Goal: Information Seeking & Learning: Learn about a topic

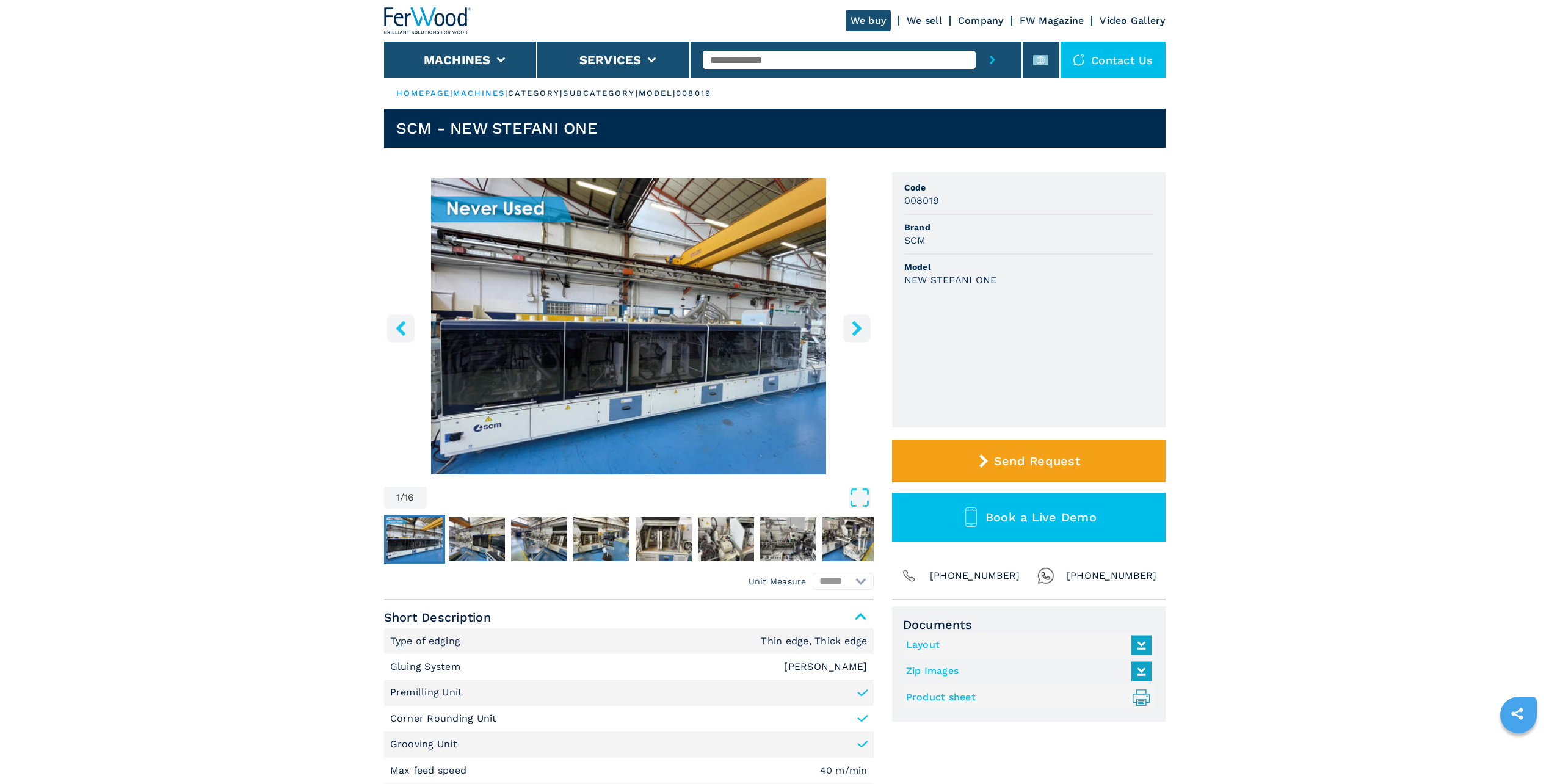
click at [651, 331] on img "Go to Slide 1" at bounding box center [629, 326] width 490 height 296
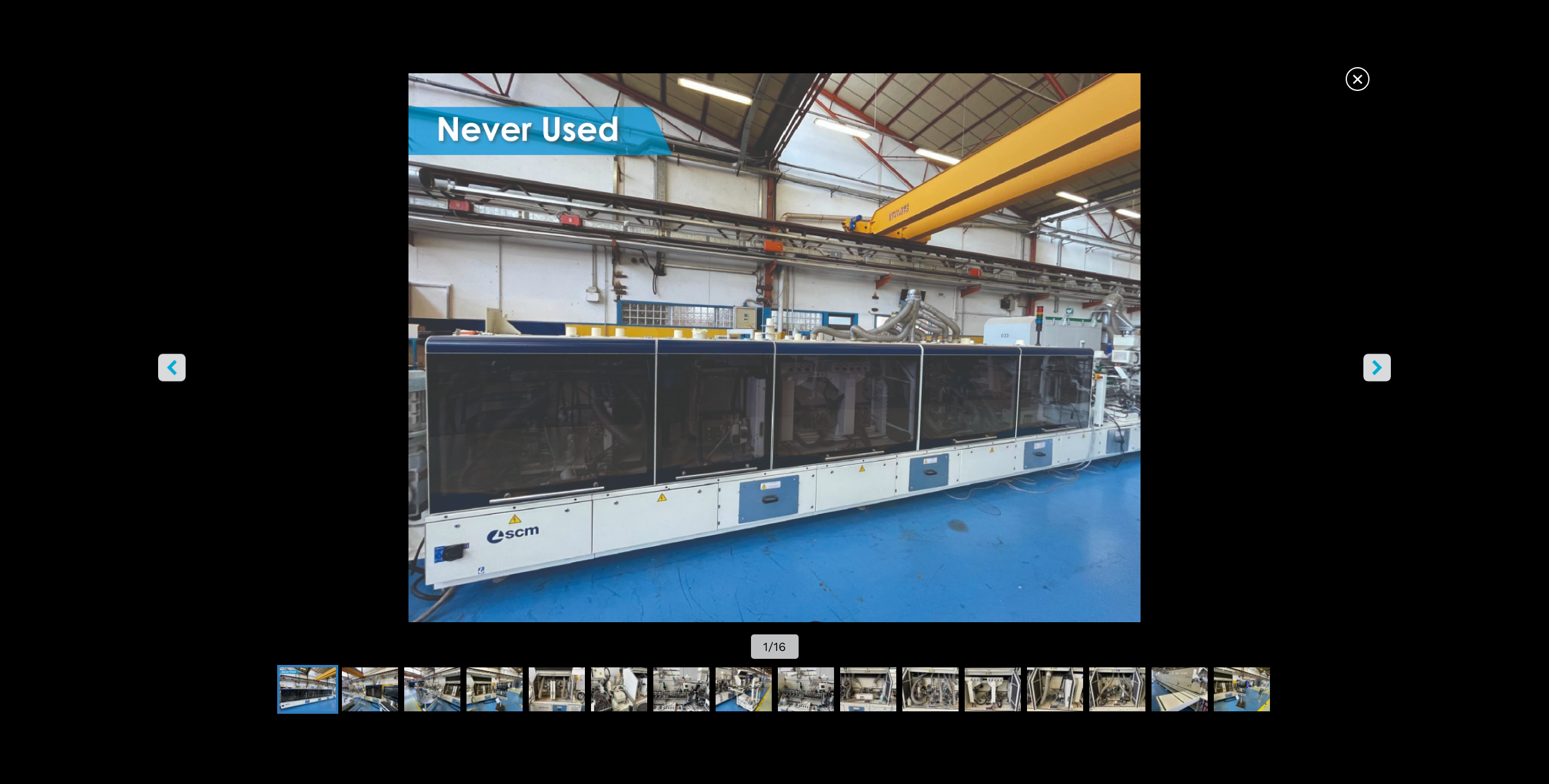
click at [1377, 363] on icon "right-button" at bounding box center [1377, 368] width 10 height 15
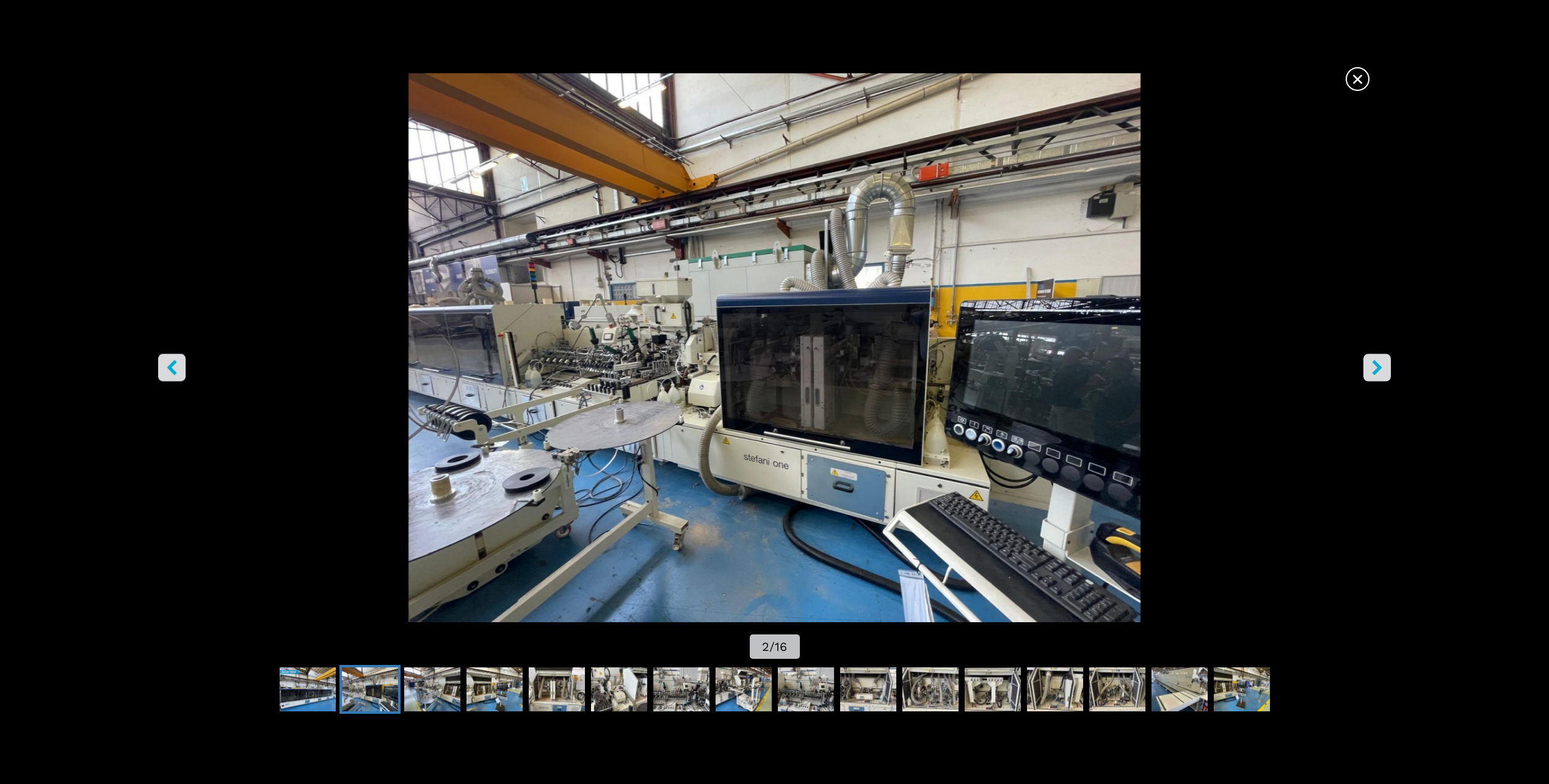
click at [1377, 363] on icon "right-button" at bounding box center [1377, 368] width 10 height 15
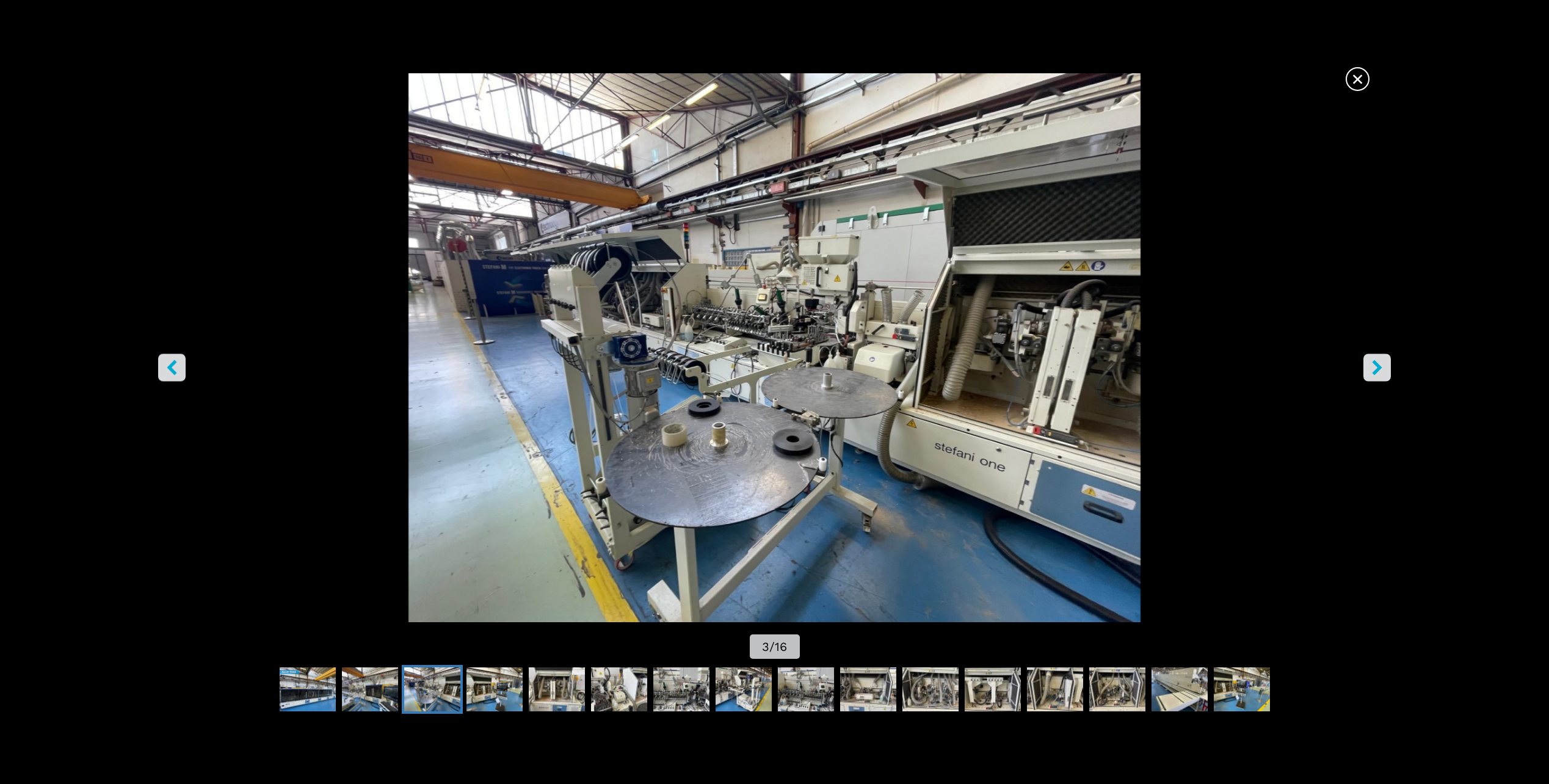
click at [1377, 363] on icon "right-button" at bounding box center [1377, 368] width 10 height 15
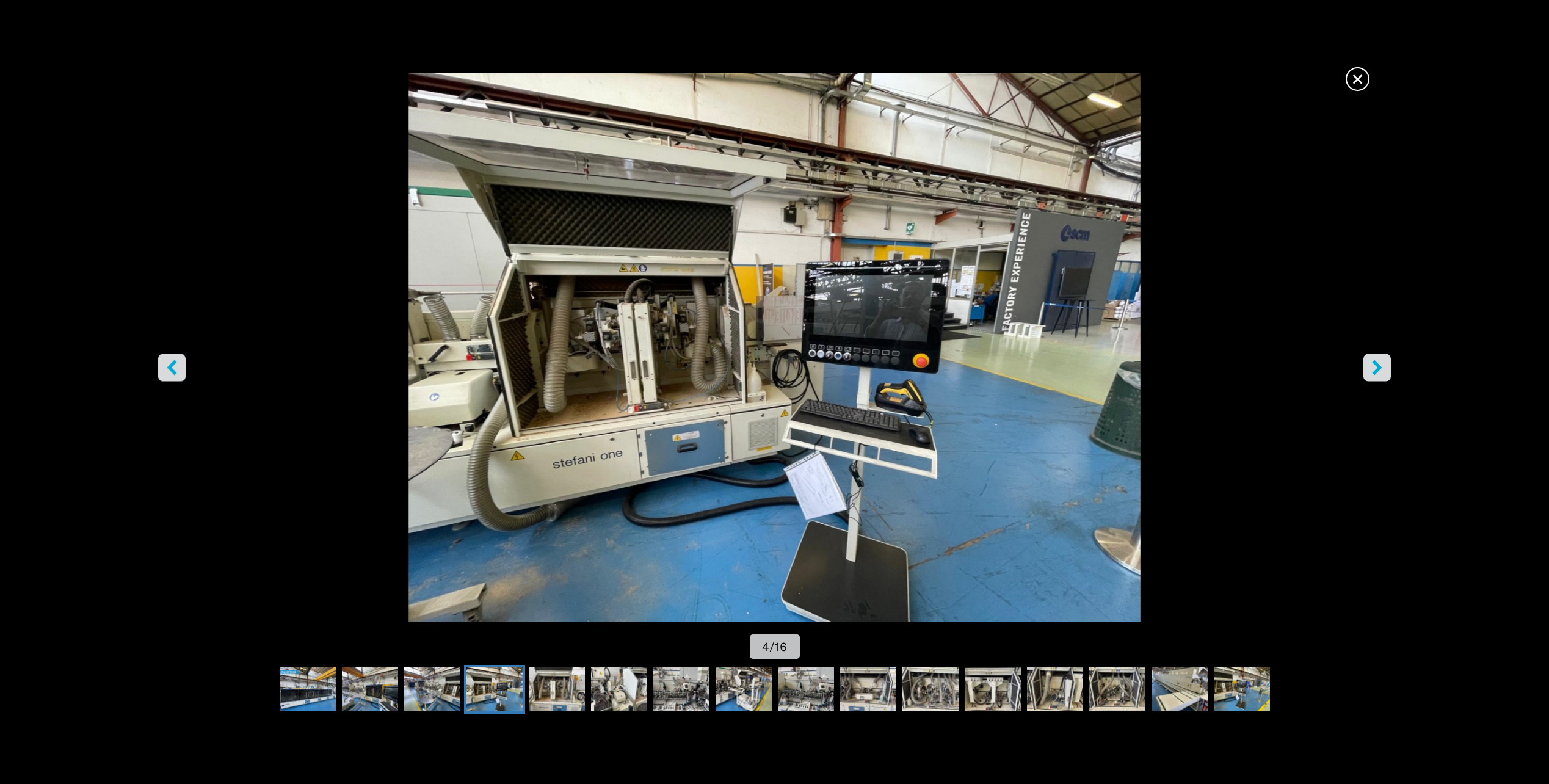
click at [1377, 363] on icon "right-button" at bounding box center [1377, 368] width 10 height 15
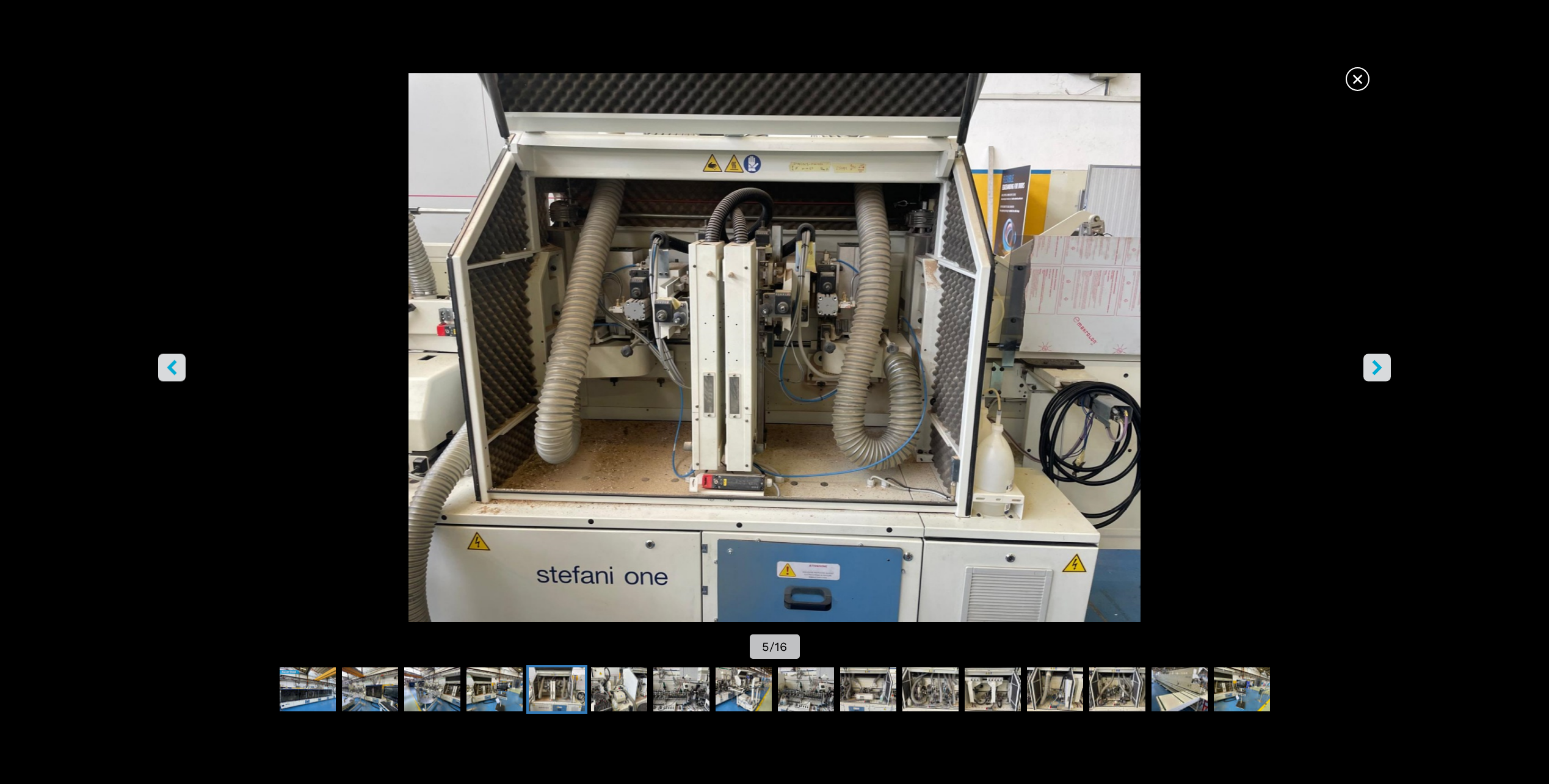
click at [1377, 363] on icon "right-button" at bounding box center [1377, 368] width 10 height 15
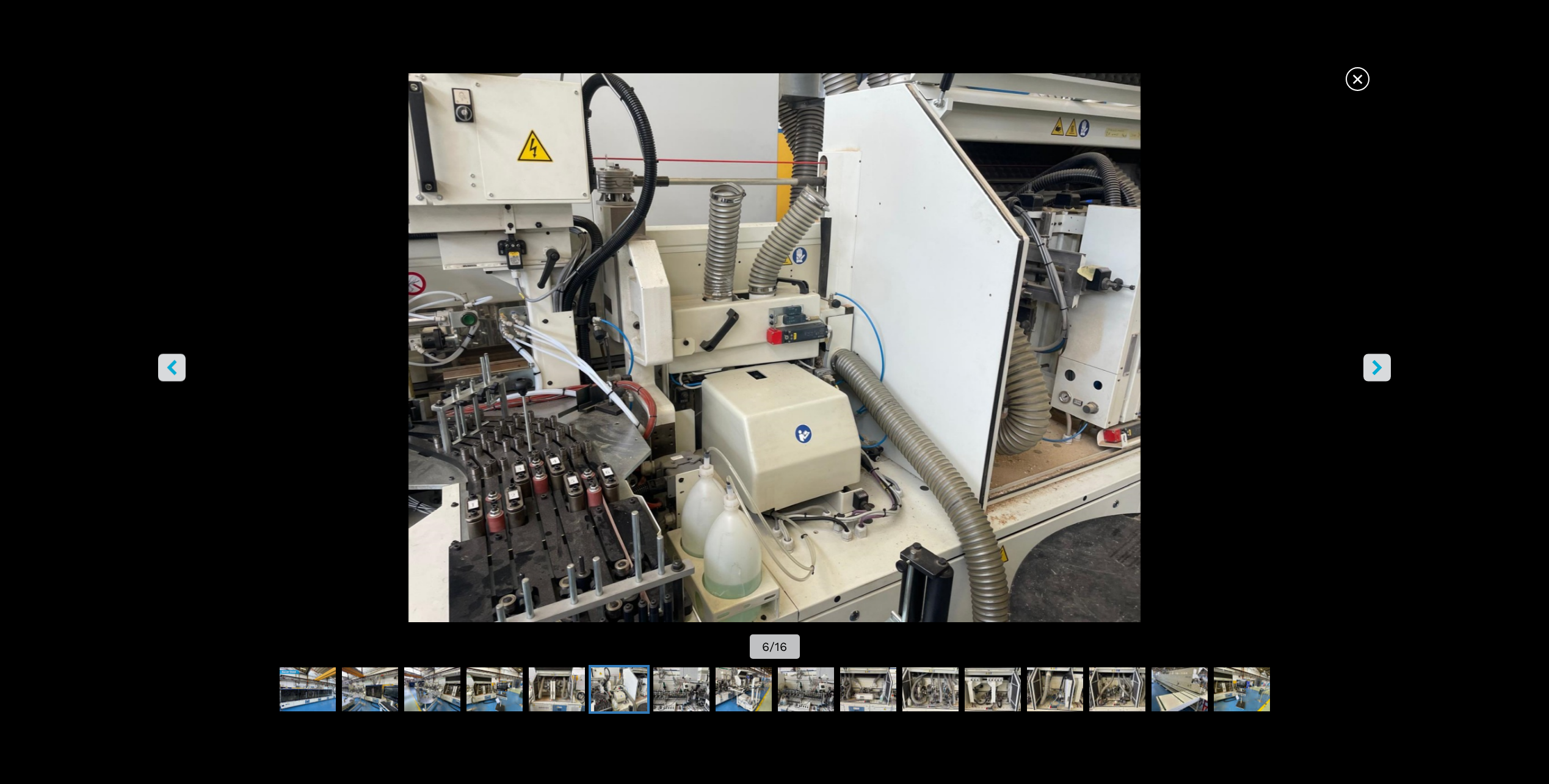
click at [1377, 363] on icon "right-button" at bounding box center [1377, 368] width 10 height 15
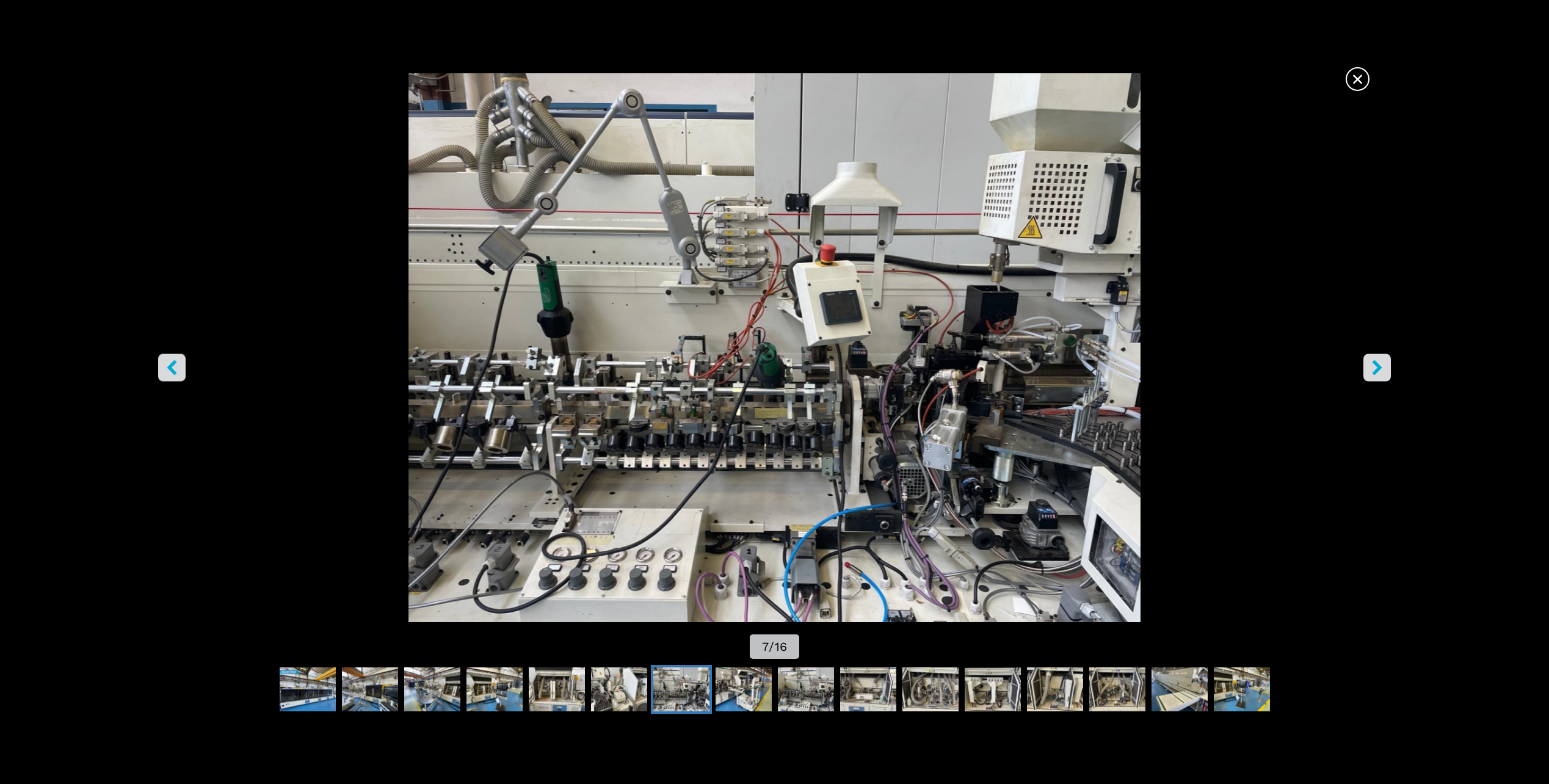
click at [1379, 365] on icon "right-button" at bounding box center [1377, 368] width 10 height 15
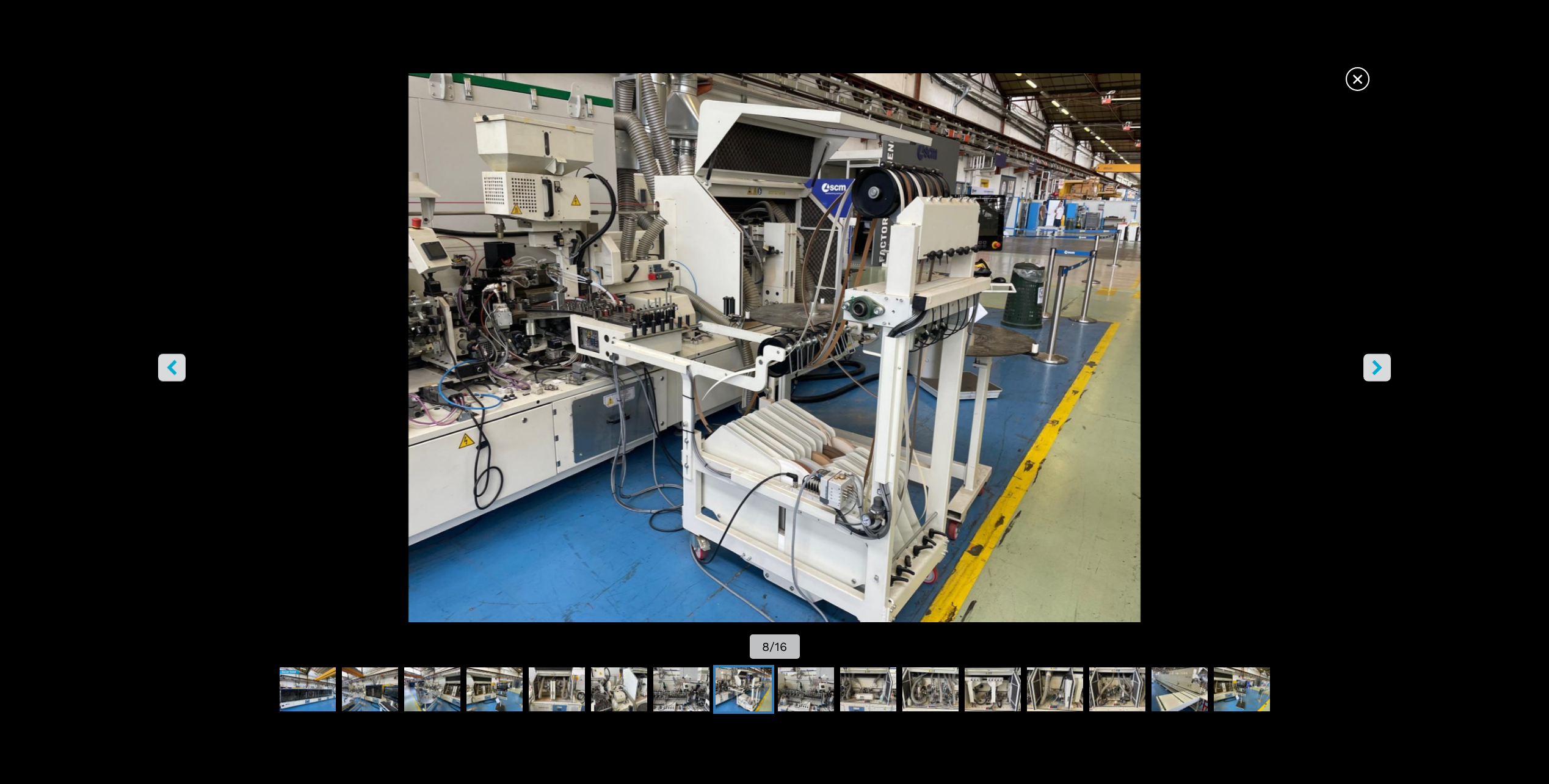
click at [1379, 365] on icon "right-button" at bounding box center [1377, 368] width 10 height 15
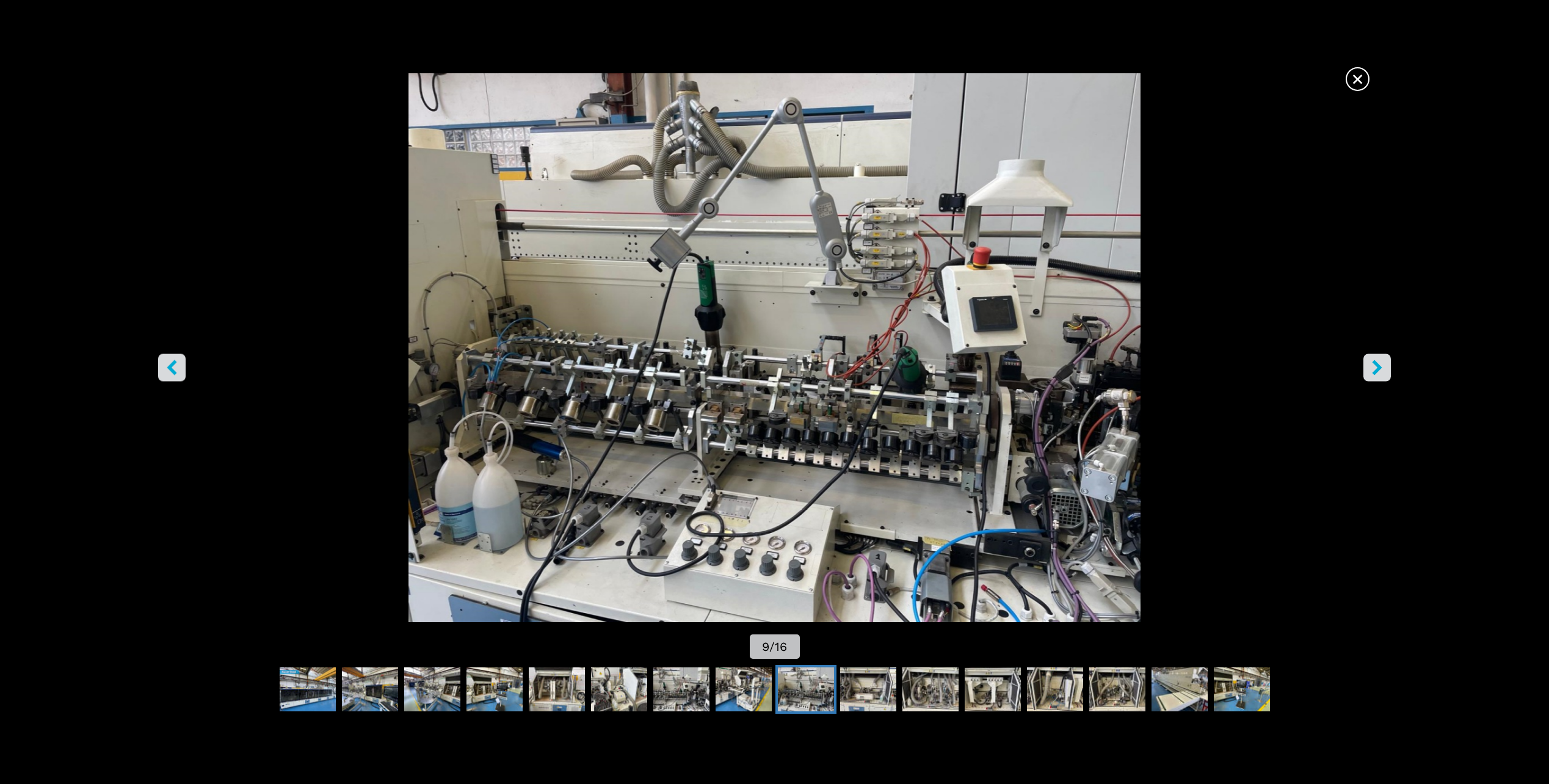
click at [1379, 365] on icon "right-button" at bounding box center [1377, 368] width 10 height 15
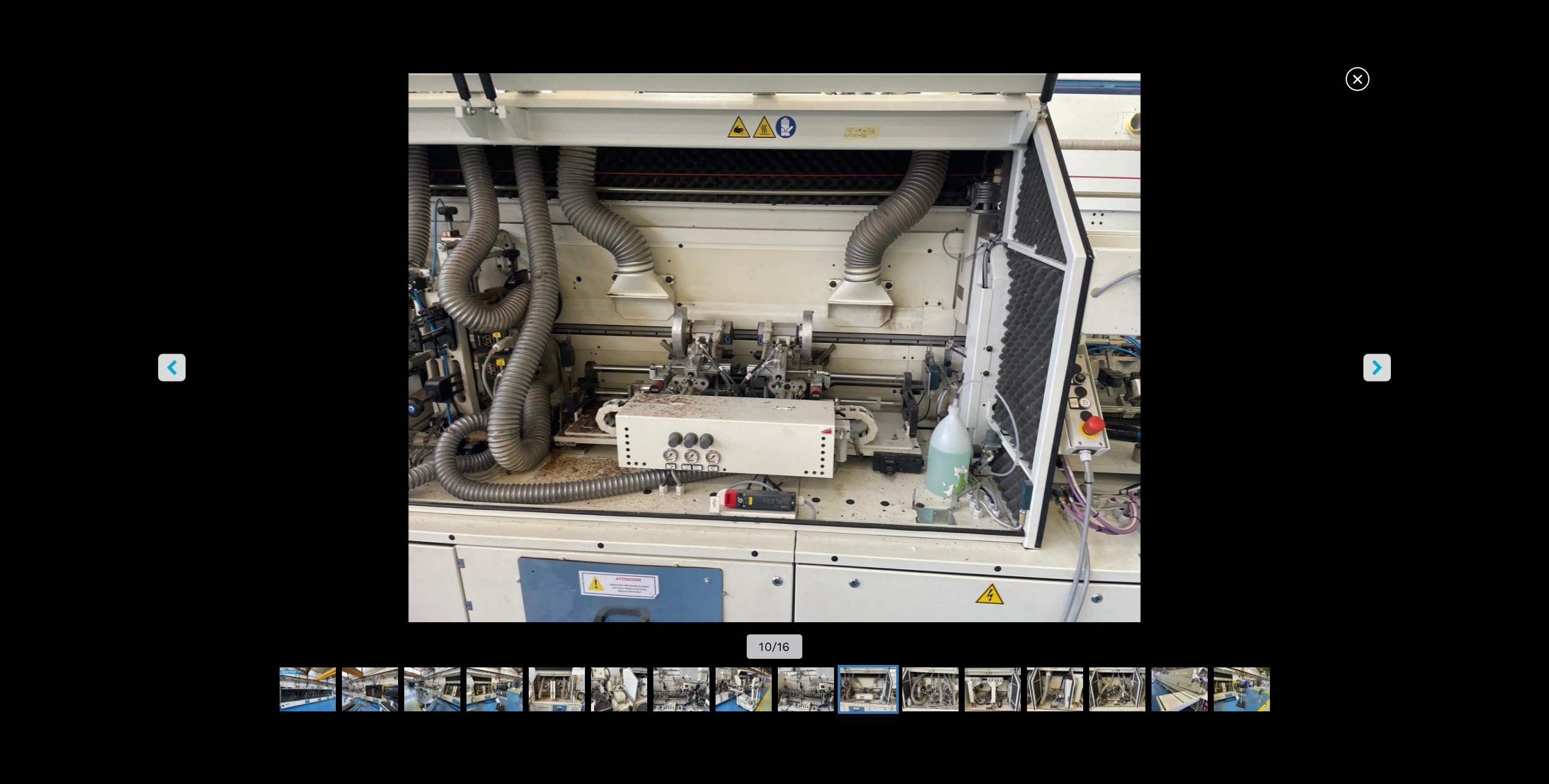
click at [1379, 365] on icon "right-button" at bounding box center [1377, 368] width 10 height 15
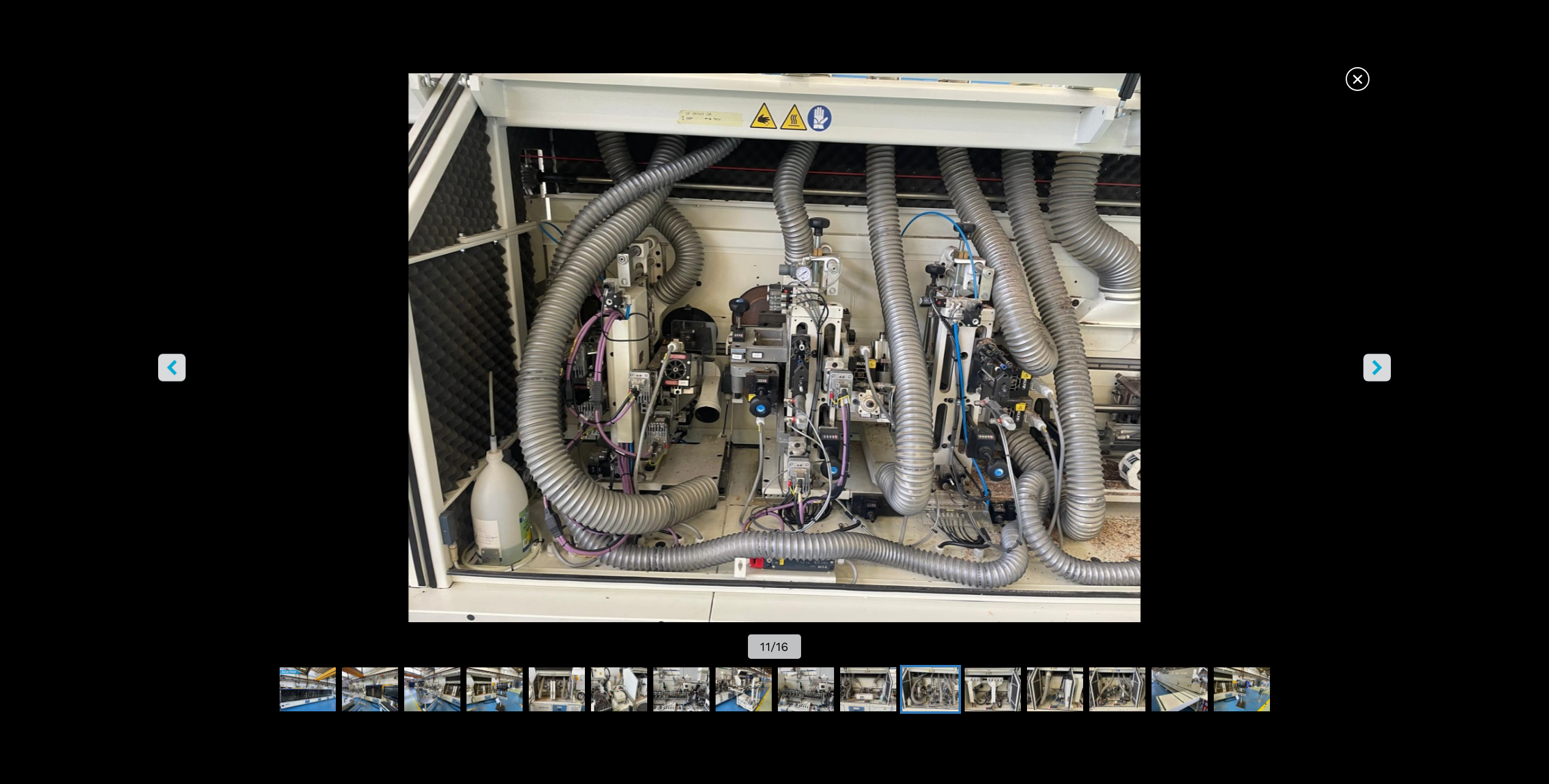
click at [1379, 365] on icon "right-button" at bounding box center [1377, 368] width 10 height 15
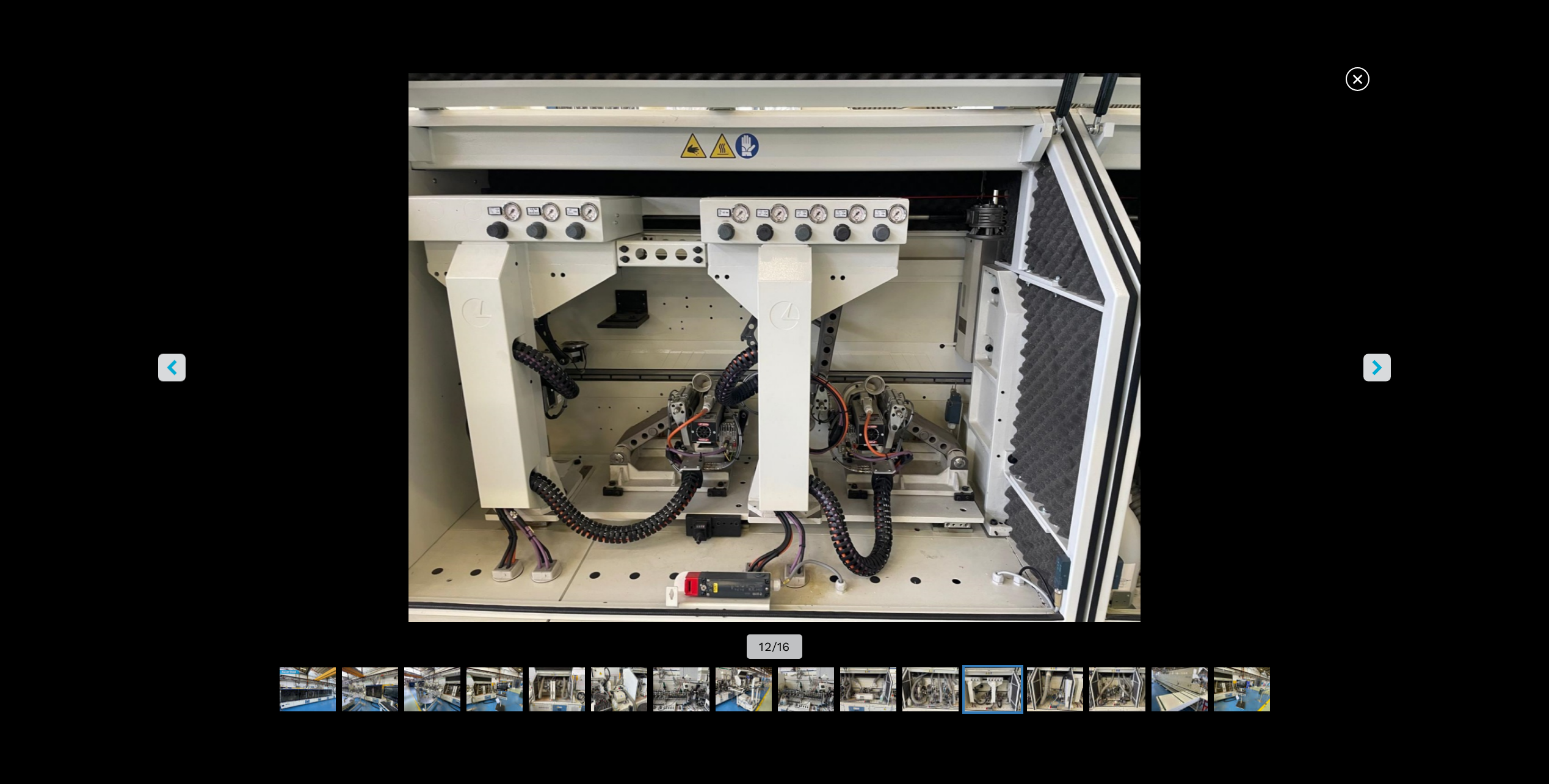
click at [1379, 365] on icon "right-button" at bounding box center [1377, 368] width 10 height 15
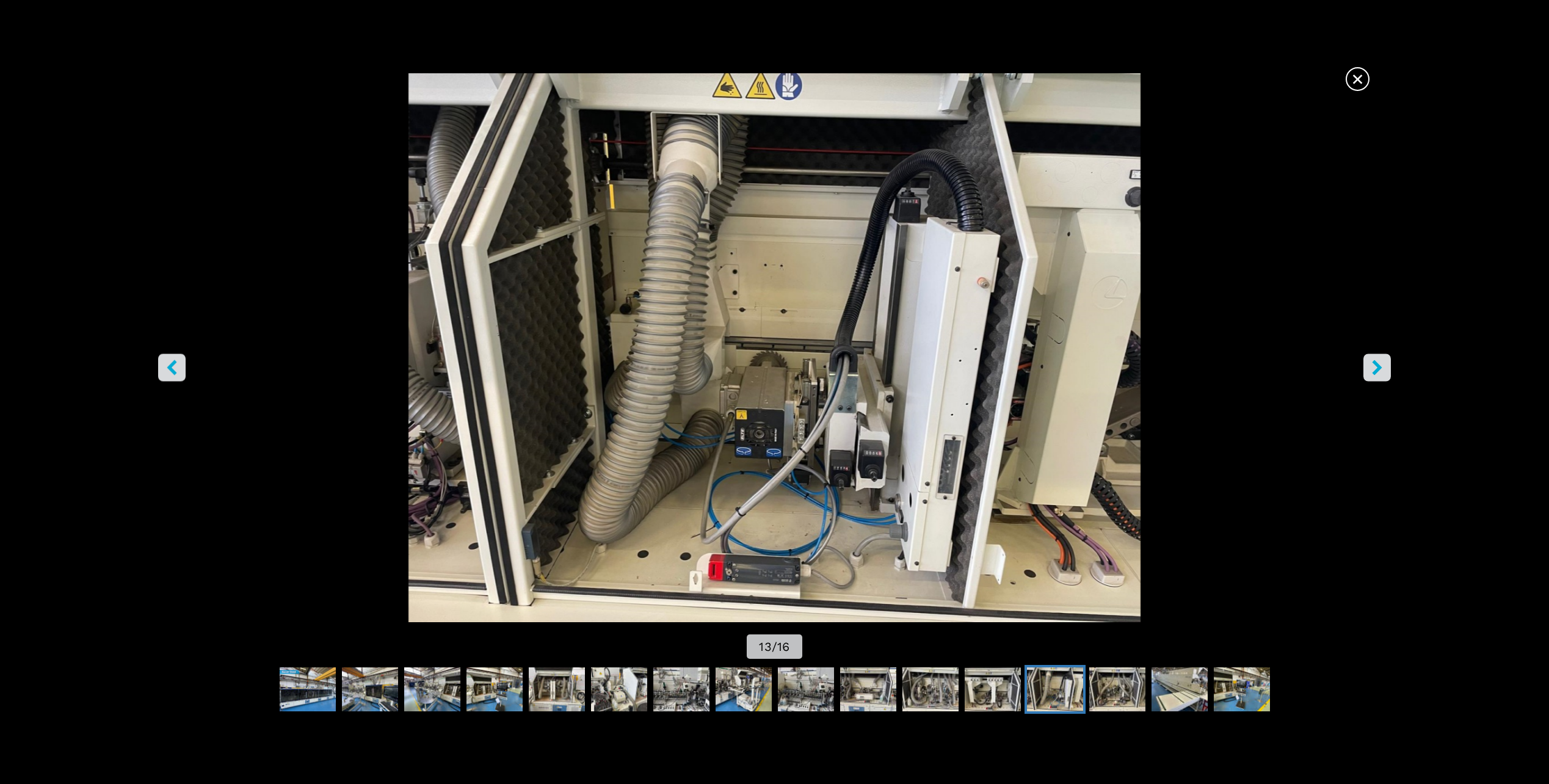
click at [1379, 365] on icon "right-button" at bounding box center [1377, 368] width 10 height 15
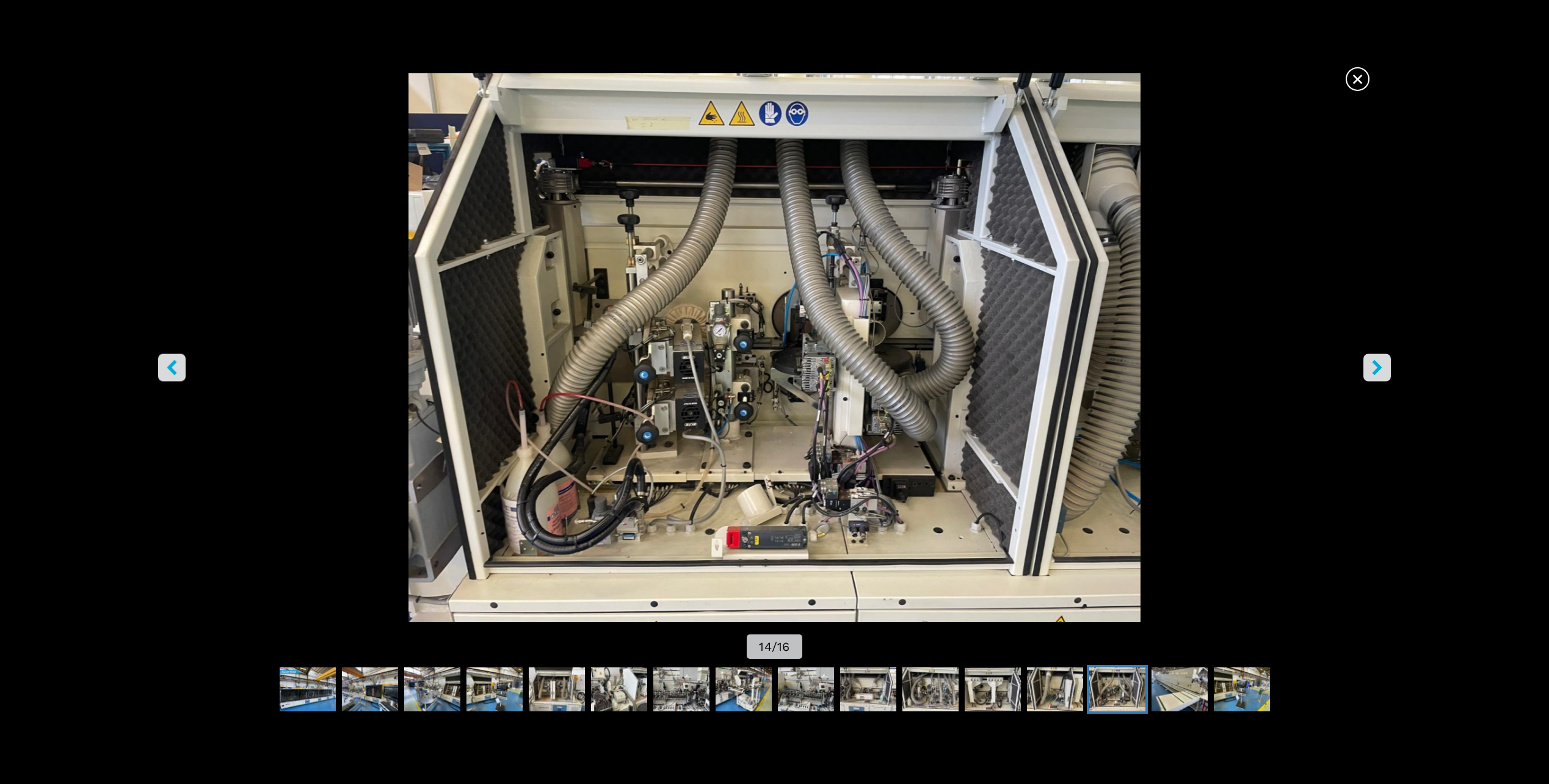
click at [1379, 365] on icon "right-button" at bounding box center [1377, 368] width 10 height 15
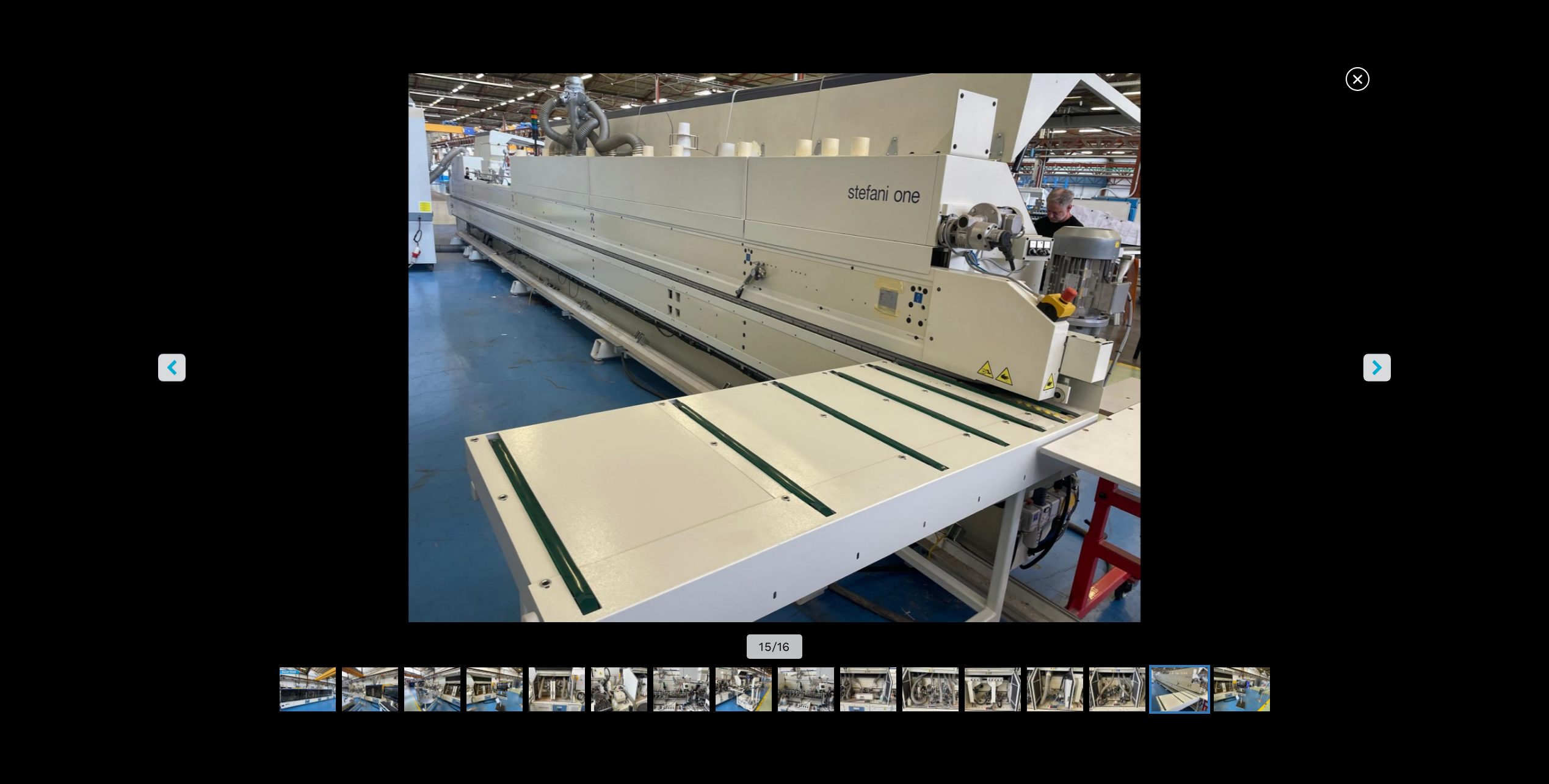
click at [1379, 365] on icon "right-button" at bounding box center [1377, 368] width 10 height 15
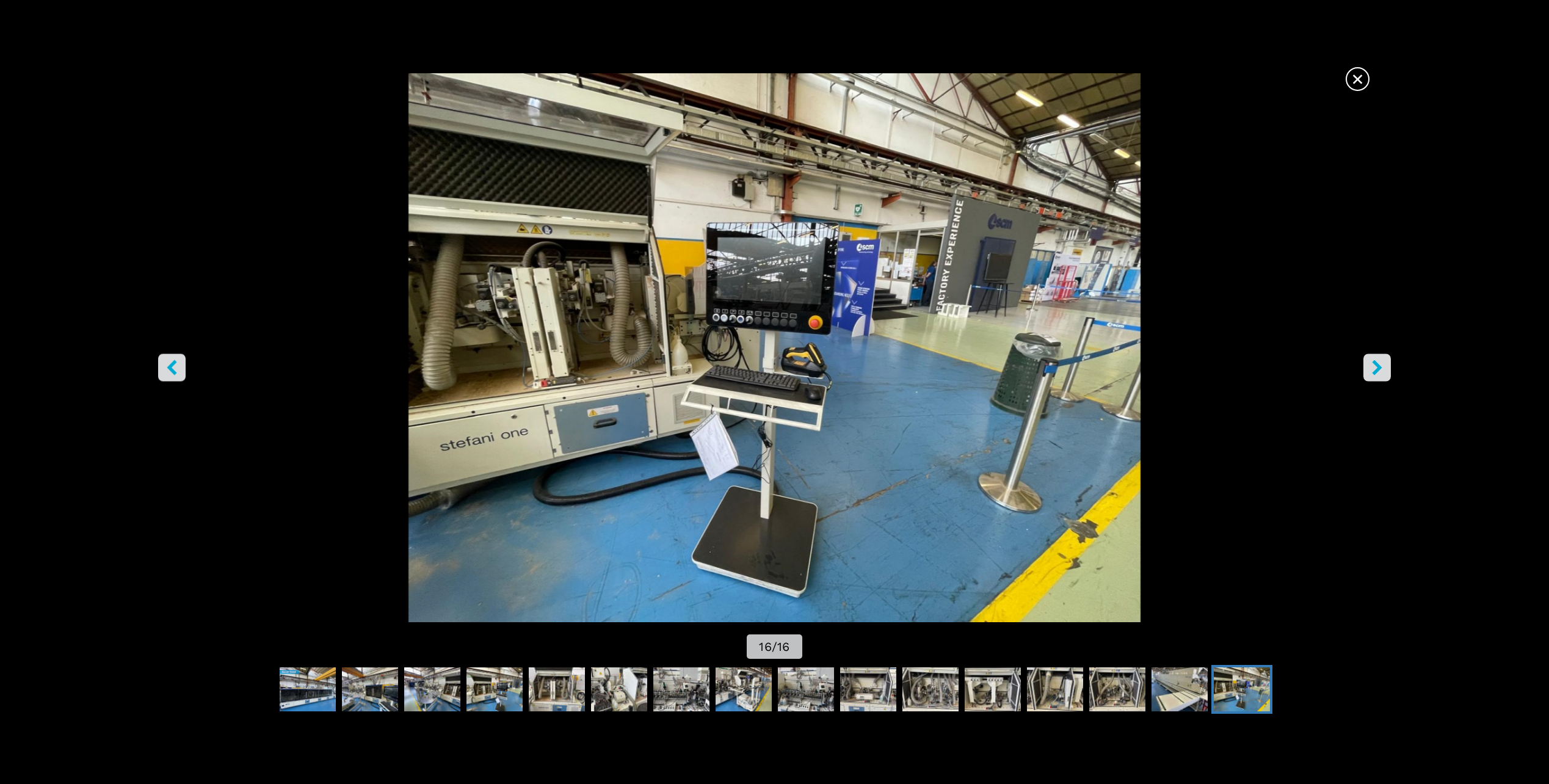
click at [1379, 365] on icon "right-button" at bounding box center [1377, 368] width 10 height 15
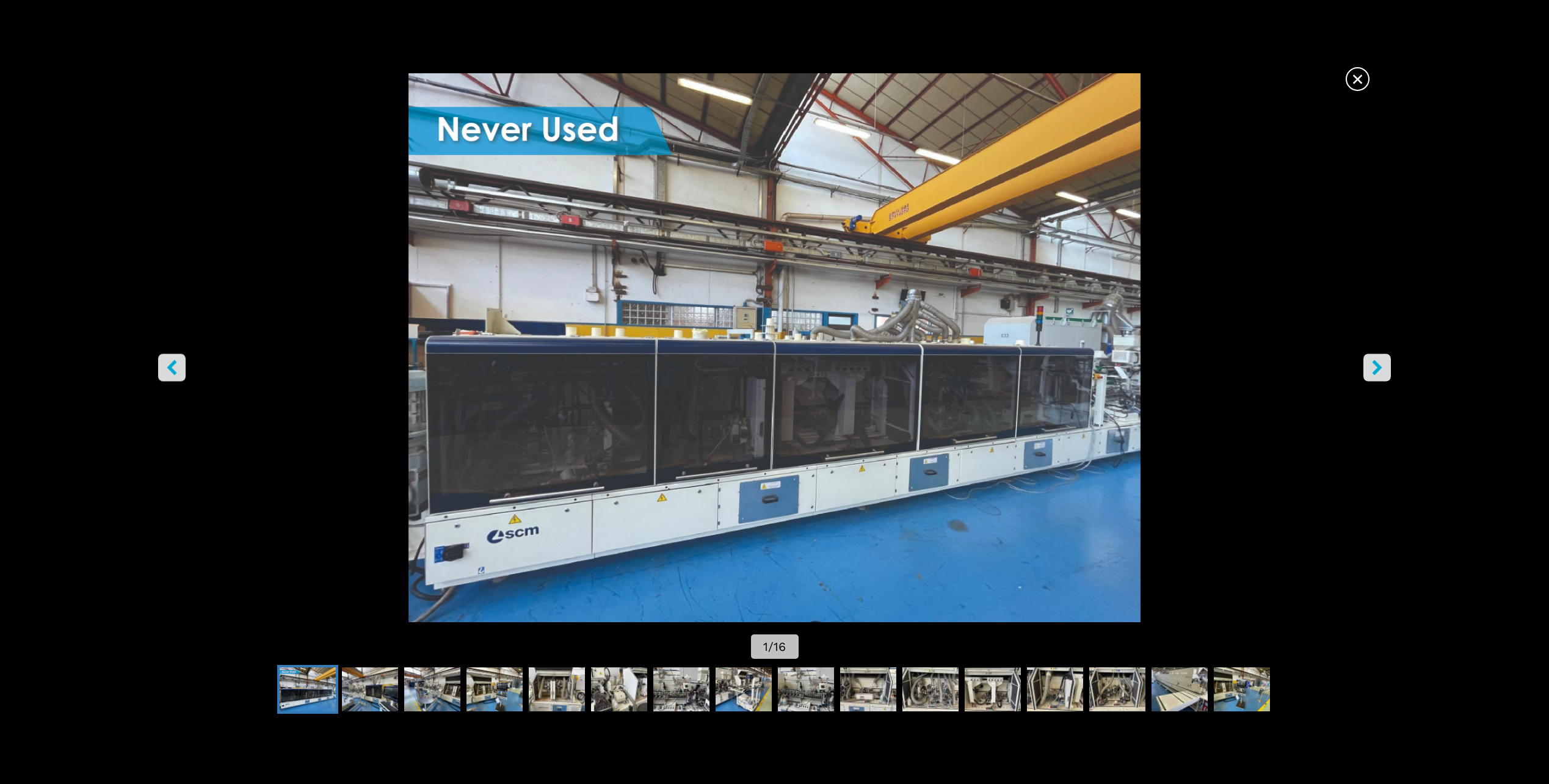
click at [1376, 375] on icon "right-button" at bounding box center [1377, 368] width 15 height 15
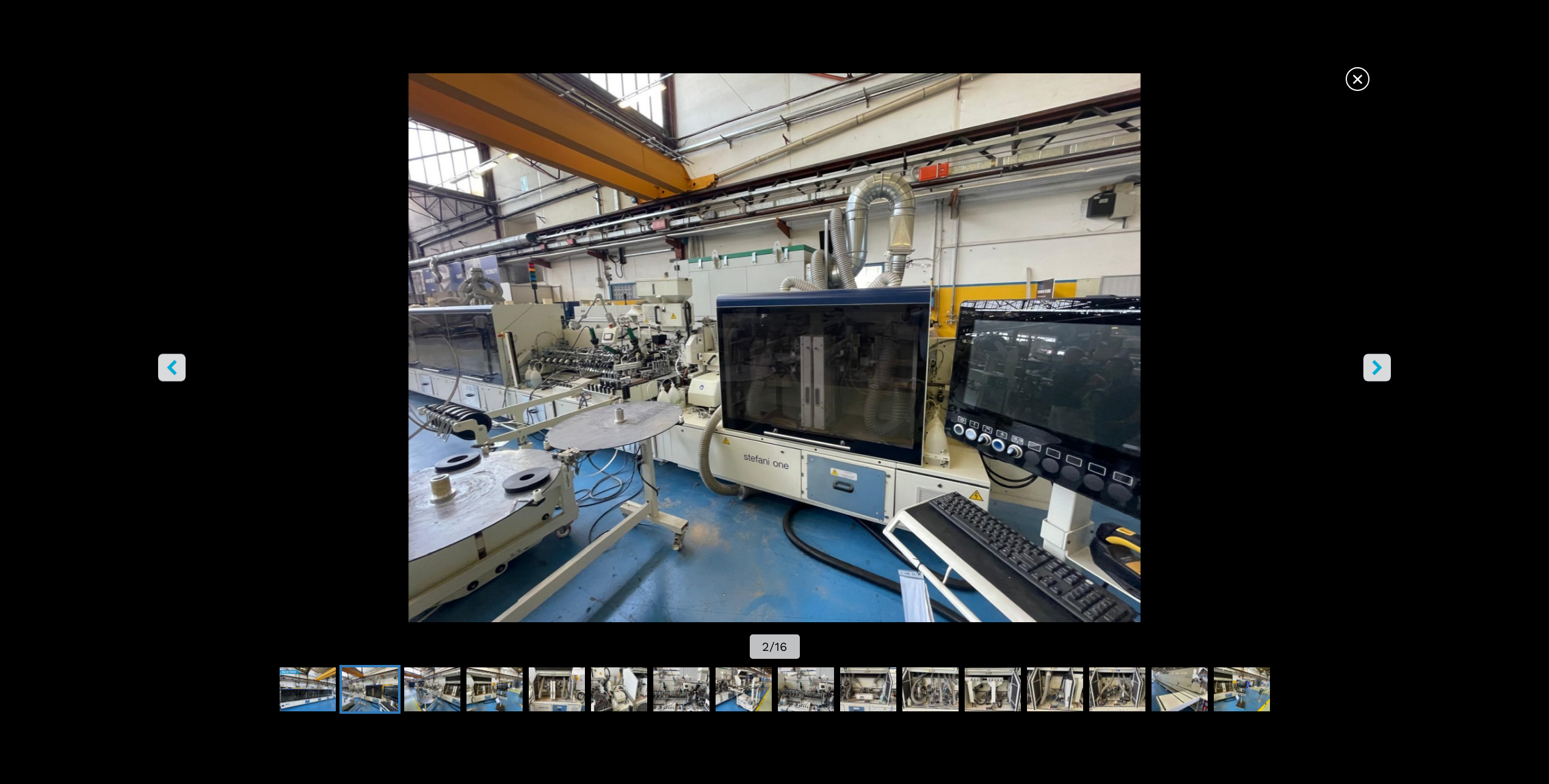
click at [1375, 373] on icon "right-button" at bounding box center [1377, 368] width 10 height 15
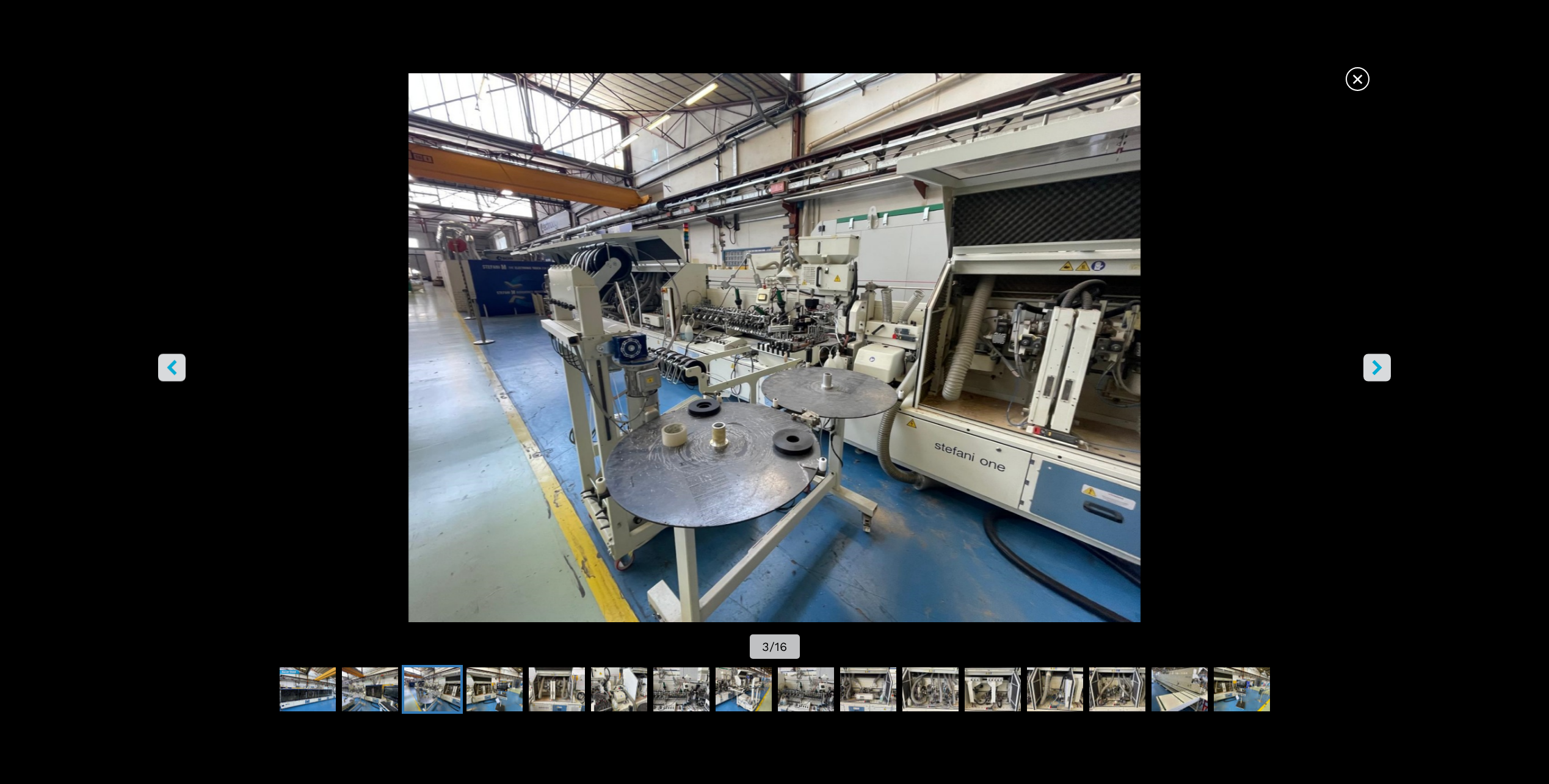
click at [1375, 371] on icon "right-button" at bounding box center [1377, 368] width 10 height 15
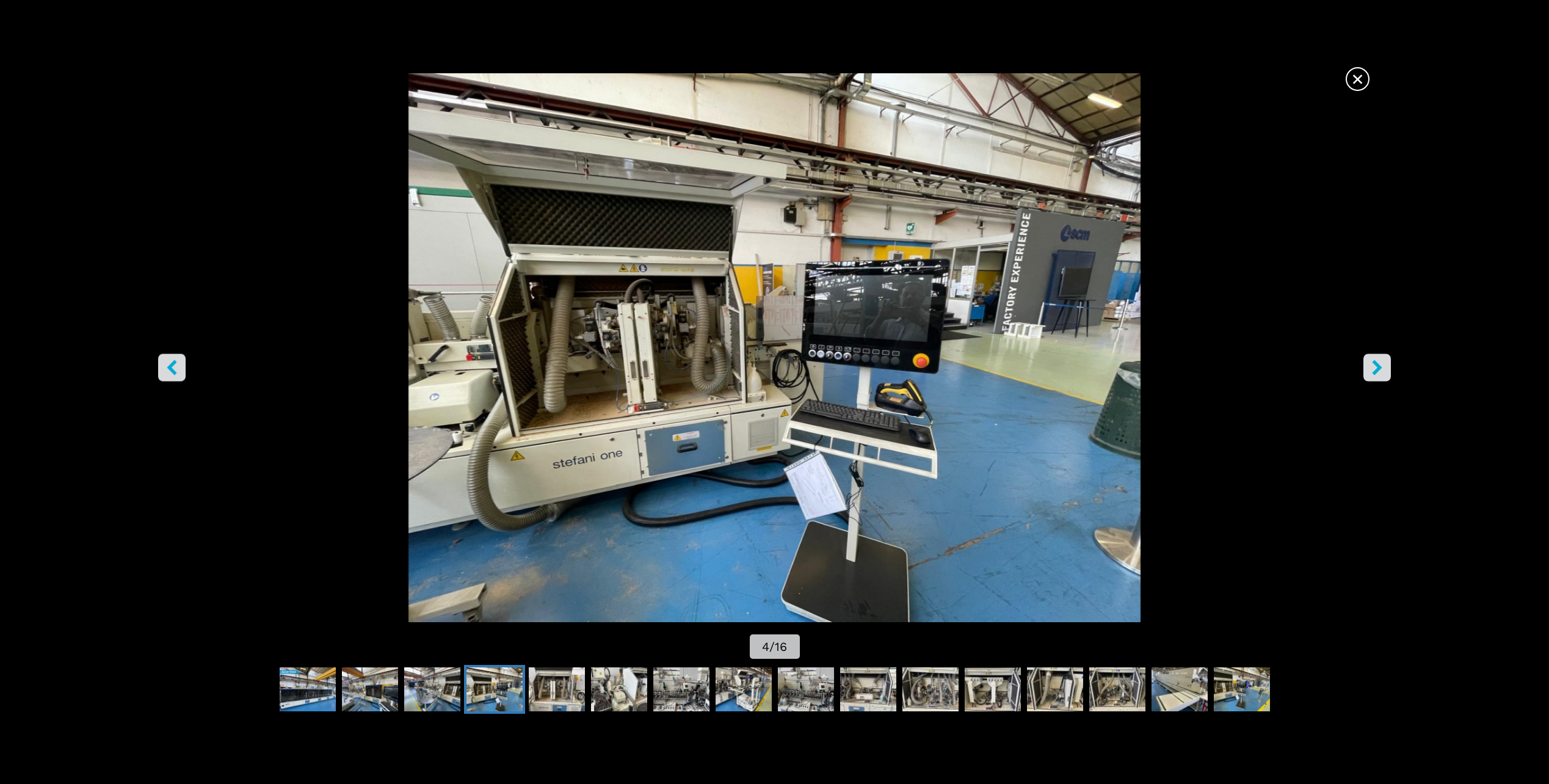
click at [1372, 365] on icon "right-button" at bounding box center [1377, 368] width 15 height 15
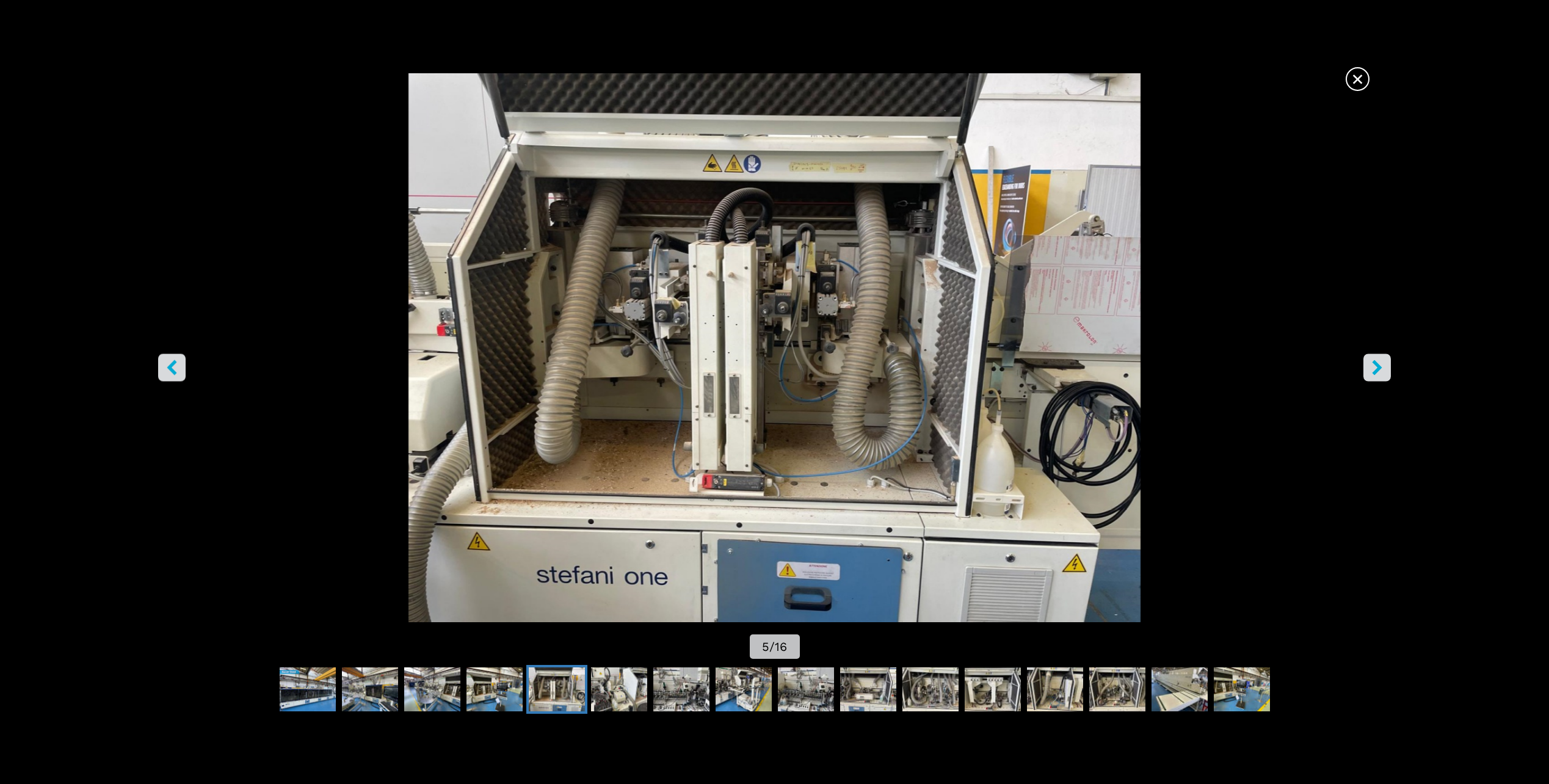
click at [1371, 360] on icon "right-button" at bounding box center [1377, 368] width 15 height 15
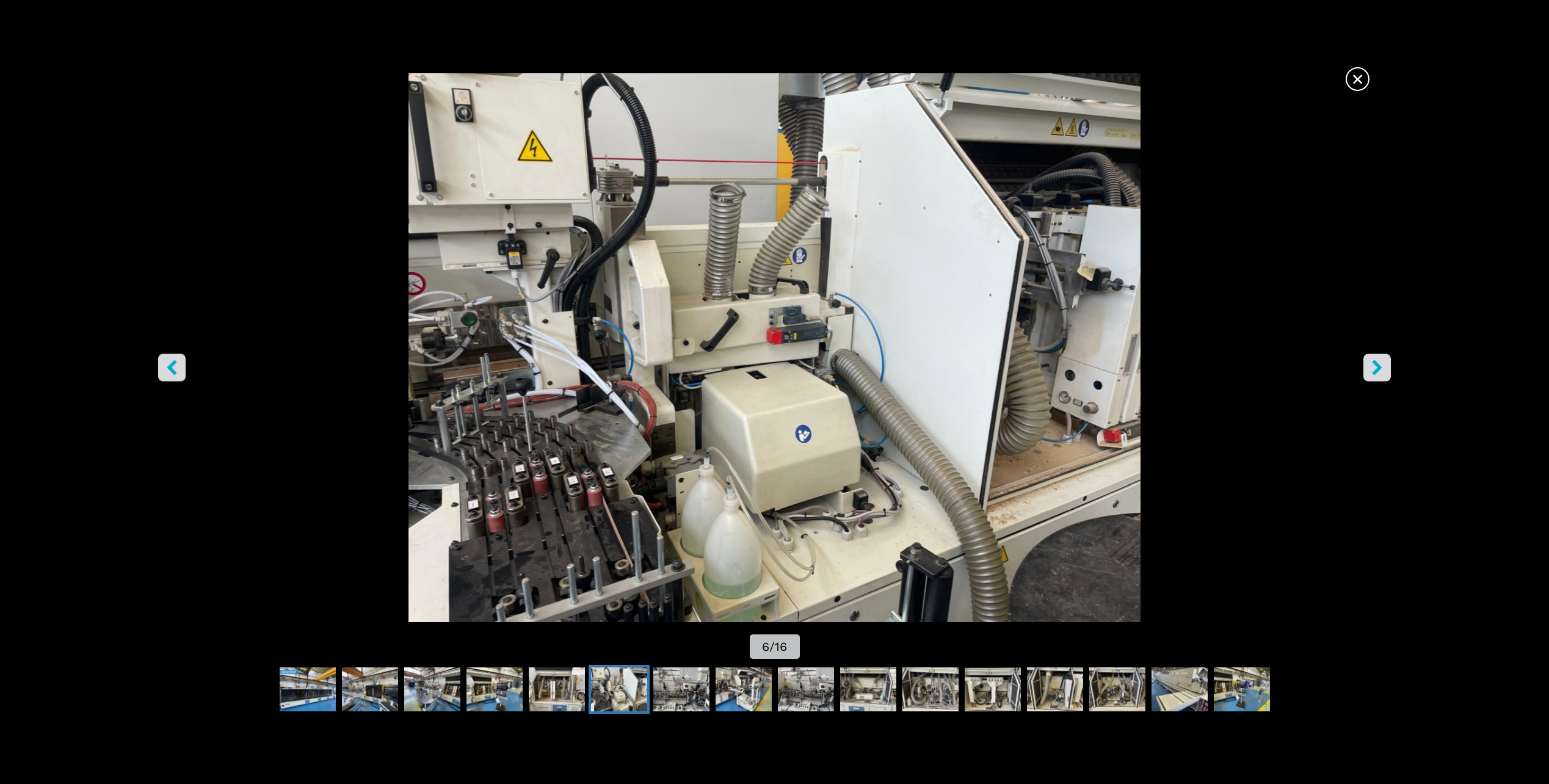
click at [1368, 354] on button "right-button" at bounding box center [1377, 368] width 27 height 27
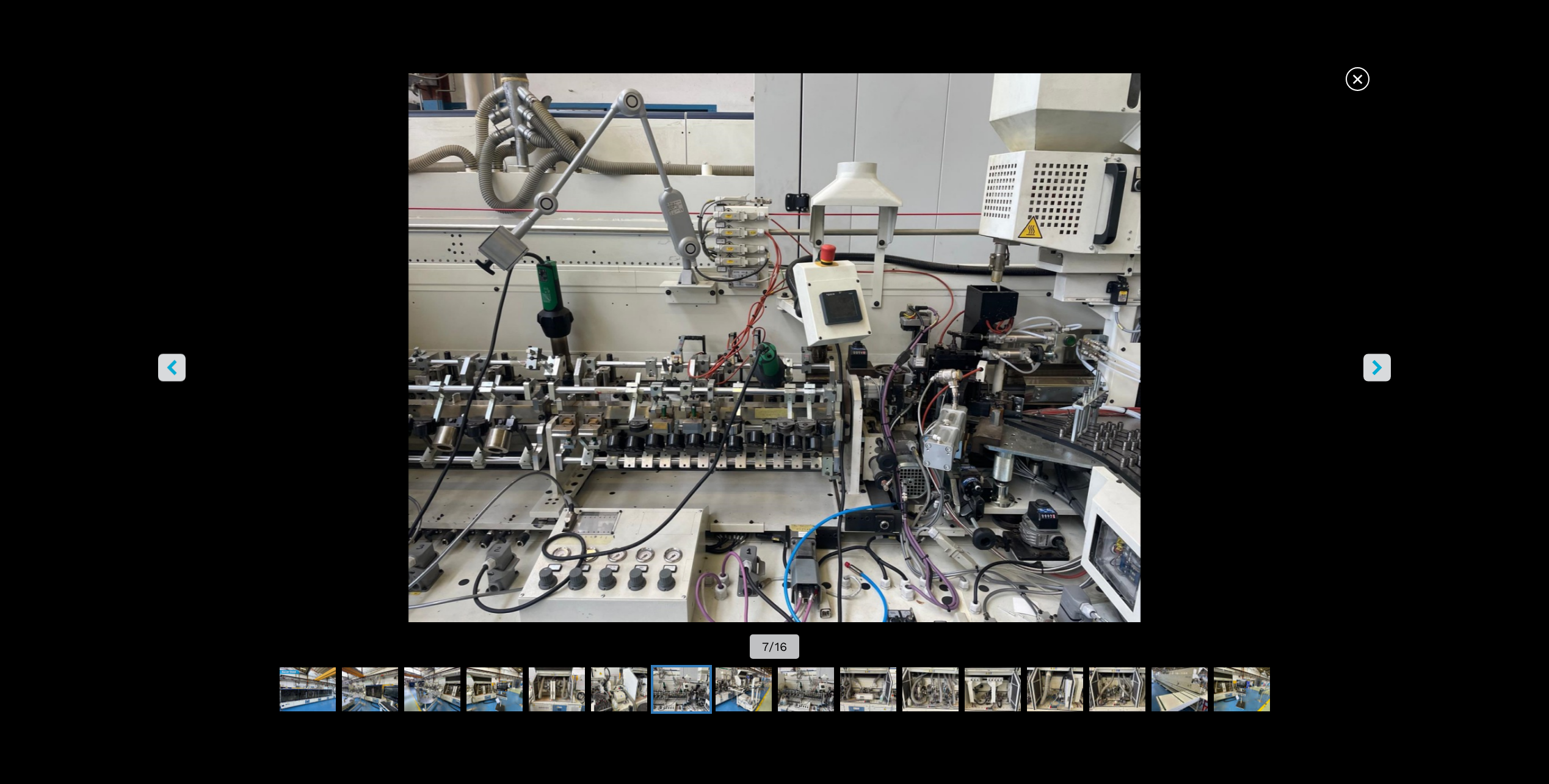
click at [1360, 84] on span "×" at bounding box center [1357, 76] width 21 height 21
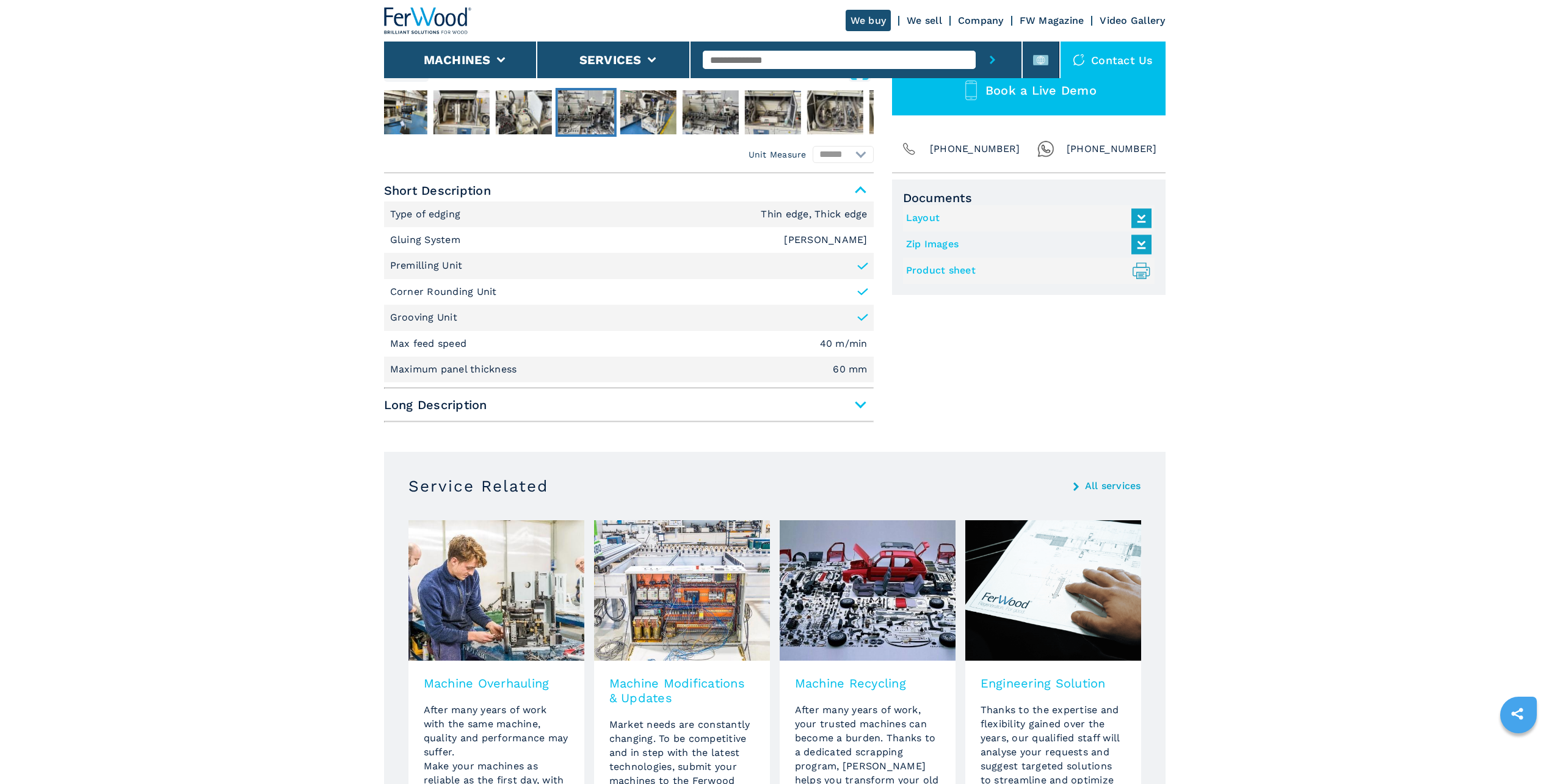
scroll to position [427, 0]
click at [468, 407] on span "Long Description" at bounding box center [629, 405] width 490 height 22
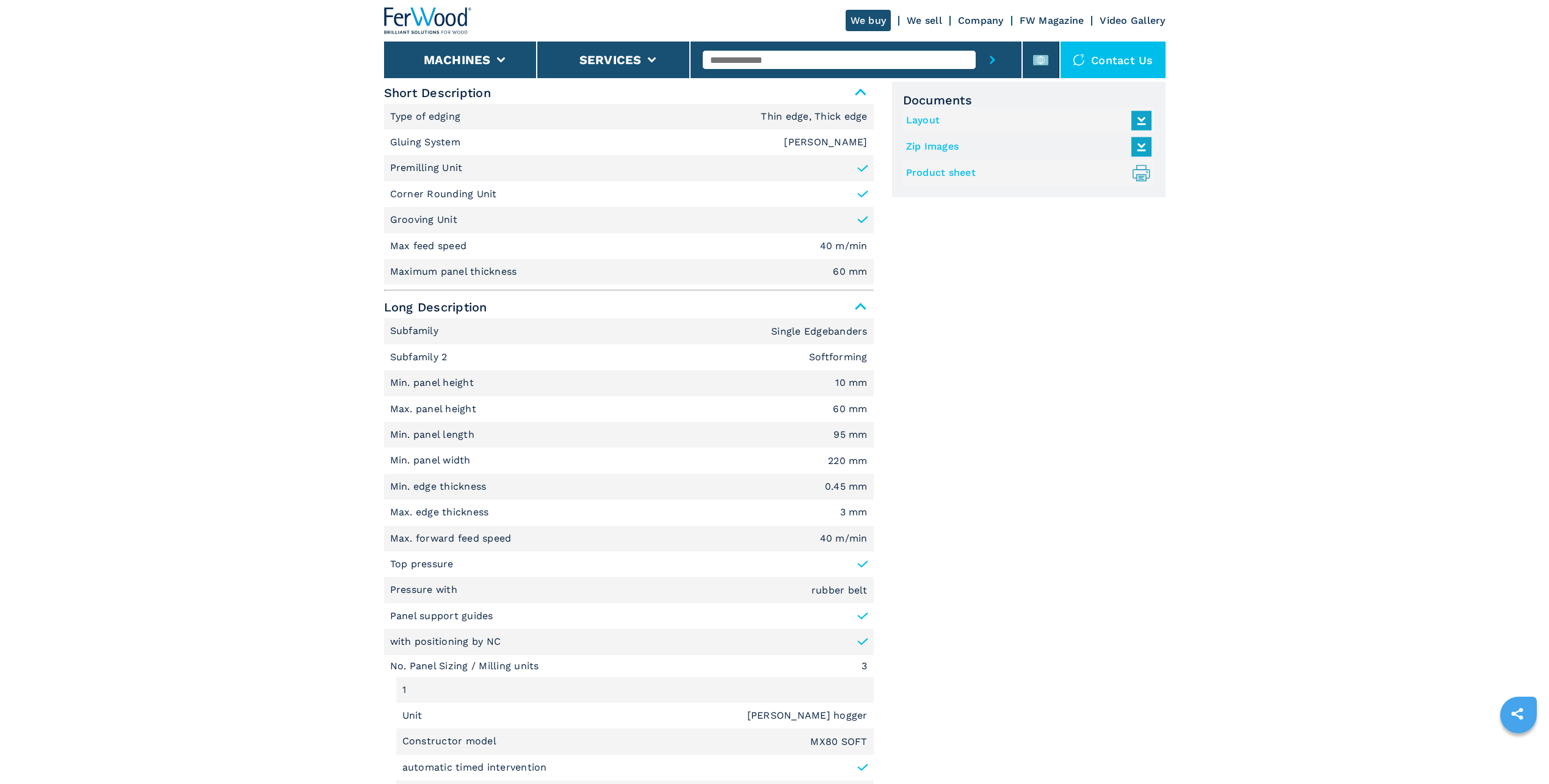
scroll to position [550, 0]
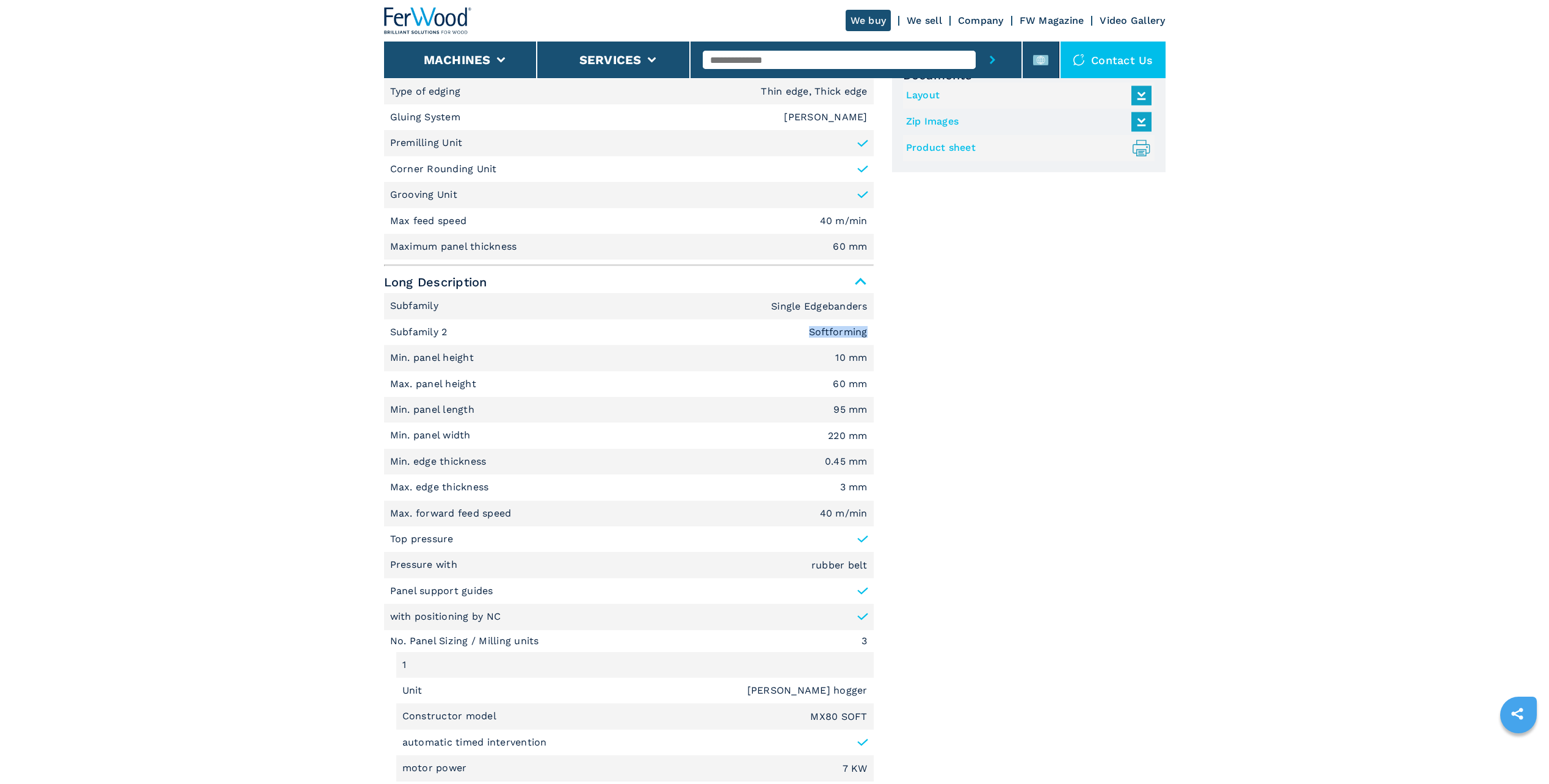
drag, startPoint x: 868, startPoint y: 332, endPoint x: 808, endPoint y: 330, distance: 60.0
click at [808, 330] on li "Subfamily 2 Softforming" at bounding box center [629, 332] width 490 height 26
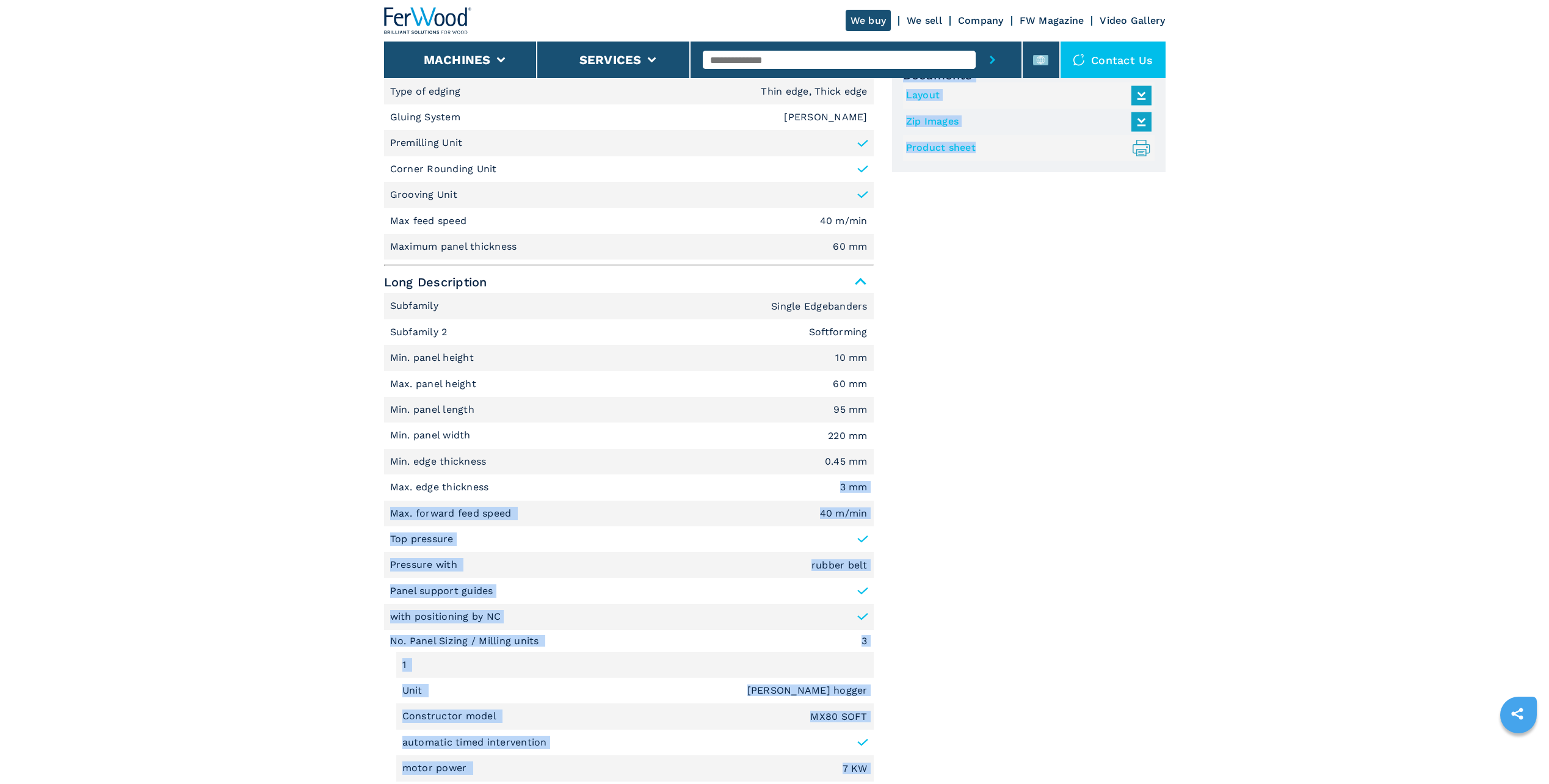
drag, startPoint x: 833, startPoint y: 493, endPoint x: 889, endPoint y: 497, distance: 56.1
drag, startPoint x: 889, startPoint y: 497, endPoint x: 728, endPoint y: 499, distance: 161.0
click at [728, 499] on li "Max. edge thickness 3 mm" at bounding box center [629, 487] width 490 height 26
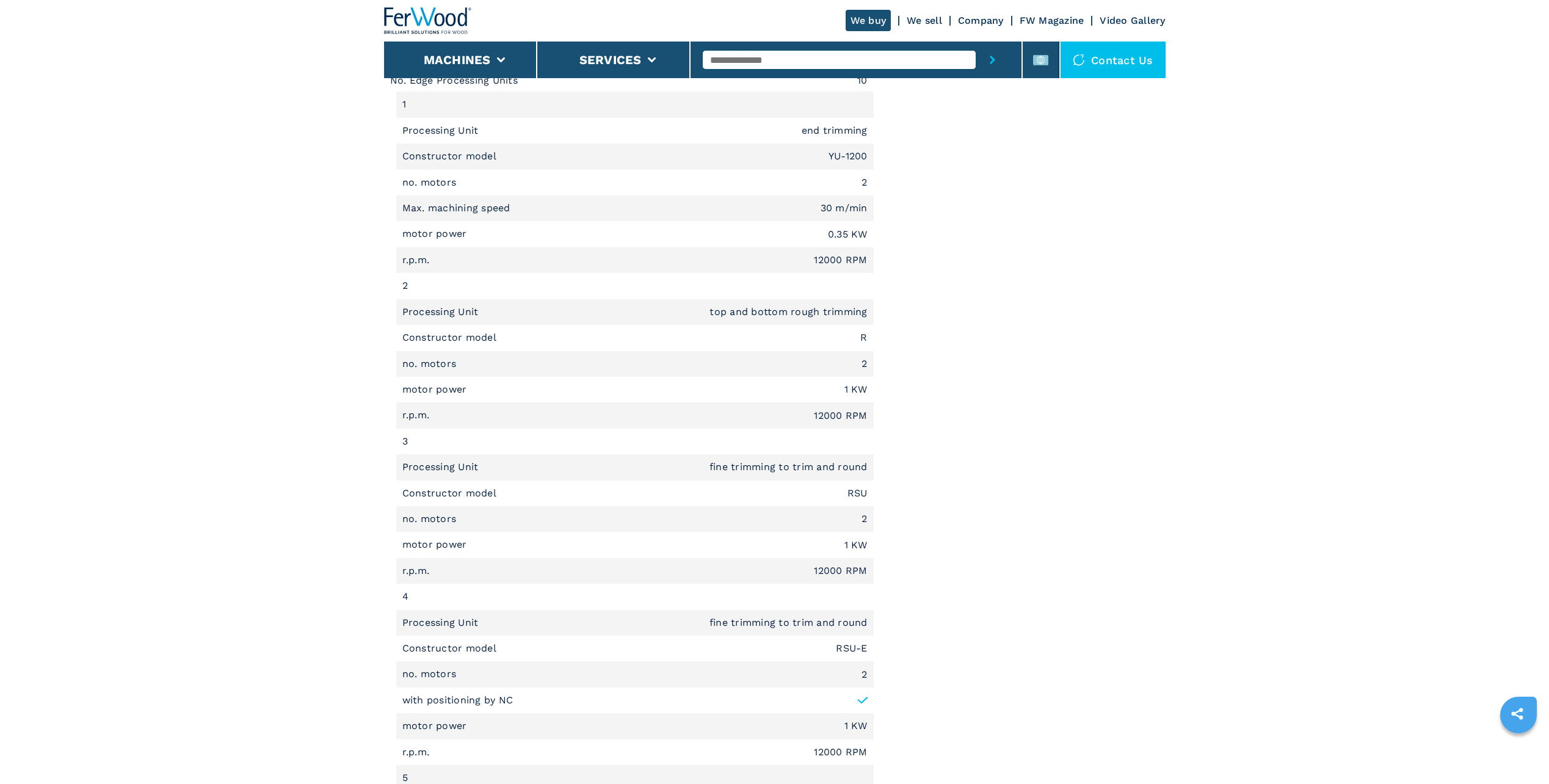
scroll to position [1893, 0]
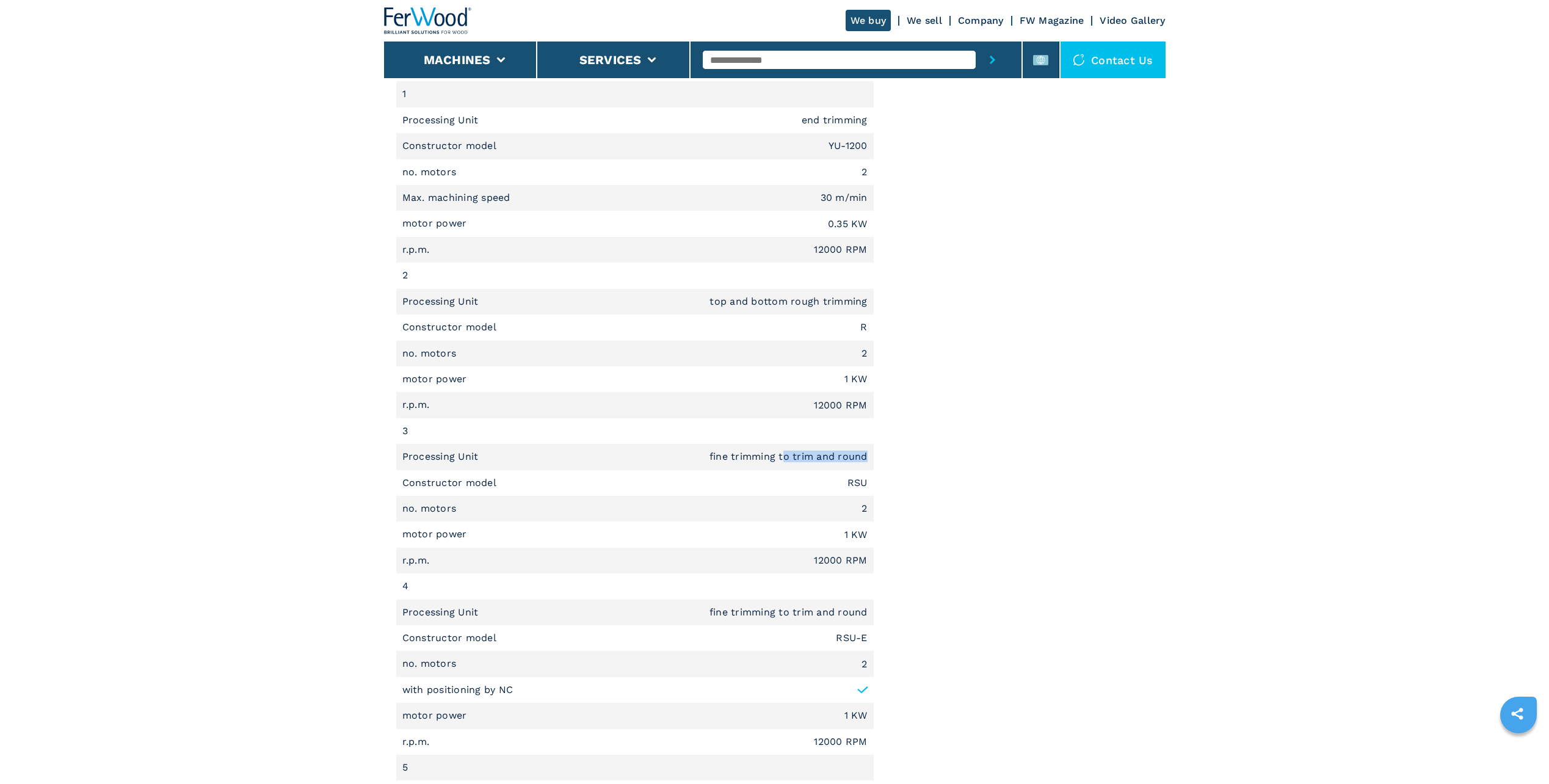
drag, startPoint x: 867, startPoint y: 458, endPoint x: 786, endPoint y: 457, distance: 81.0
click at [786, 457] on em "fine trimming to trim and round" at bounding box center [789, 456] width 158 height 10
drag, startPoint x: 786, startPoint y: 457, endPoint x: 861, endPoint y: 507, distance: 90.1
click at [861, 507] on li "no. motors 2" at bounding box center [635, 508] width 478 height 26
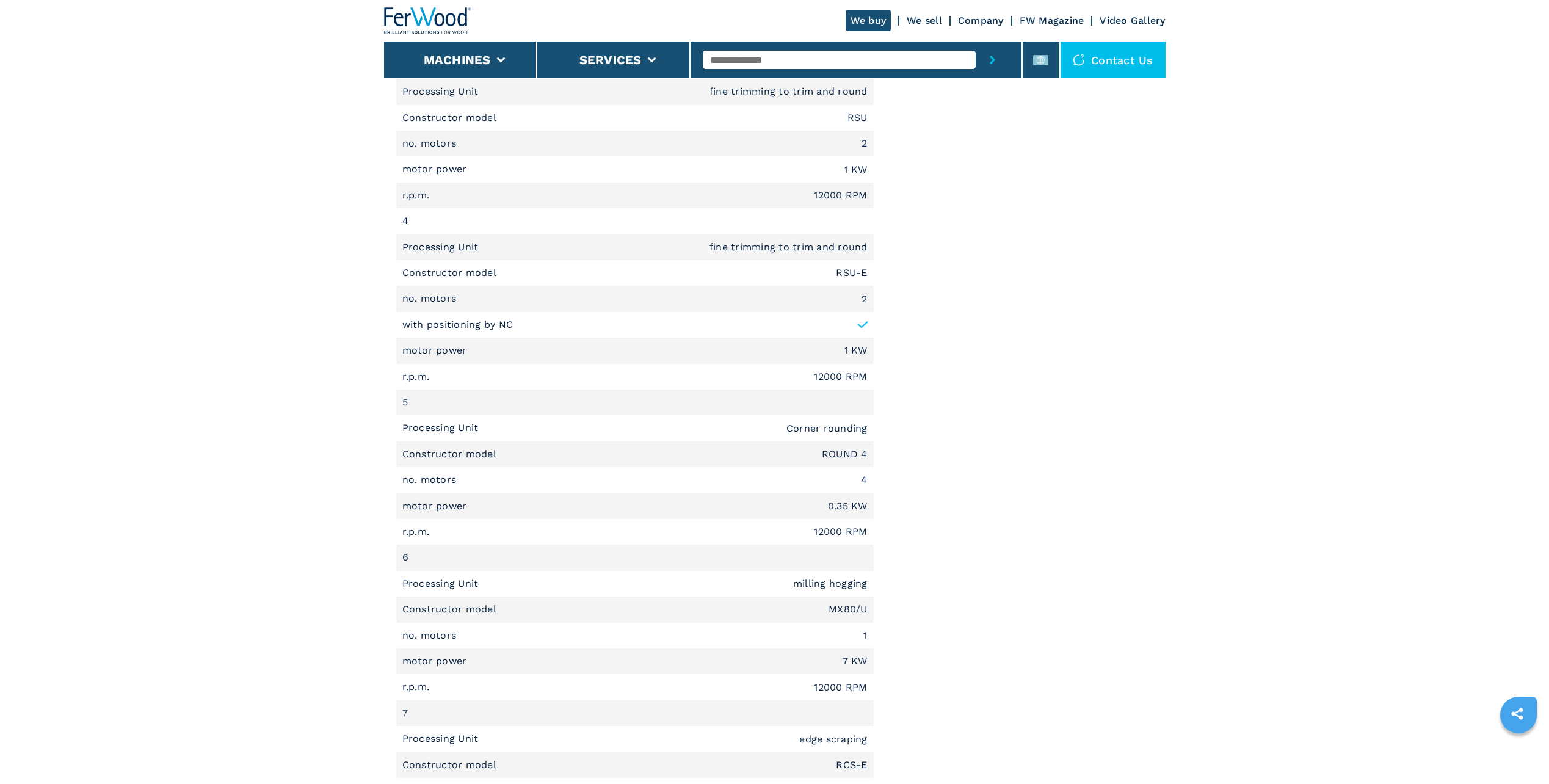
scroll to position [2259, 0]
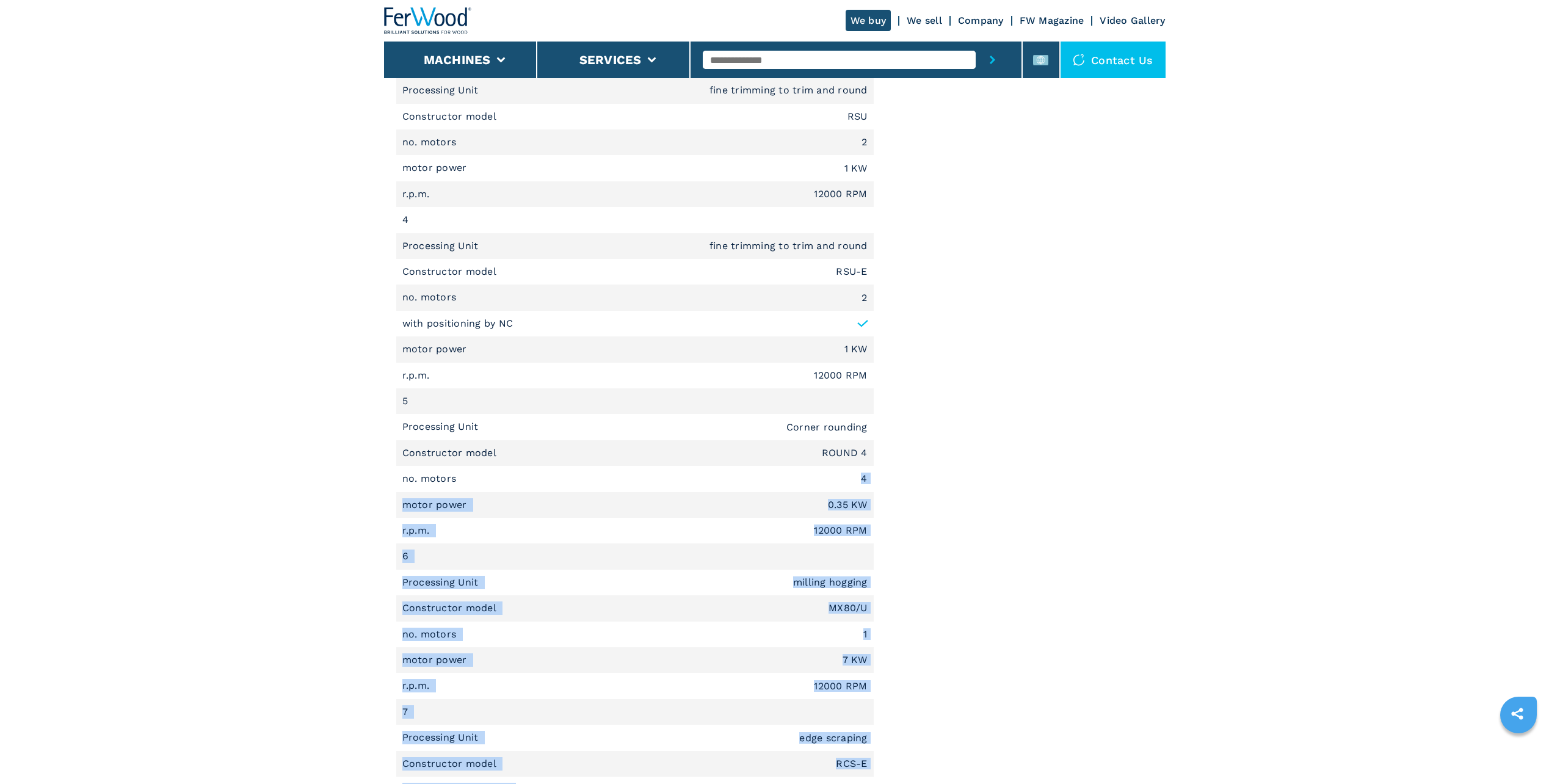
drag, startPoint x: 828, startPoint y: 478, endPoint x: 911, endPoint y: 480, distance: 83.0
drag, startPoint x: 911, startPoint y: 480, endPoint x: 820, endPoint y: 472, distance: 91.4
click at [820, 472] on li "no. motors 4" at bounding box center [635, 478] width 478 height 26
click at [754, 485] on li "no. motors 4" at bounding box center [635, 478] width 478 height 26
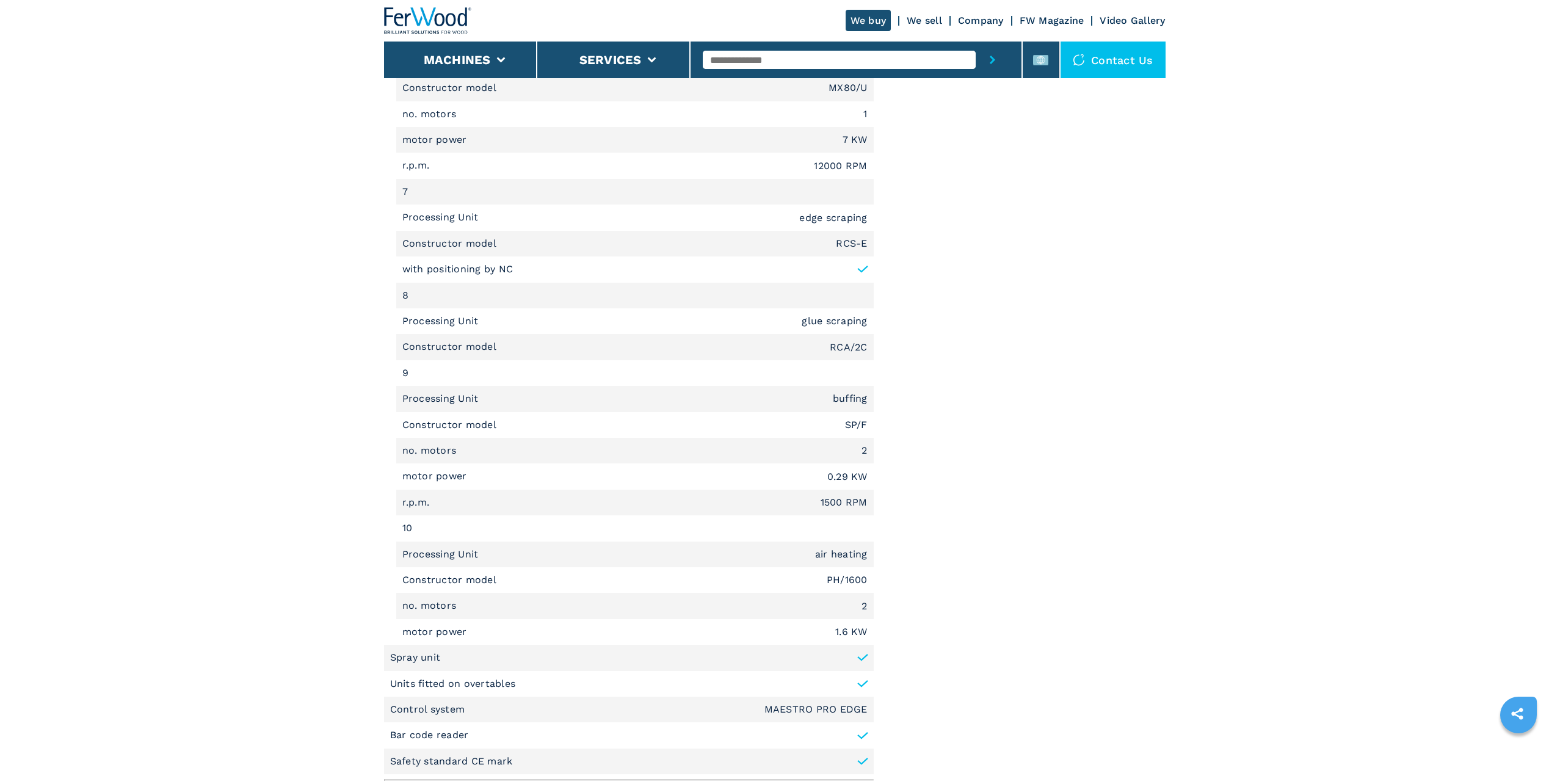
scroll to position [2809, 0]
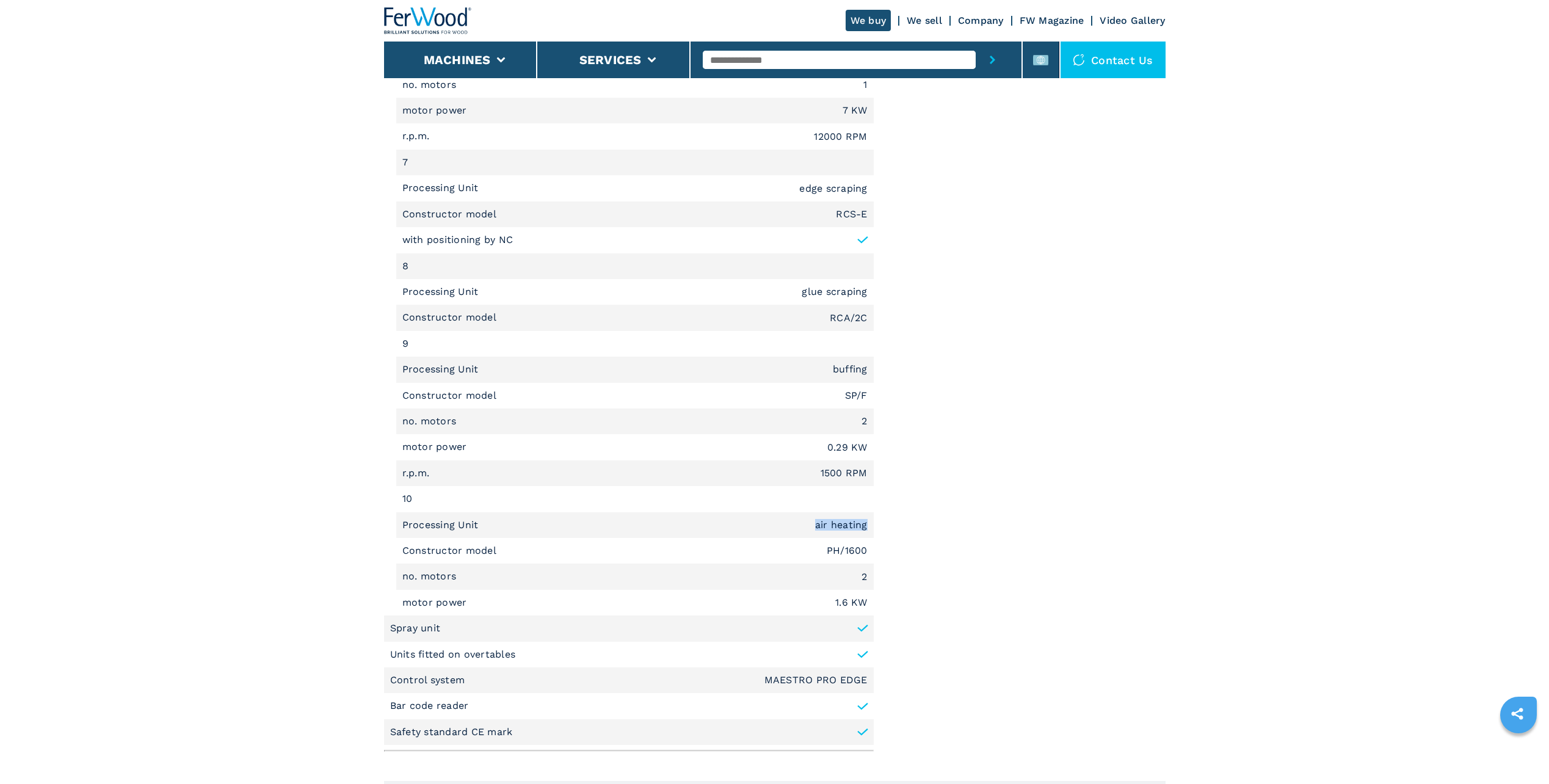
drag, startPoint x: 816, startPoint y: 528, endPoint x: 868, endPoint y: 531, distance: 52.1
click at [868, 531] on li "Processing Unit air heating" at bounding box center [635, 525] width 478 height 26
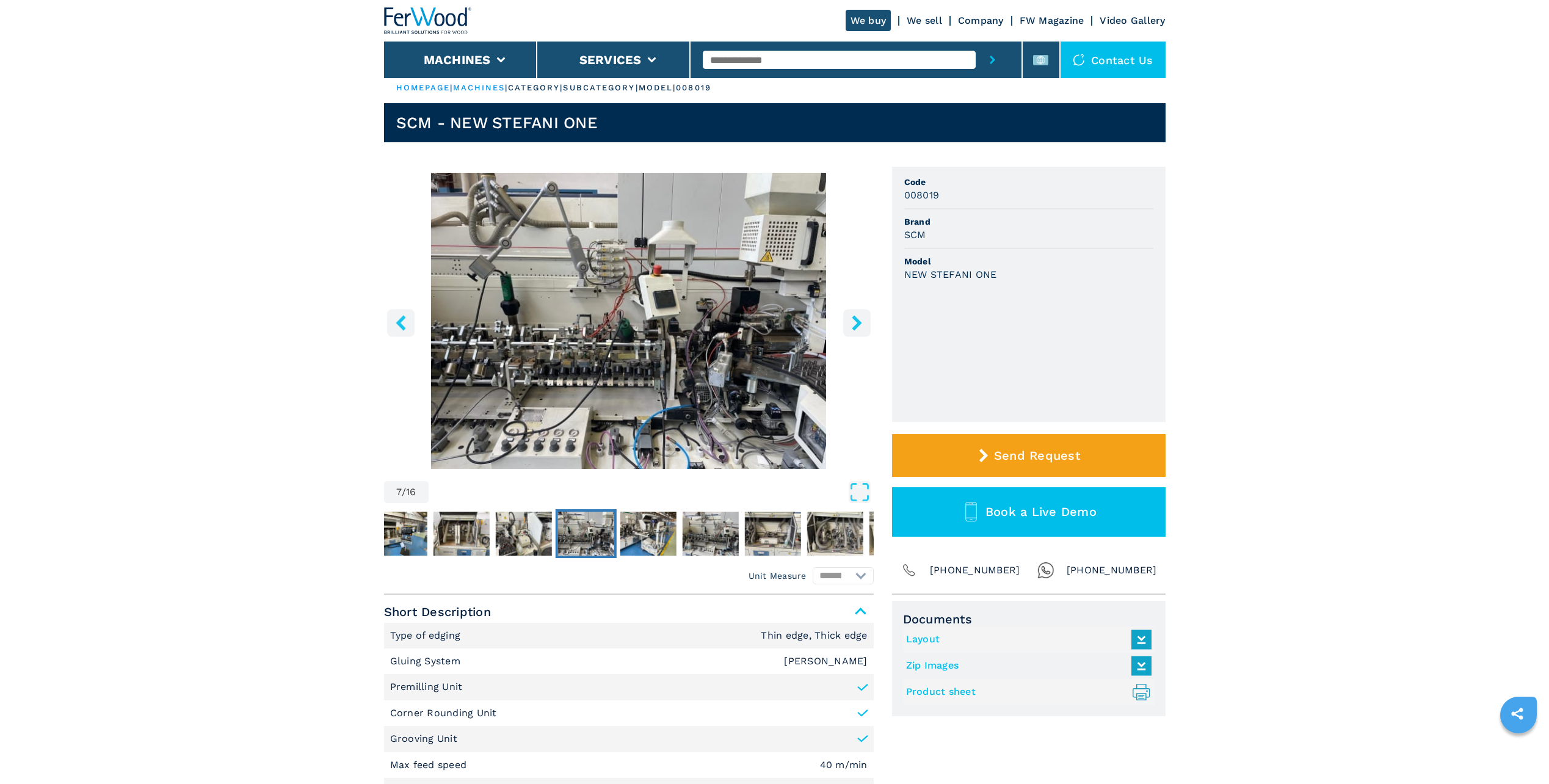
scroll to position [0, 0]
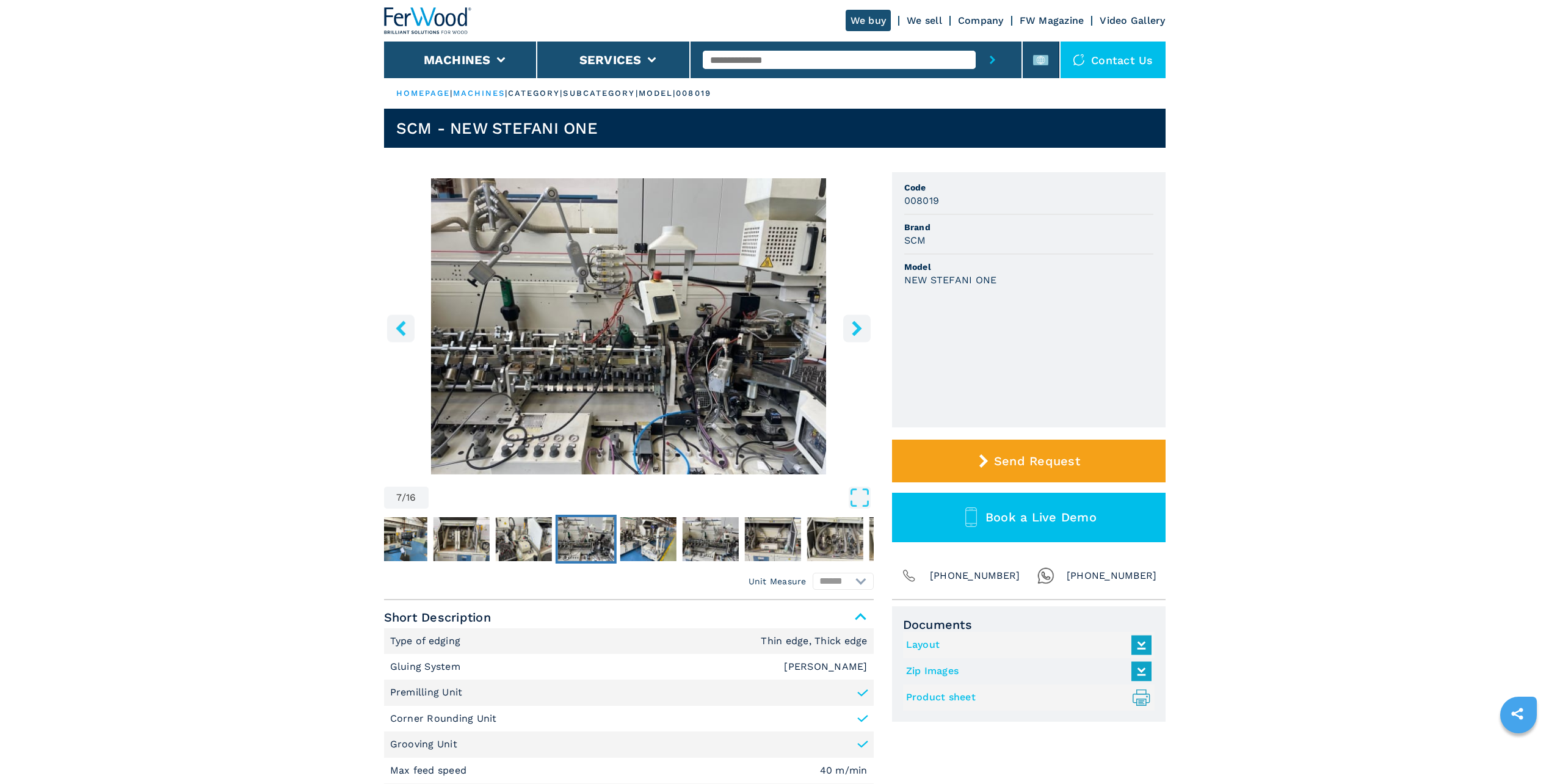
click at [846, 334] on button "right-button" at bounding box center [856, 328] width 27 height 27
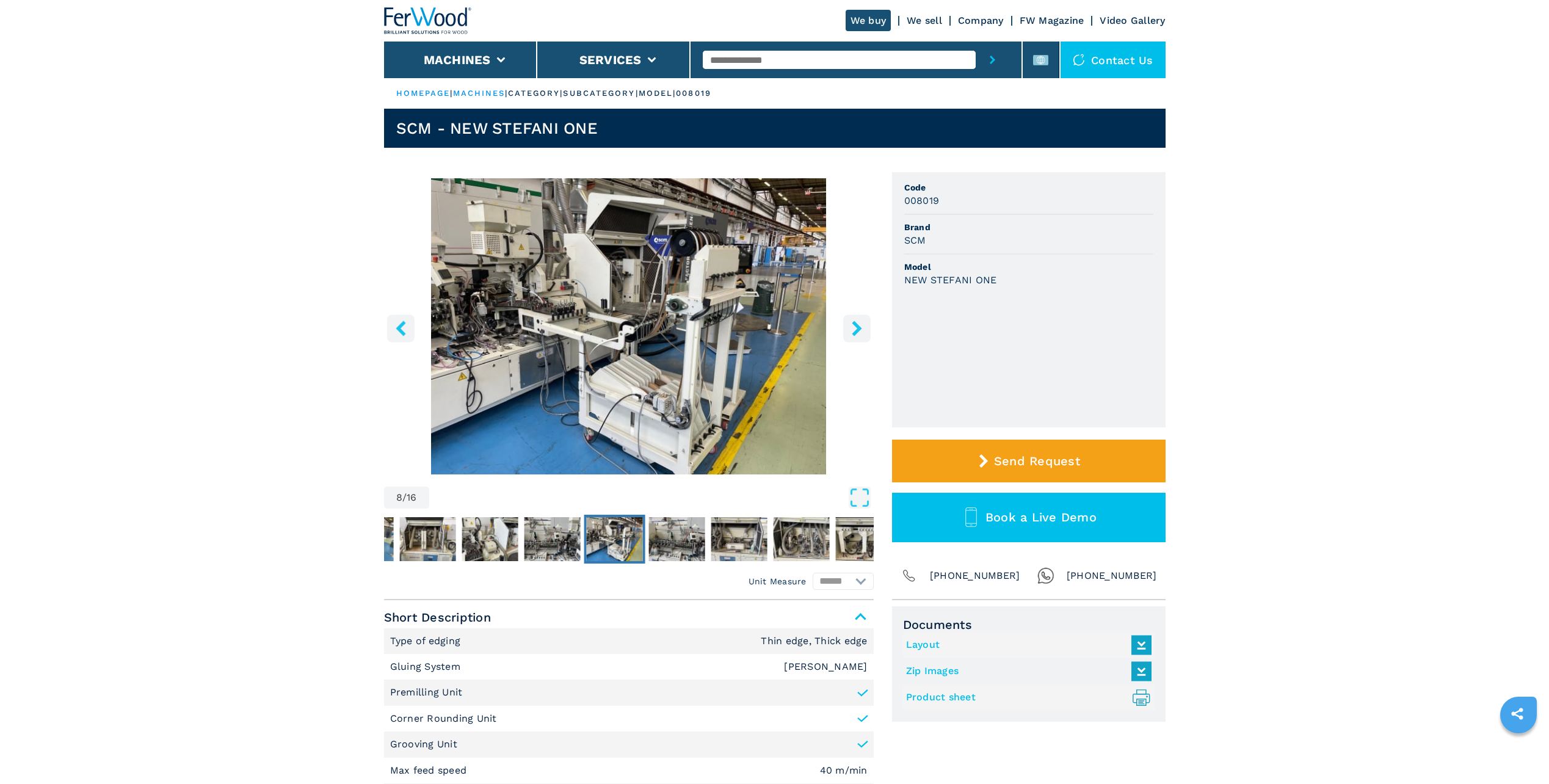
click at [850, 332] on icon "right-button" at bounding box center [857, 328] width 15 height 15
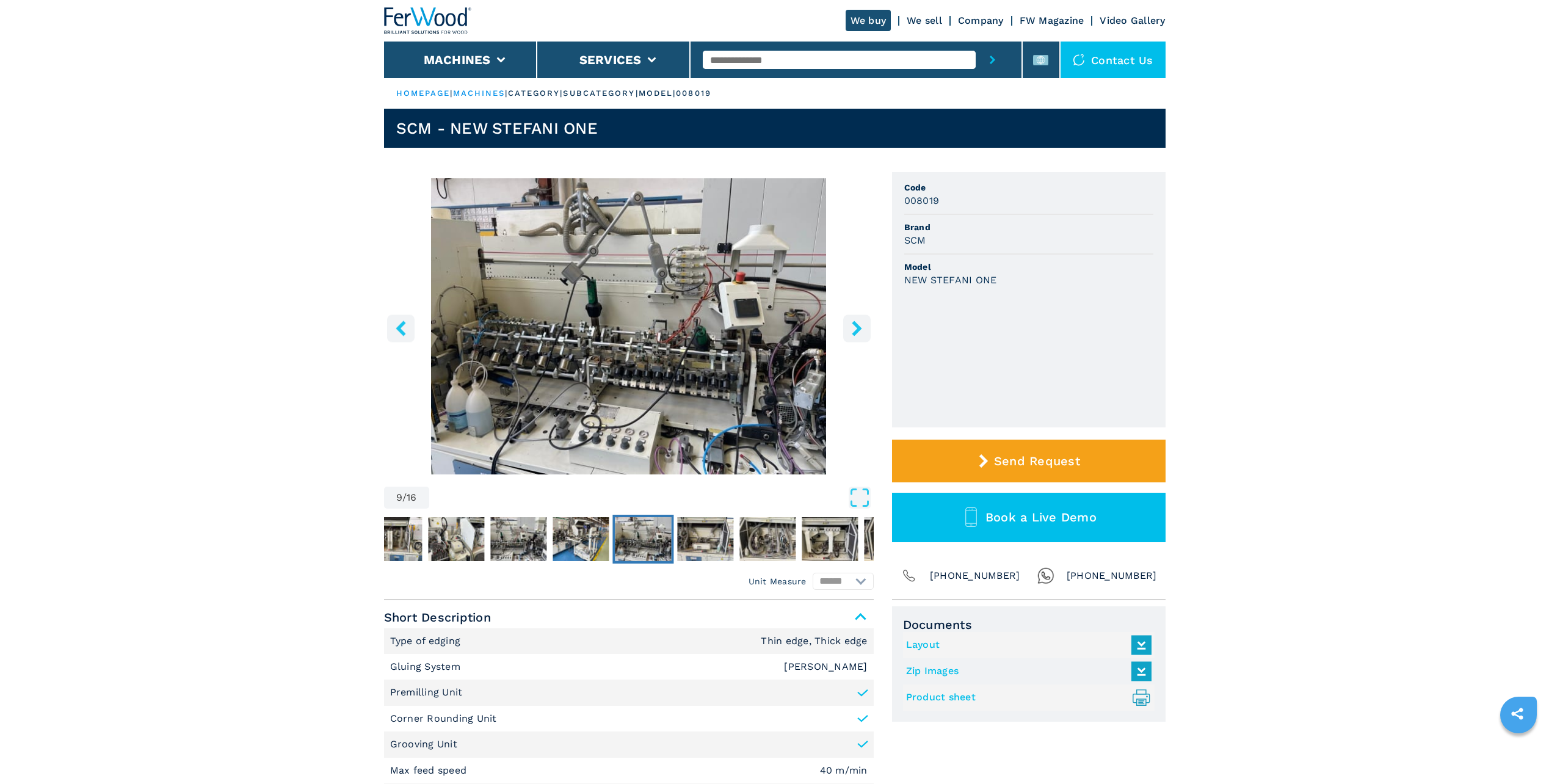
click at [850, 333] on icon "right-button" at bounding box center [857, 328] width 15 height 15
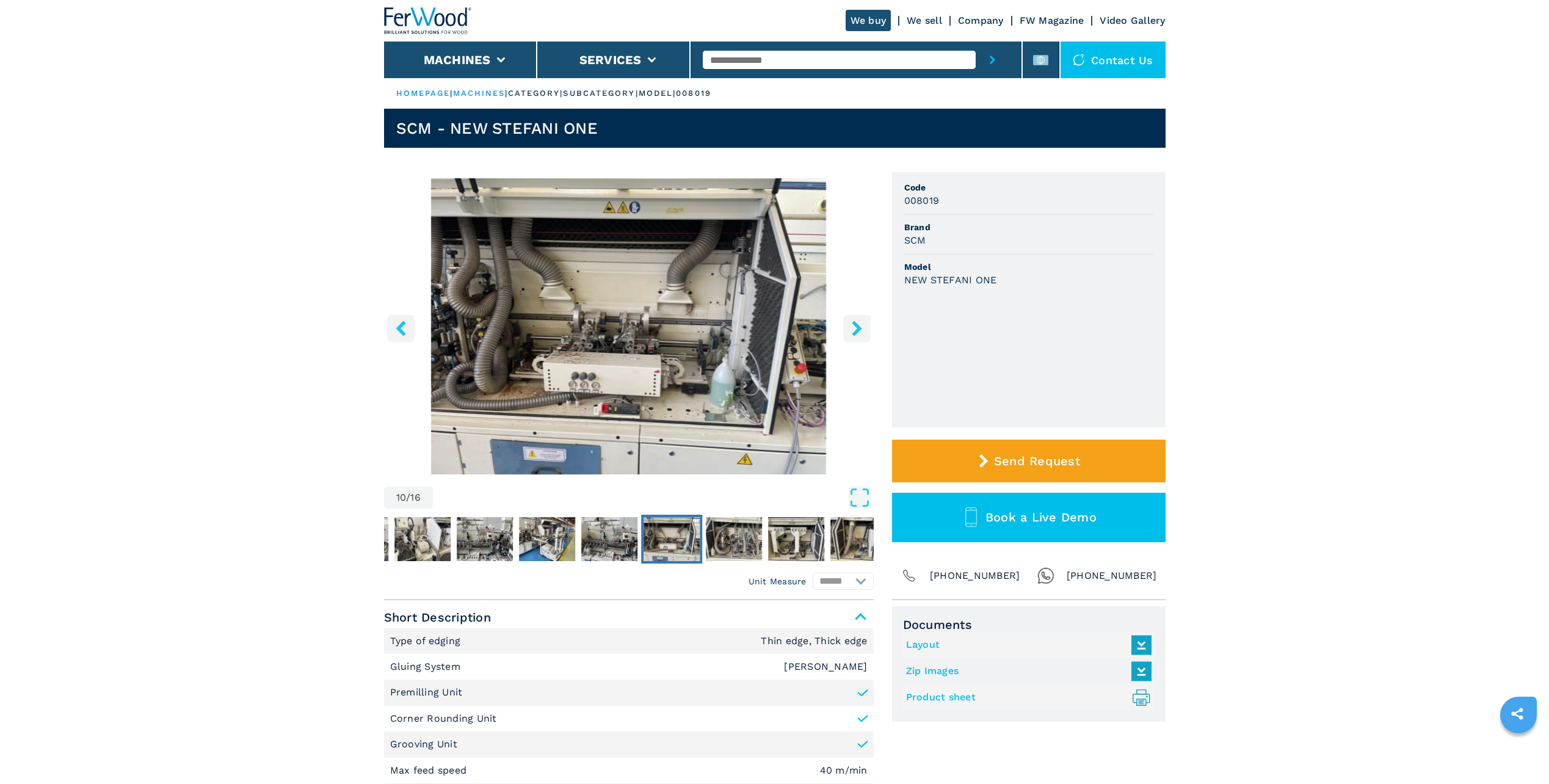
click at [865, 326] on button "right-button" at bounding box center [856, 328] width 27 height 27
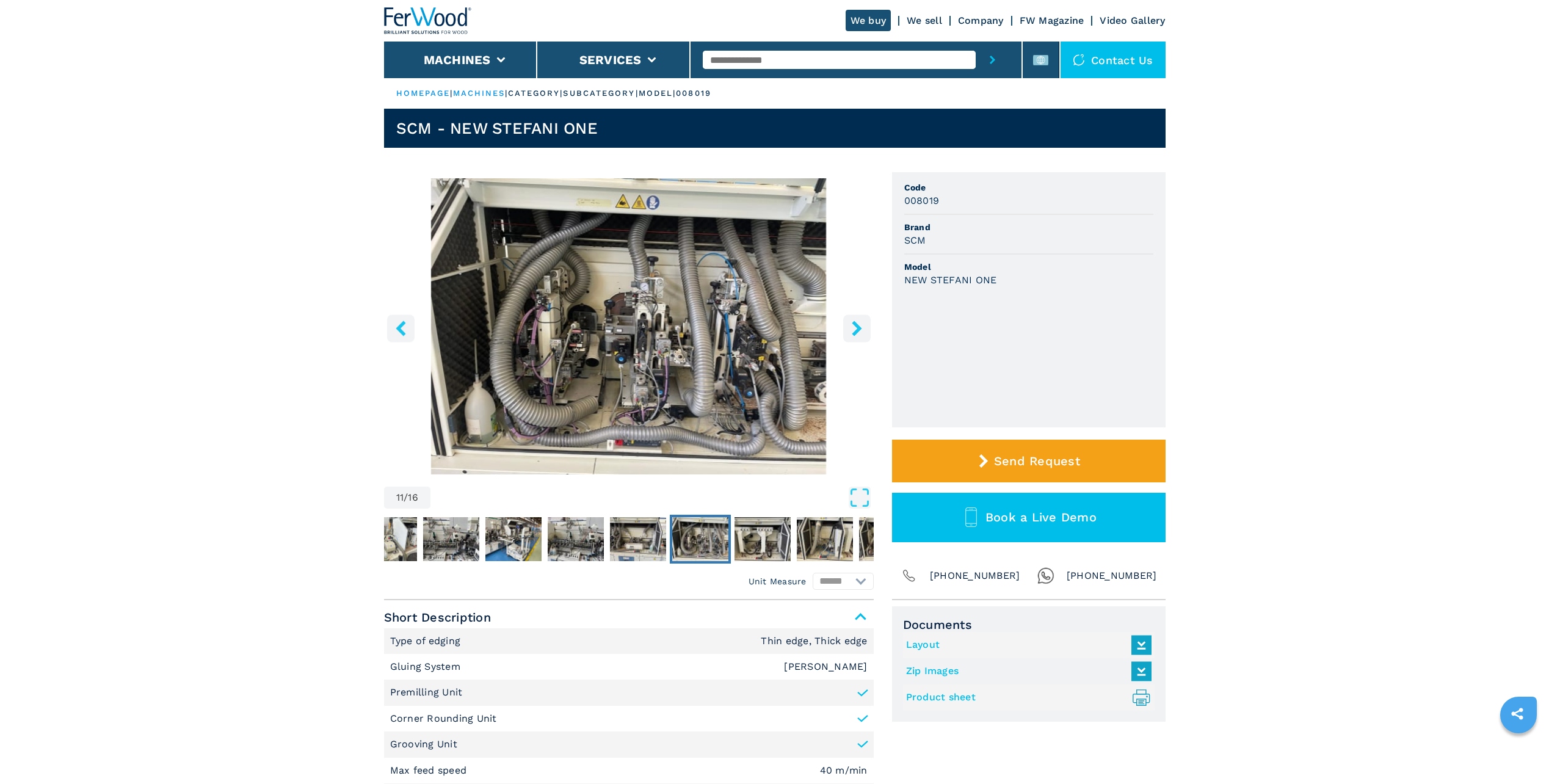
click at [720, 342] on img "Go to Slide 11" at bounding box center [629, 326] width 490 height 296
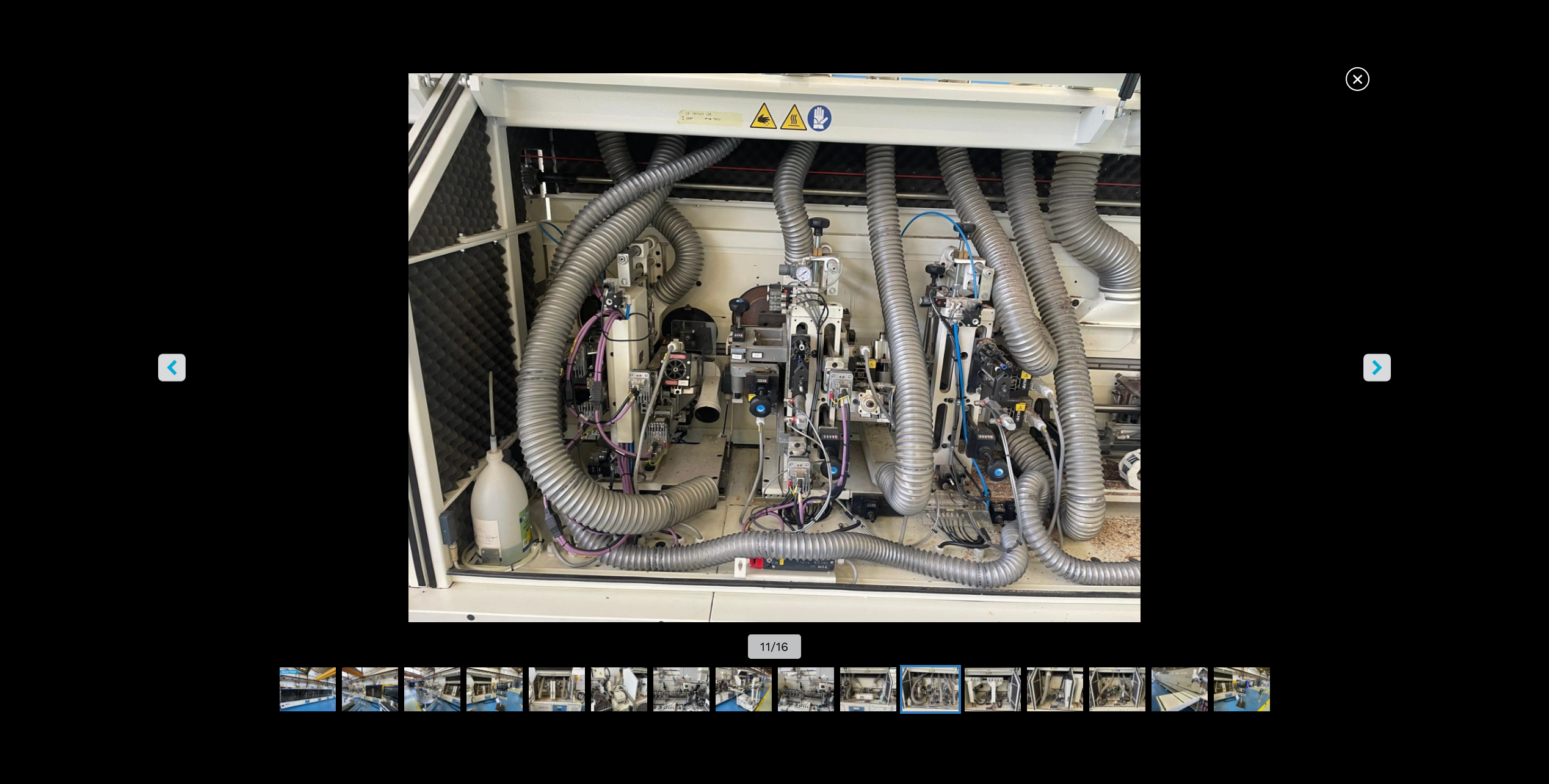
click at [1371, 371] on icon "right-button" at bounding box center [1377, 368] width 15 height 15
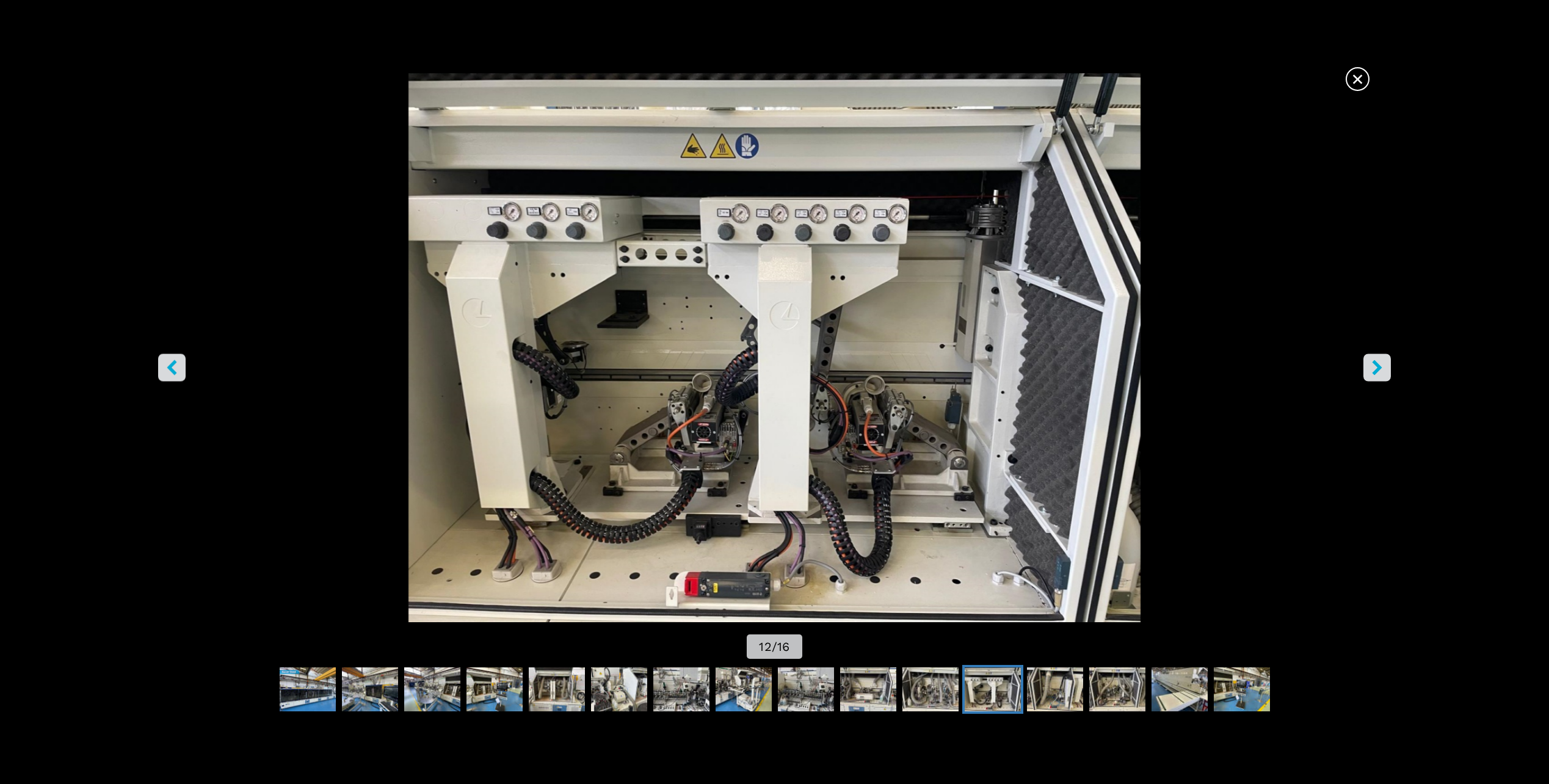
click at [1374, 366] on icon "right-button" at bounding box center [1377, 368] width 15 height 15
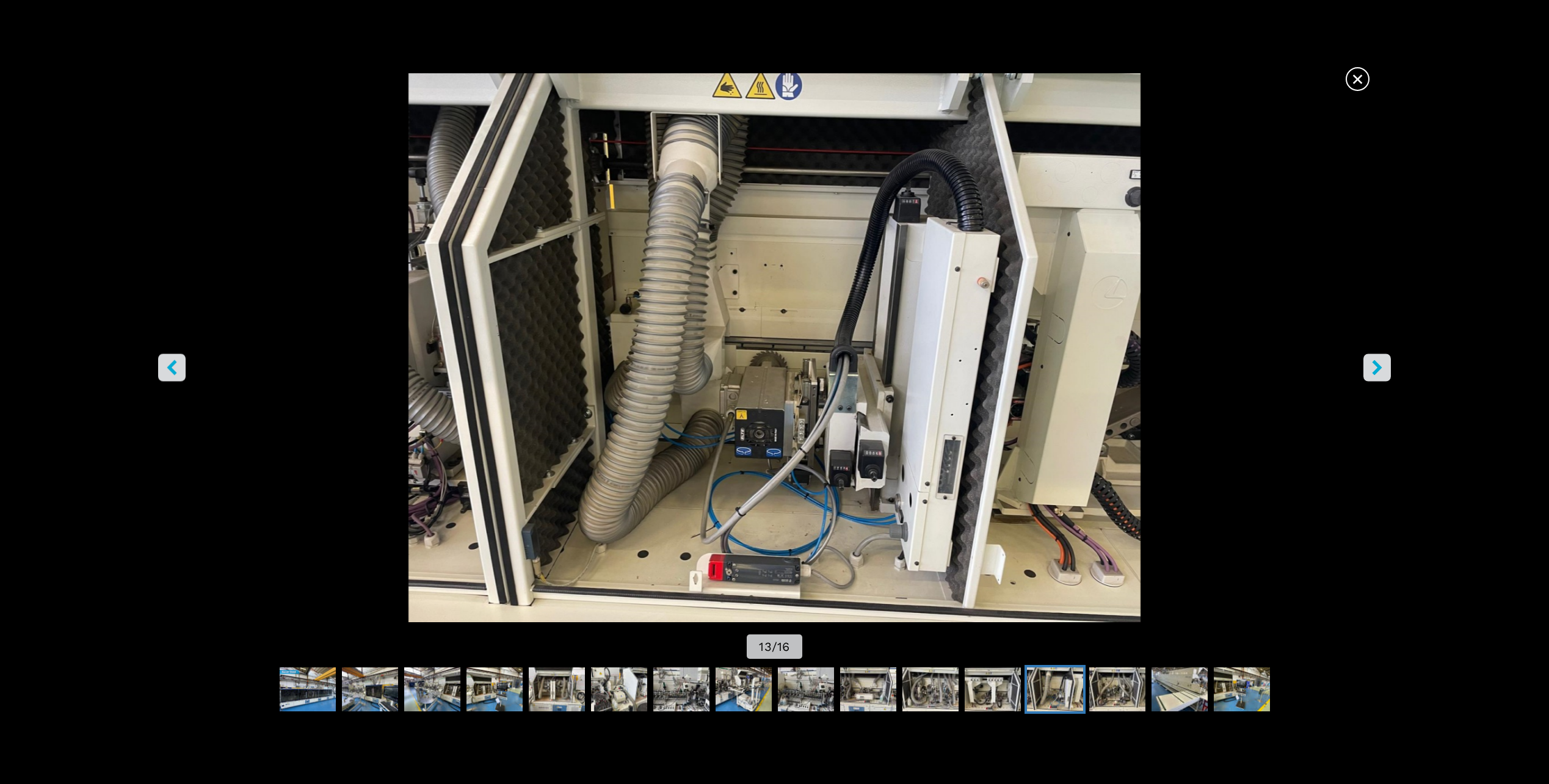
click at [1375, 363] on icon "right-button" at bounding box center [1377, 368] width 10 height 15
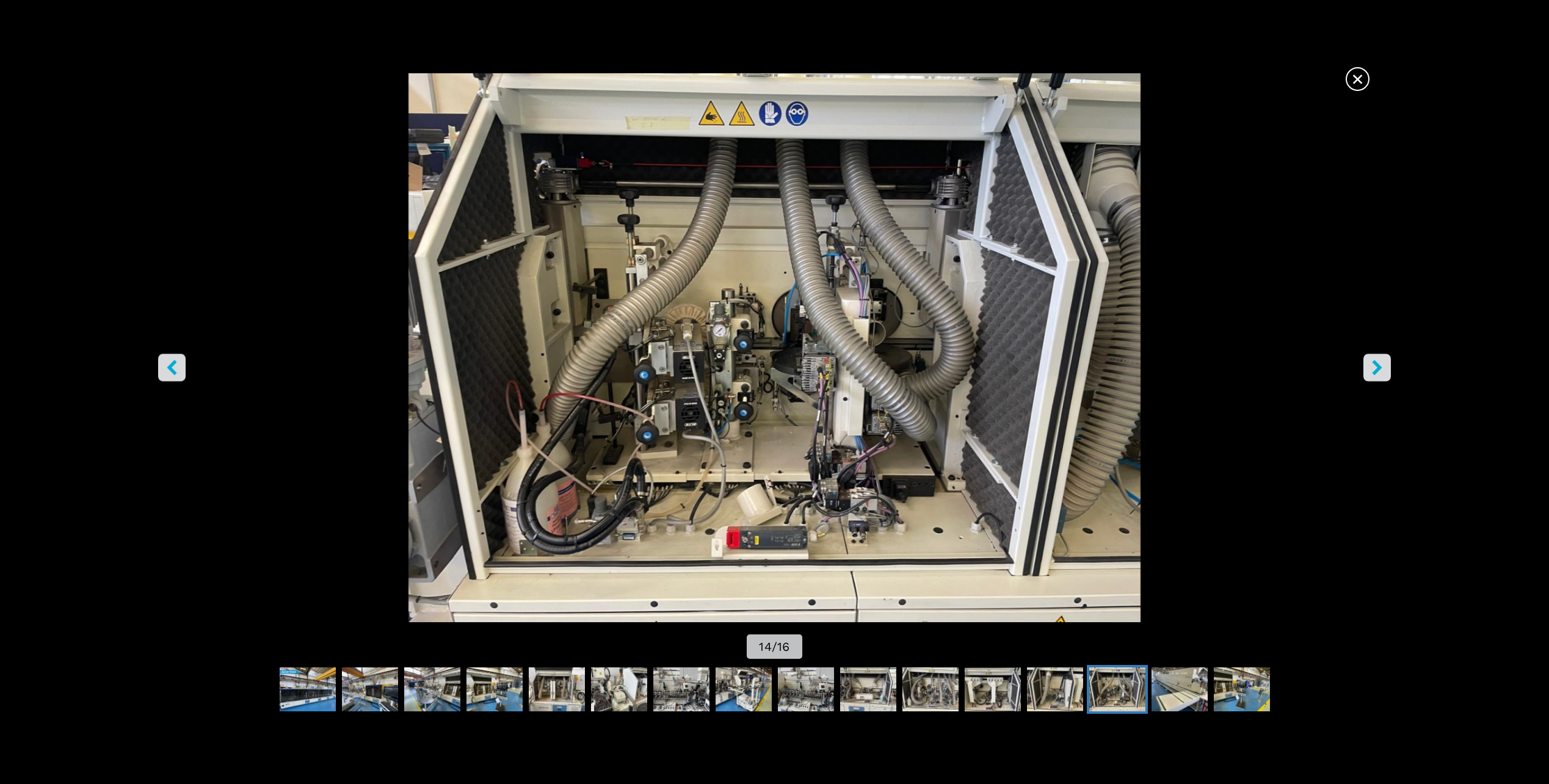
click at [1375, 363] on icon "right-button" at bounding box center [1377, 368] width 10 height 15
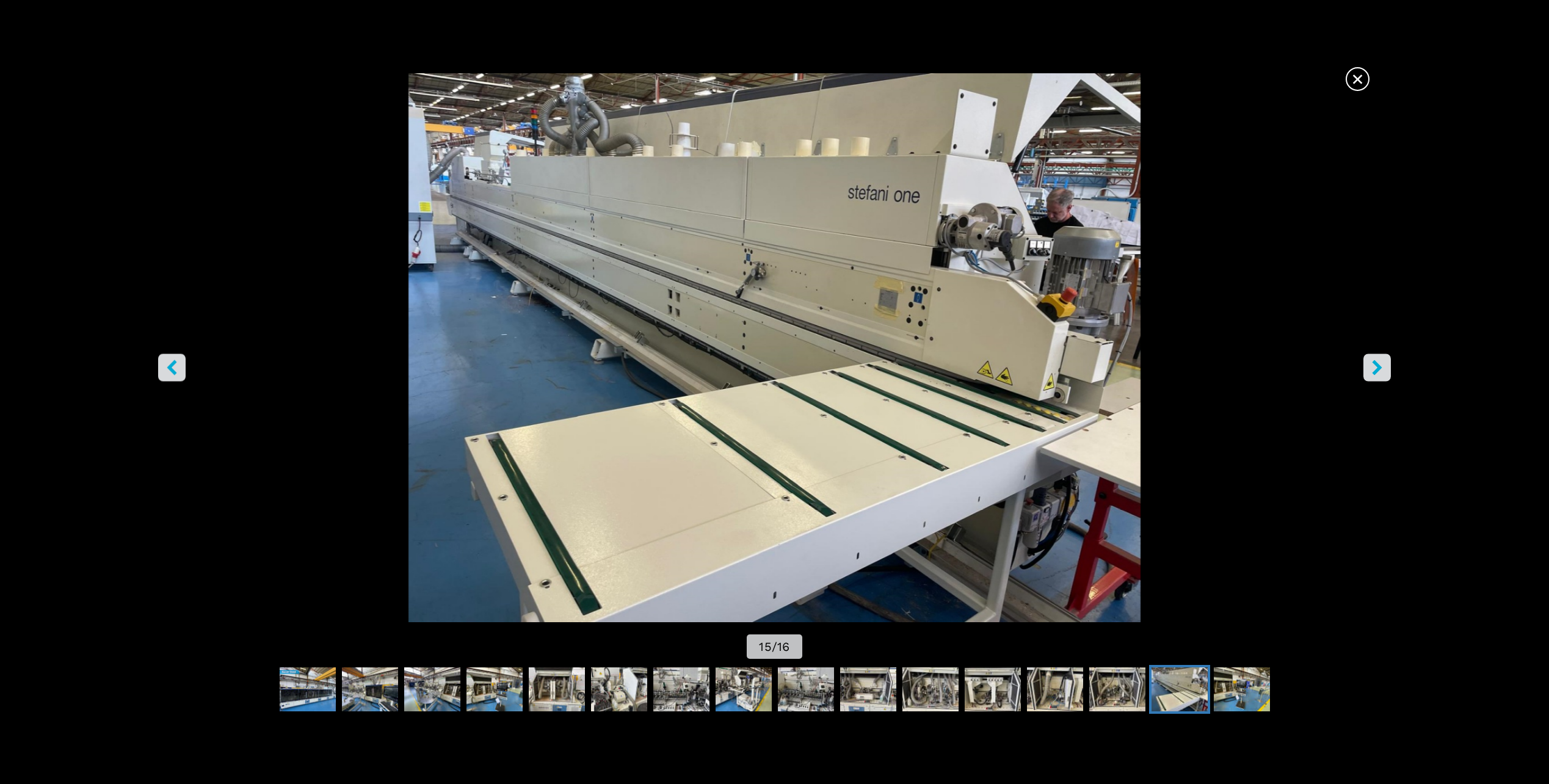
click at [1375, 363] on icon "right-button" at bounding box center [1377, 368] width 10 height 15
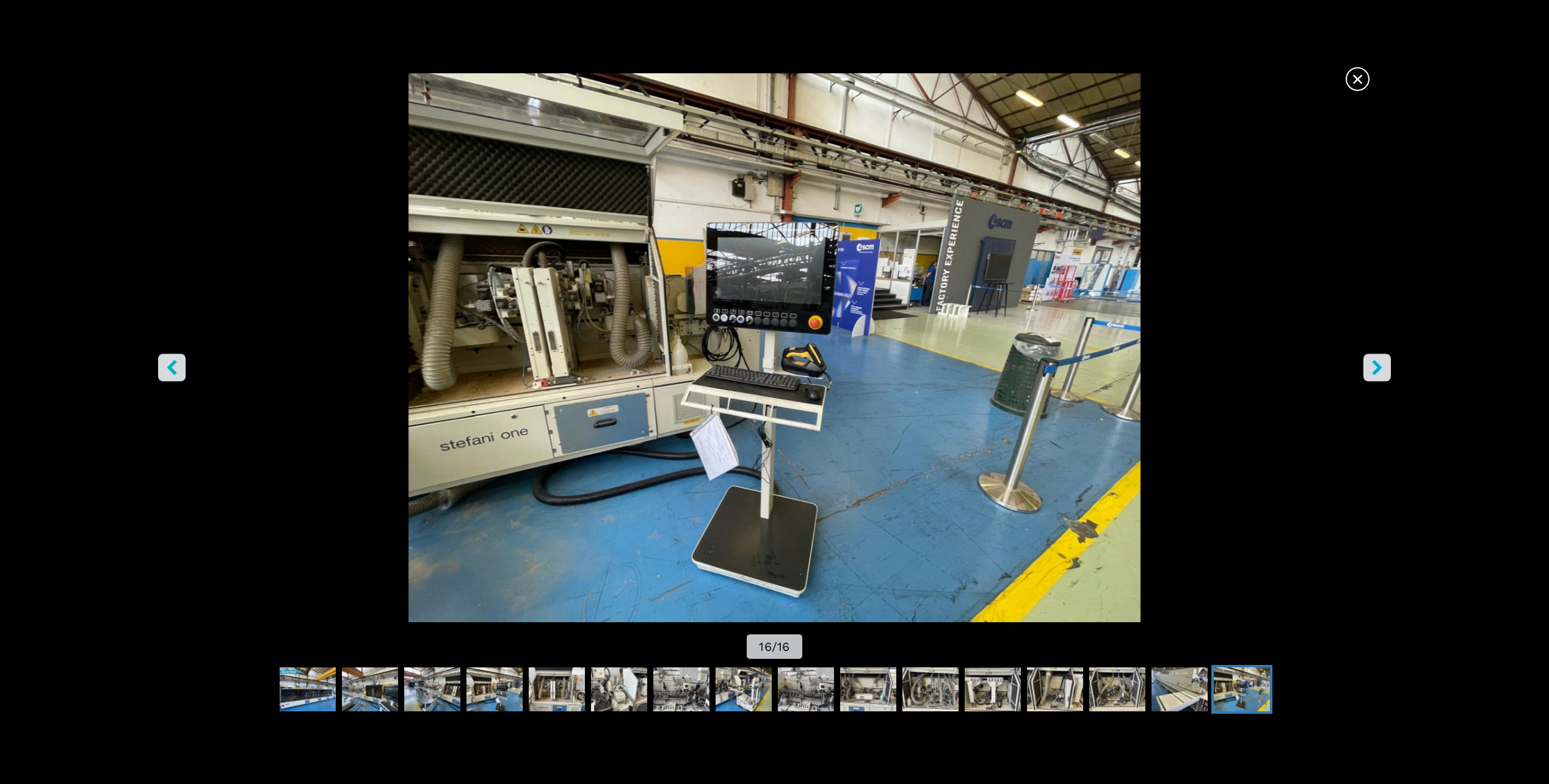
click at [178, 373] on icon "left-button" at bounding box center [172, 368] width 15 height 15
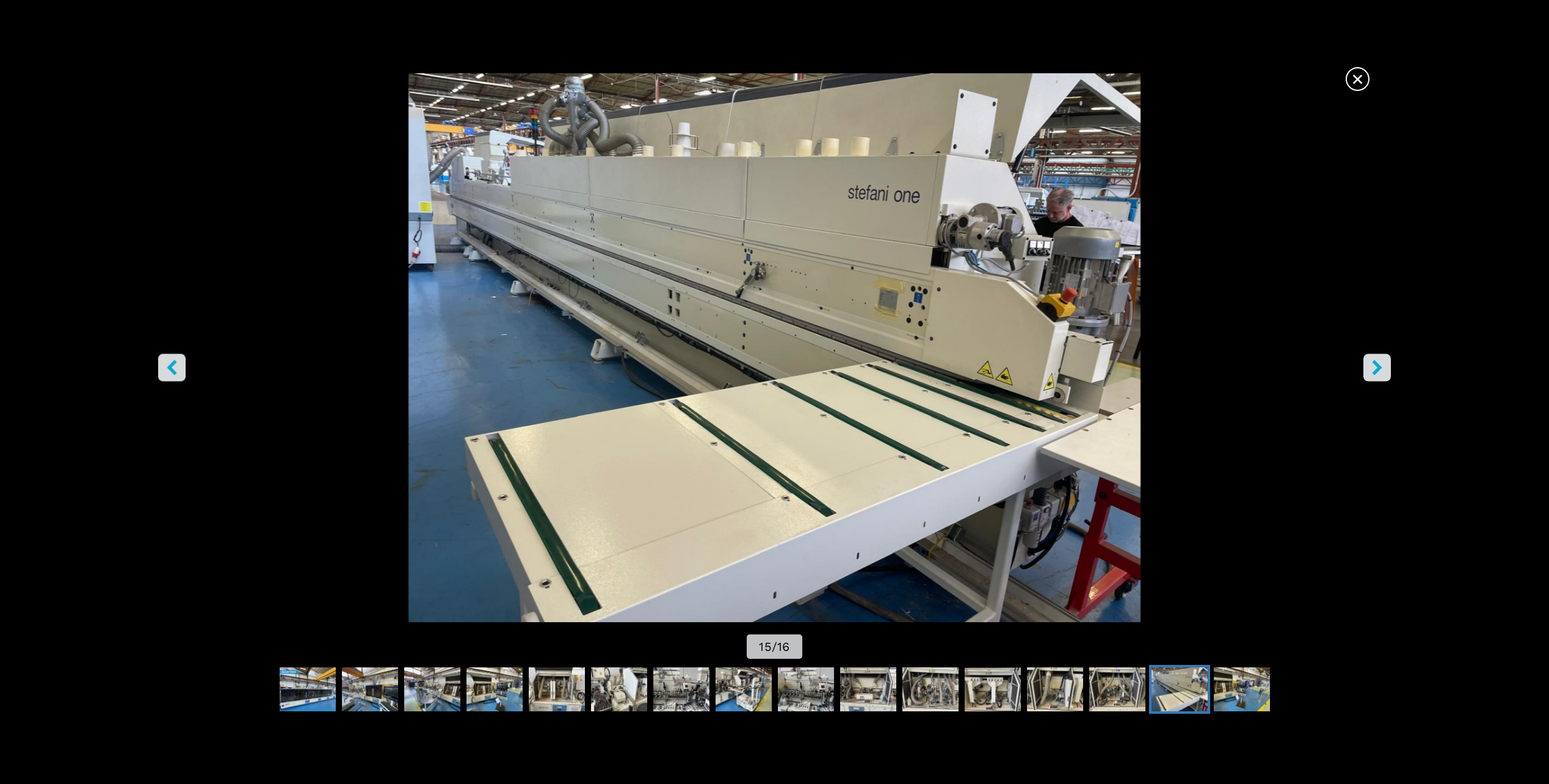
click at [1370, 368] on icon "right-button" at bounding box center [1377, 368] width 15 height 15
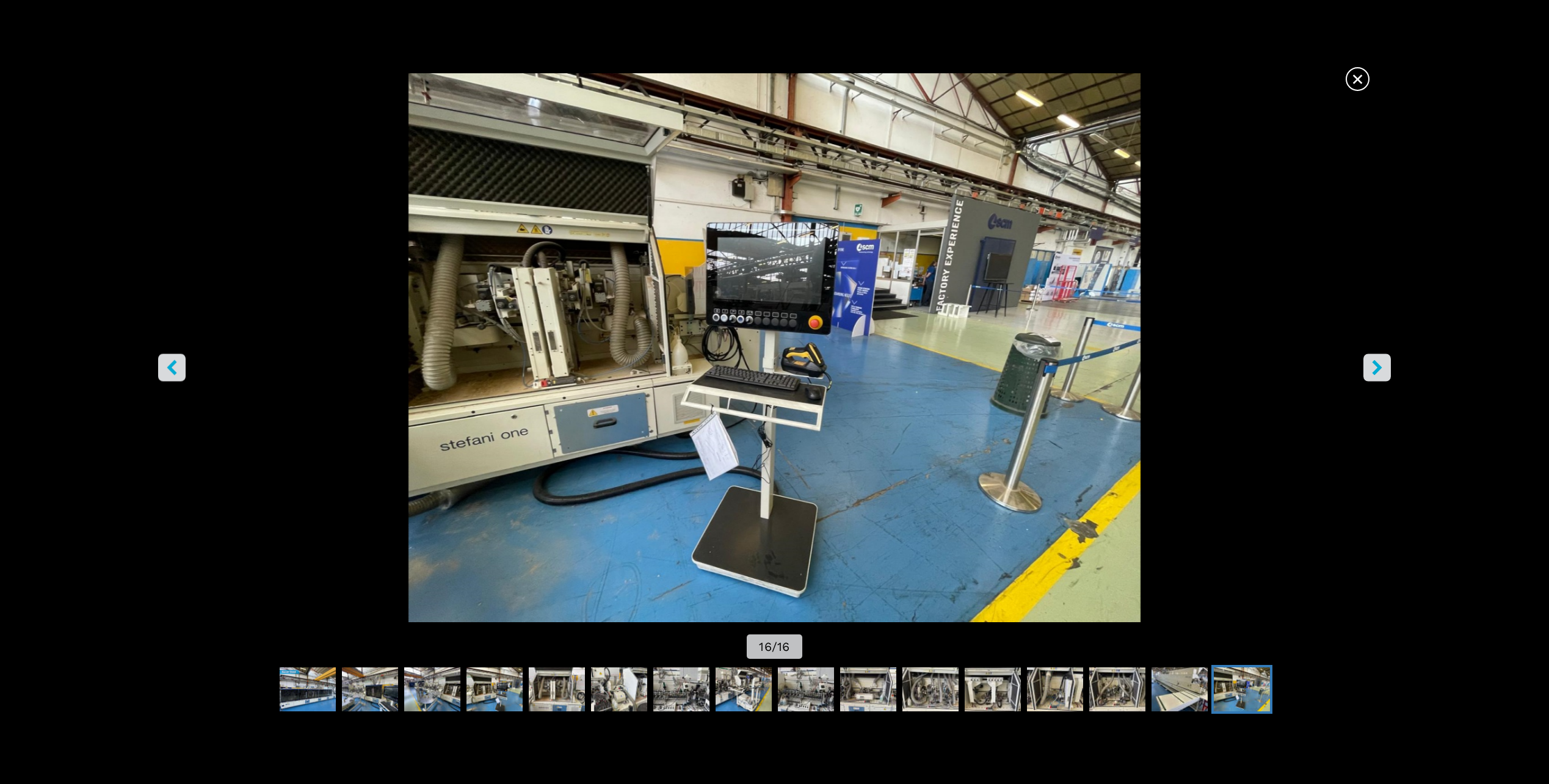
click at [1373, 367] on icon "right-button" at bounding box center [1377, 368] width 15 height 15
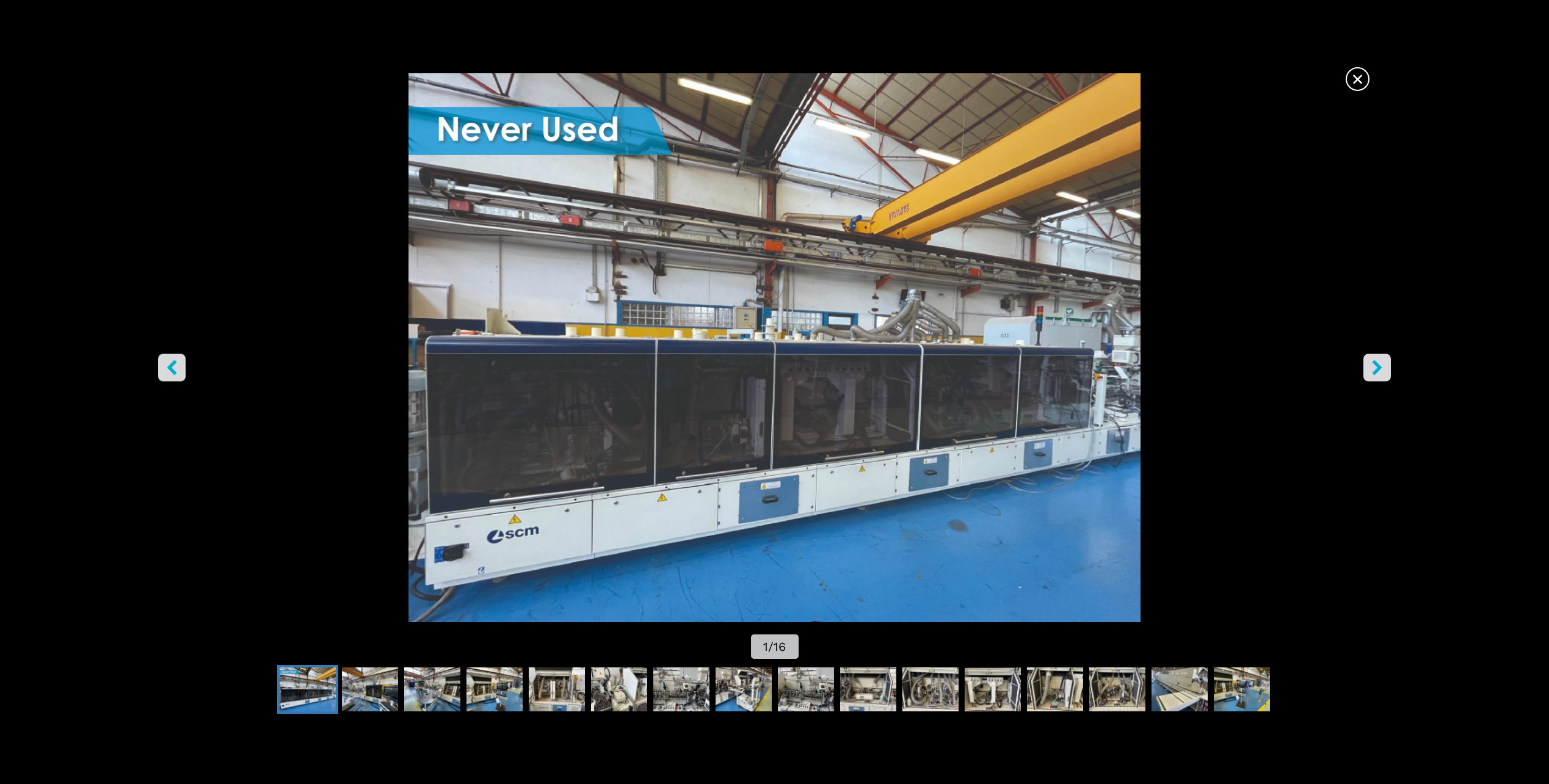
click at [1373, 367] on icon "right-button" at bounding box center [1377, 368] width 15 height 15
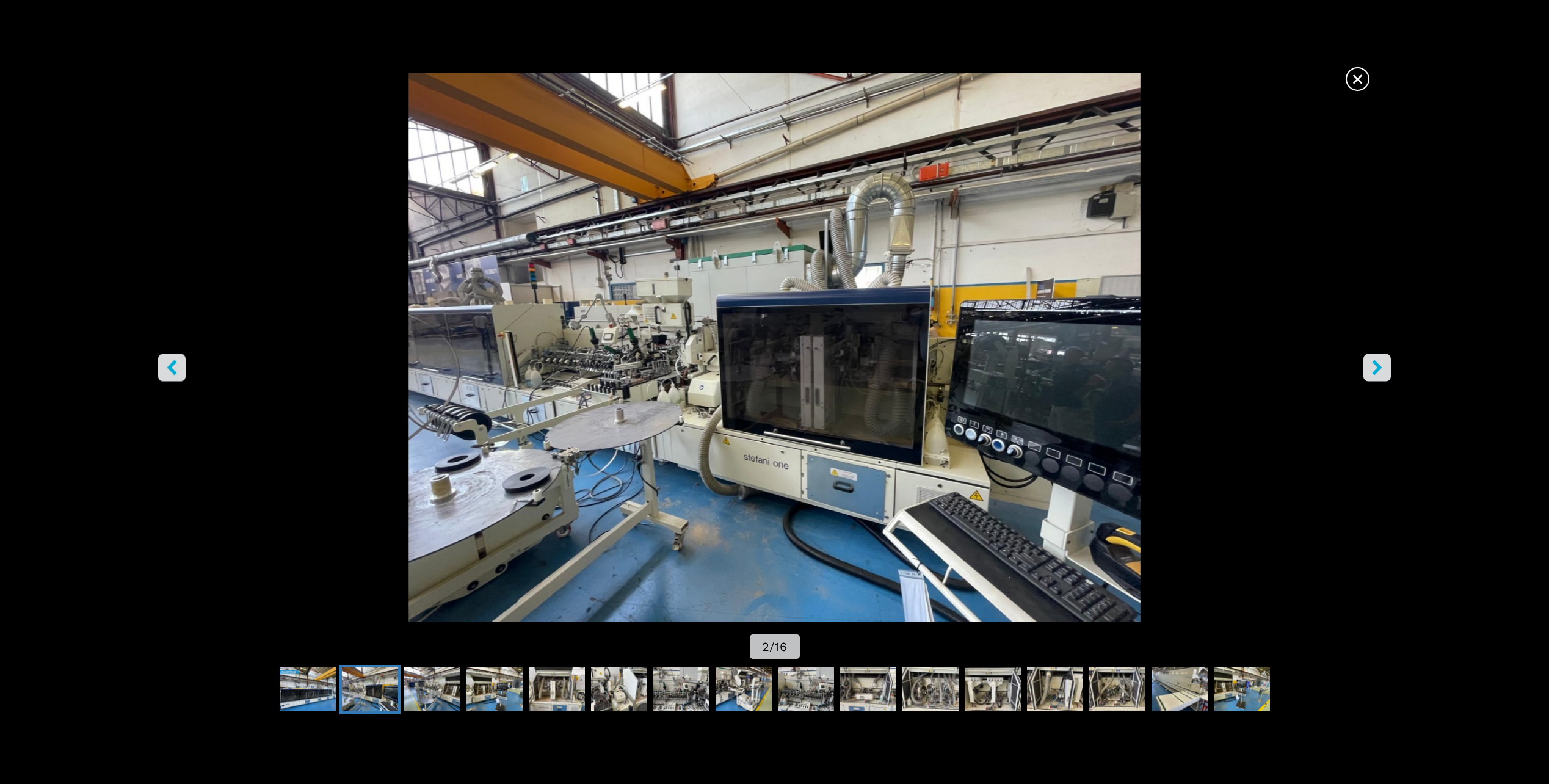
click at [1373, 367] on icon "right-button" at bounding box center [1377, 368] width 15 height 15
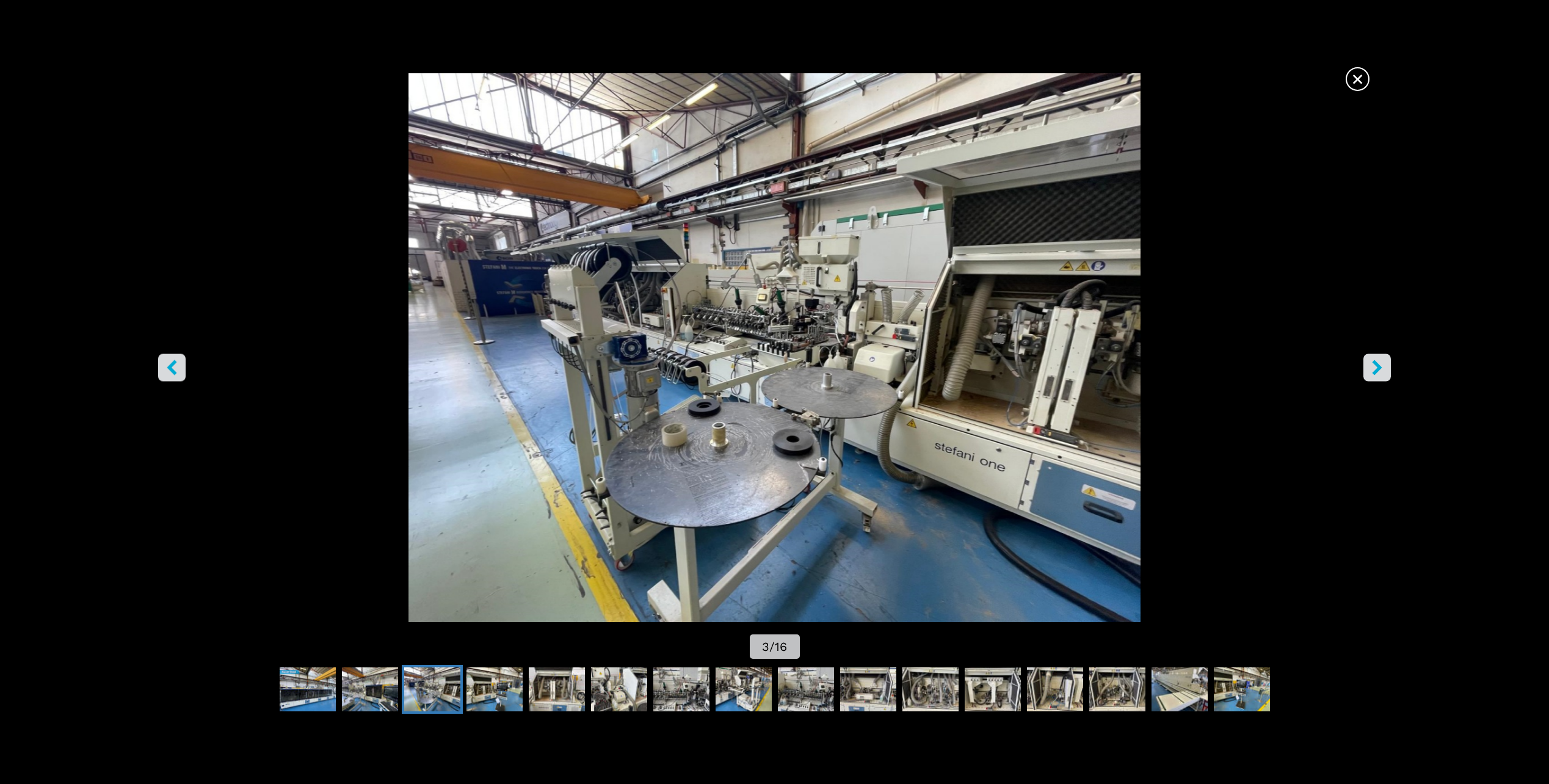
click at [1373, 362] on icon "right-button" at bounding box center [1377, 368] width 15 height 15
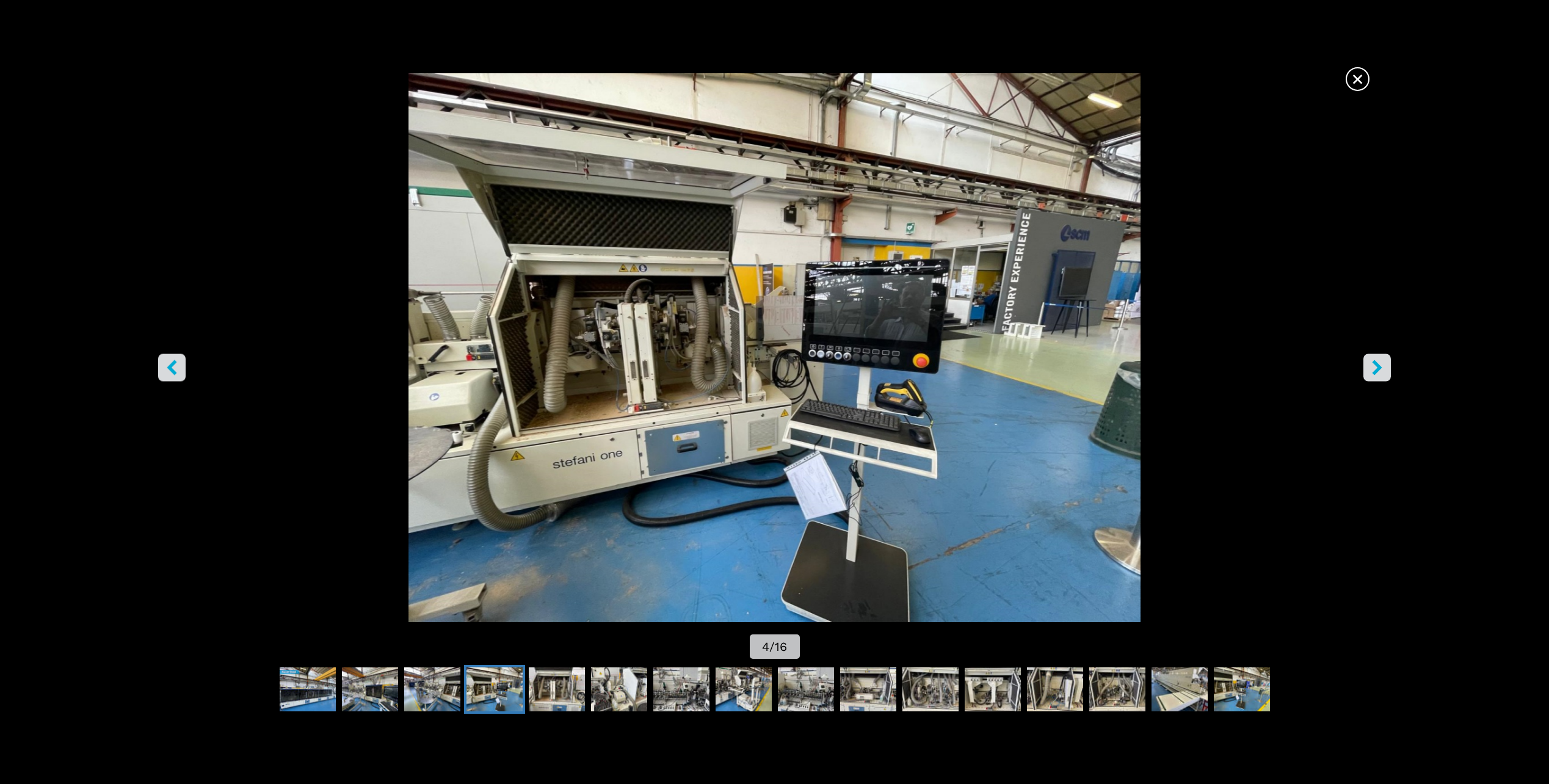
click at [1373, 362] on icon "right-button" at bounding box center [1377, 368] width 15 height 15
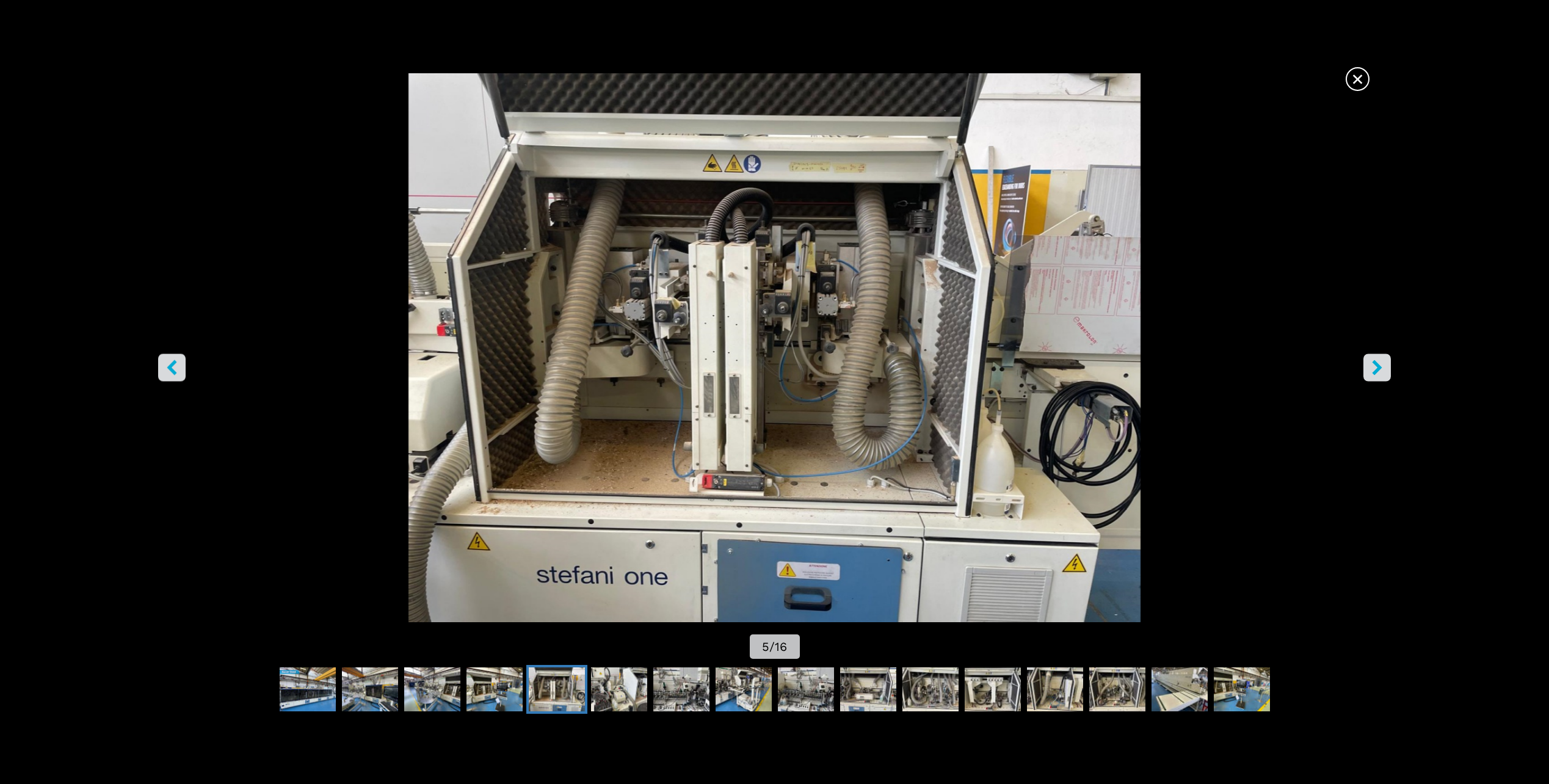
click at [1373, 362] on icon "right-button" at bounding box center [1377, 368] width 15 height 15
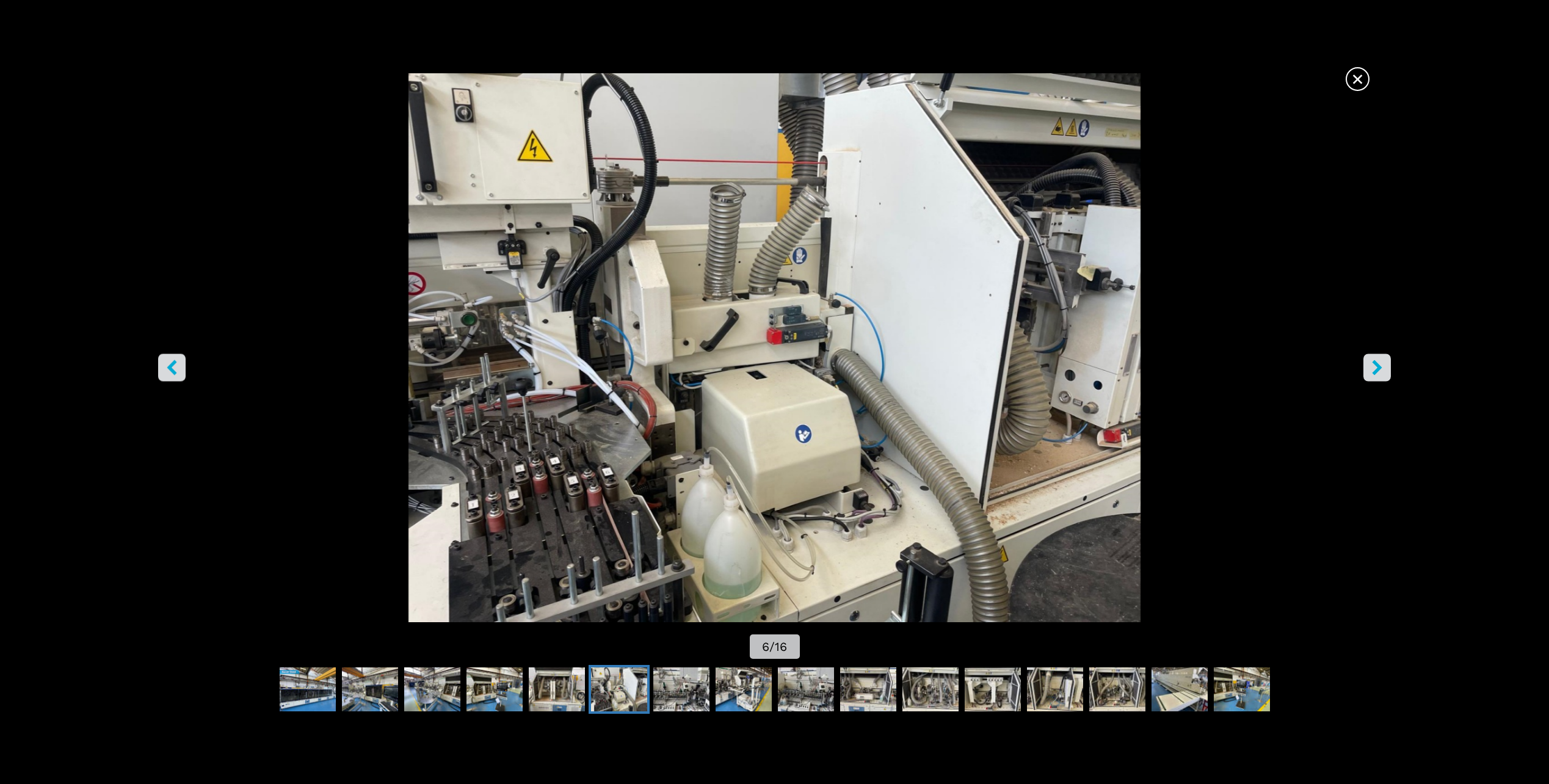
click at [1373, 362] on icon "right-button" at bounding box center [1377, 368] width 15 height 15
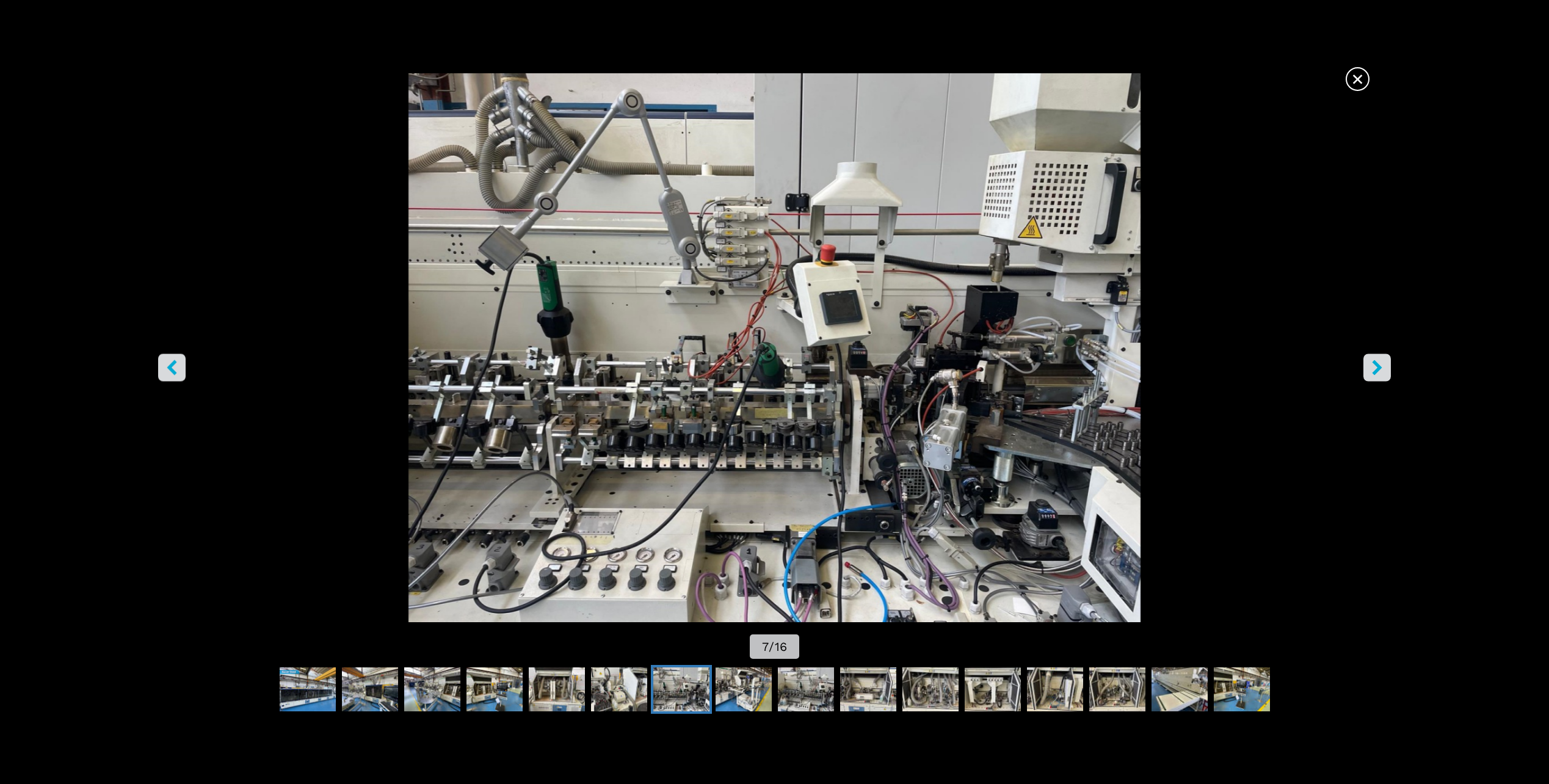
click at [1373, 362] on icon "right-button" at bounding box center [1377, 368] width 15 height 15
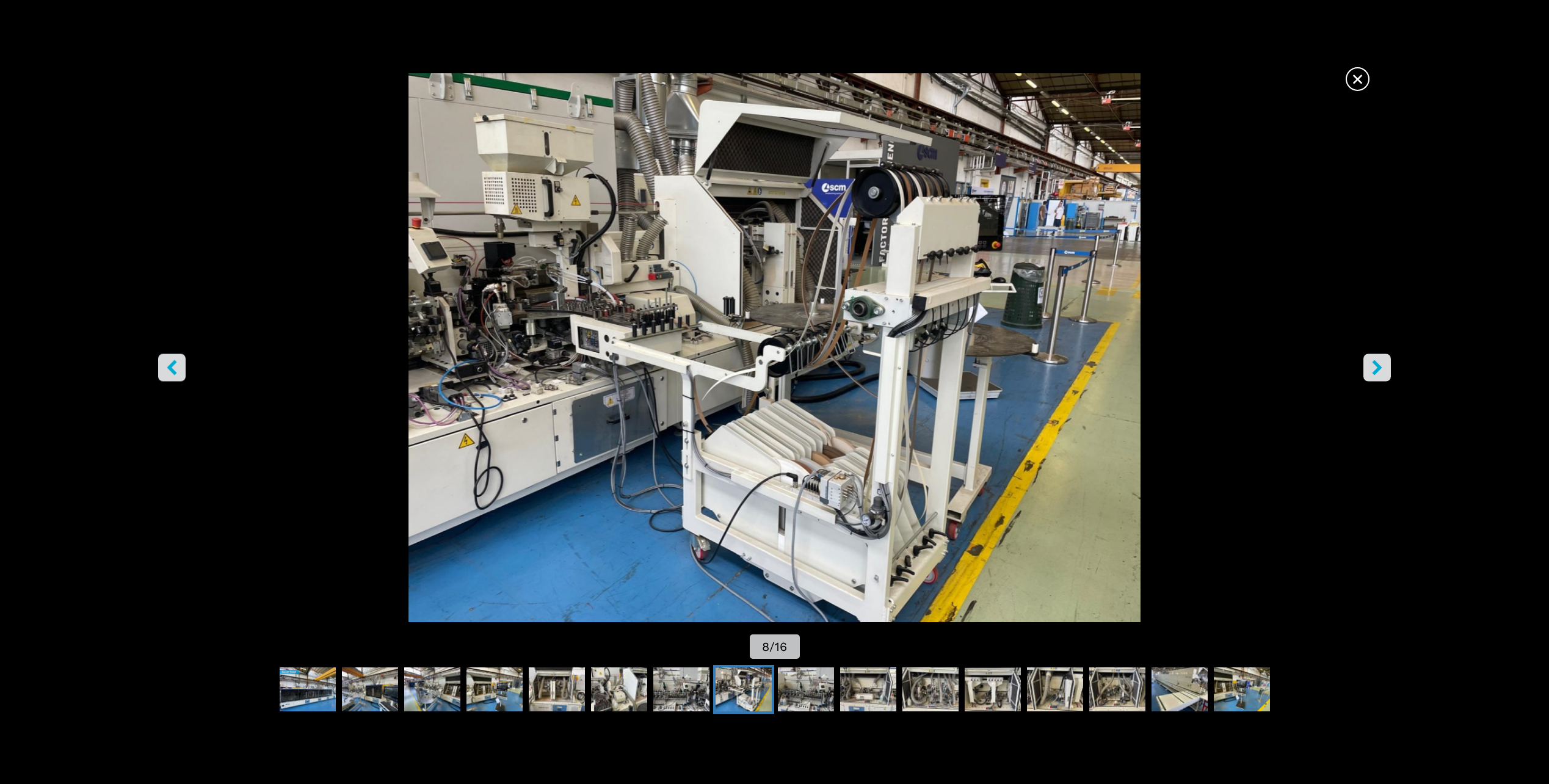
click at [1378, 364] on icon "right-button" at bounding box center [1377, 368] width 10 height 15
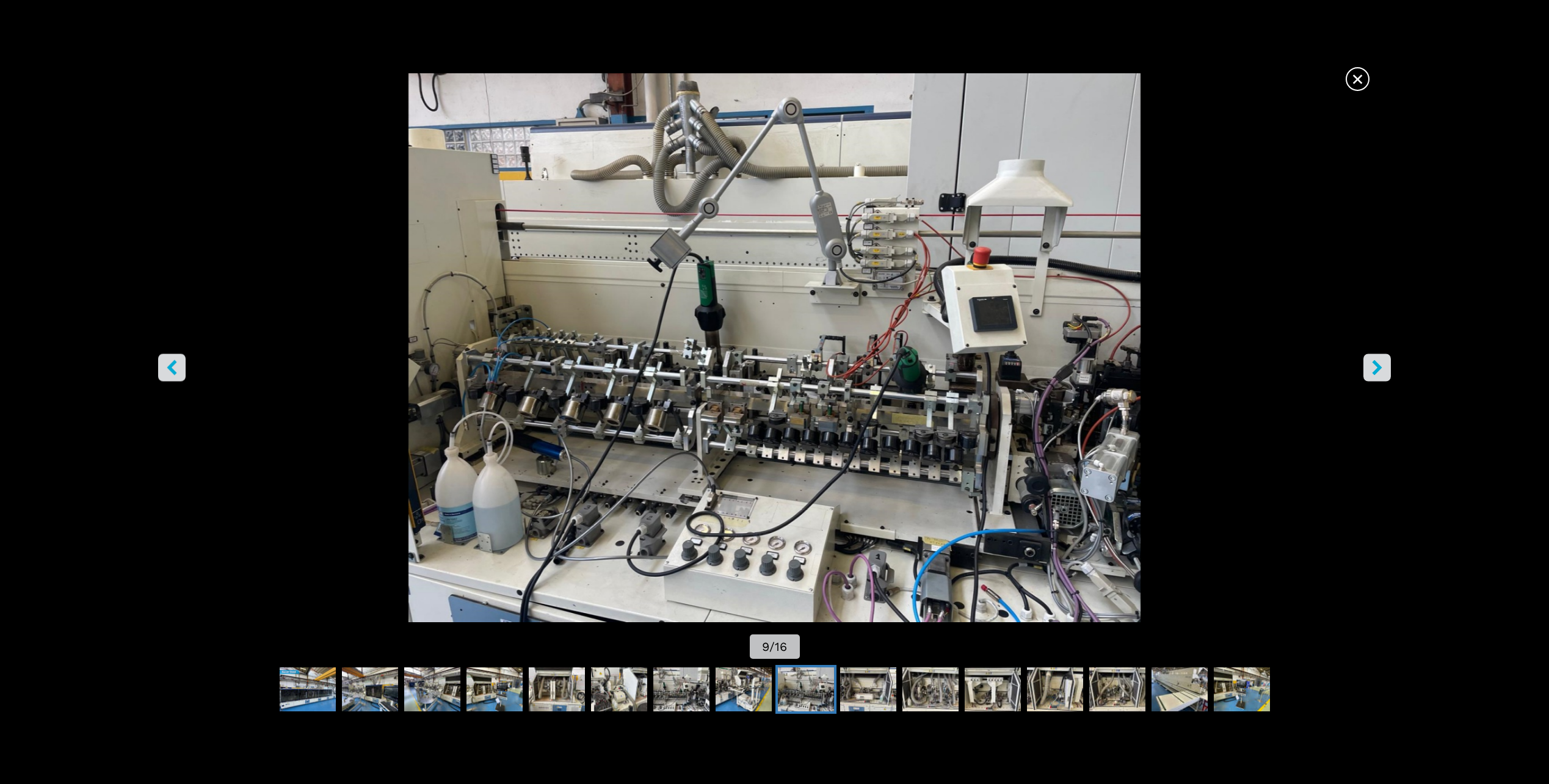
click at [1378, 364] on icon "right-button" at bounding box center [1377, 368] width 10 height 15
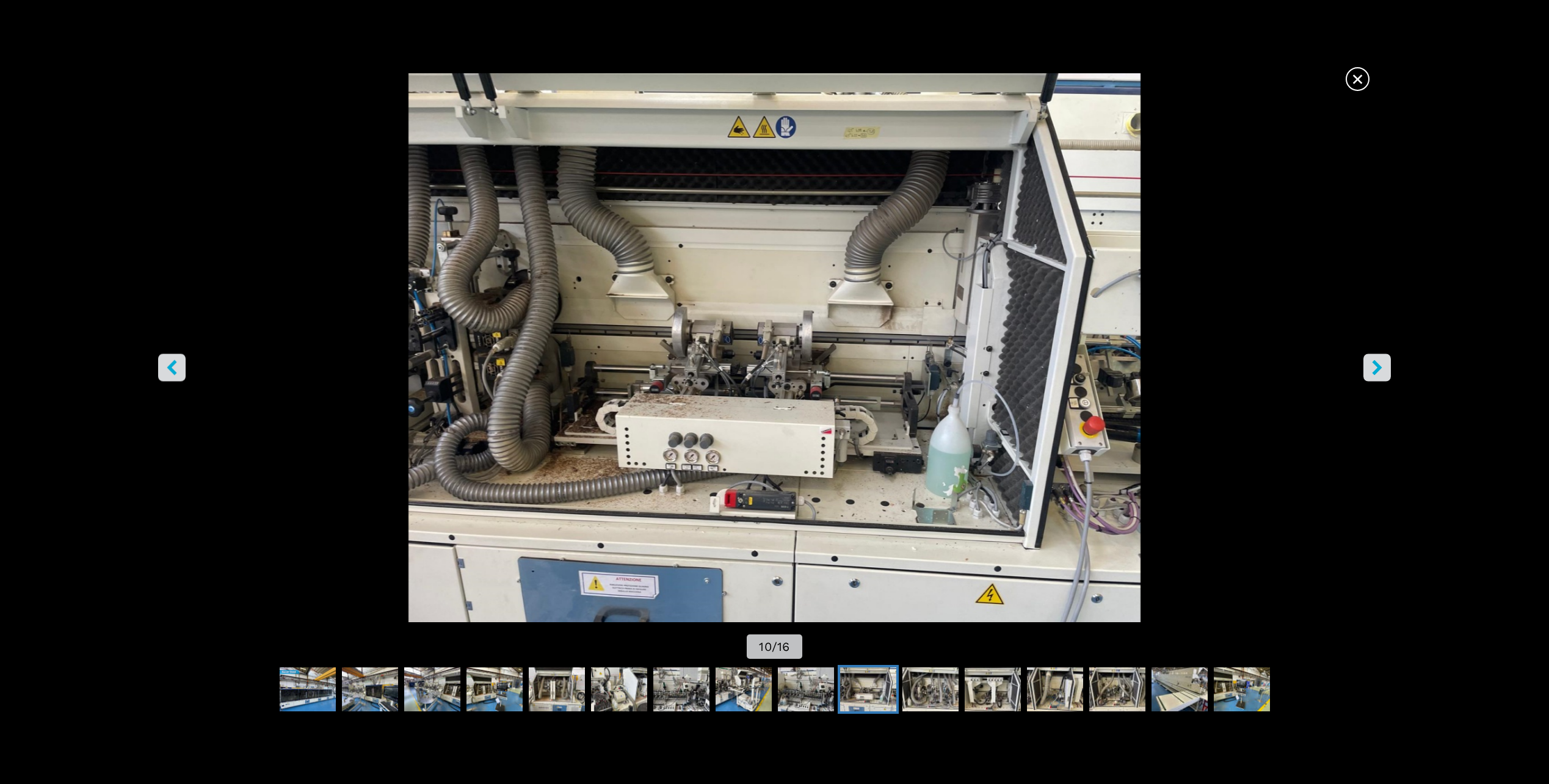
click at [1378, 364] on icon "right-button" at bounding box center [1377, 368] width 10 height 15
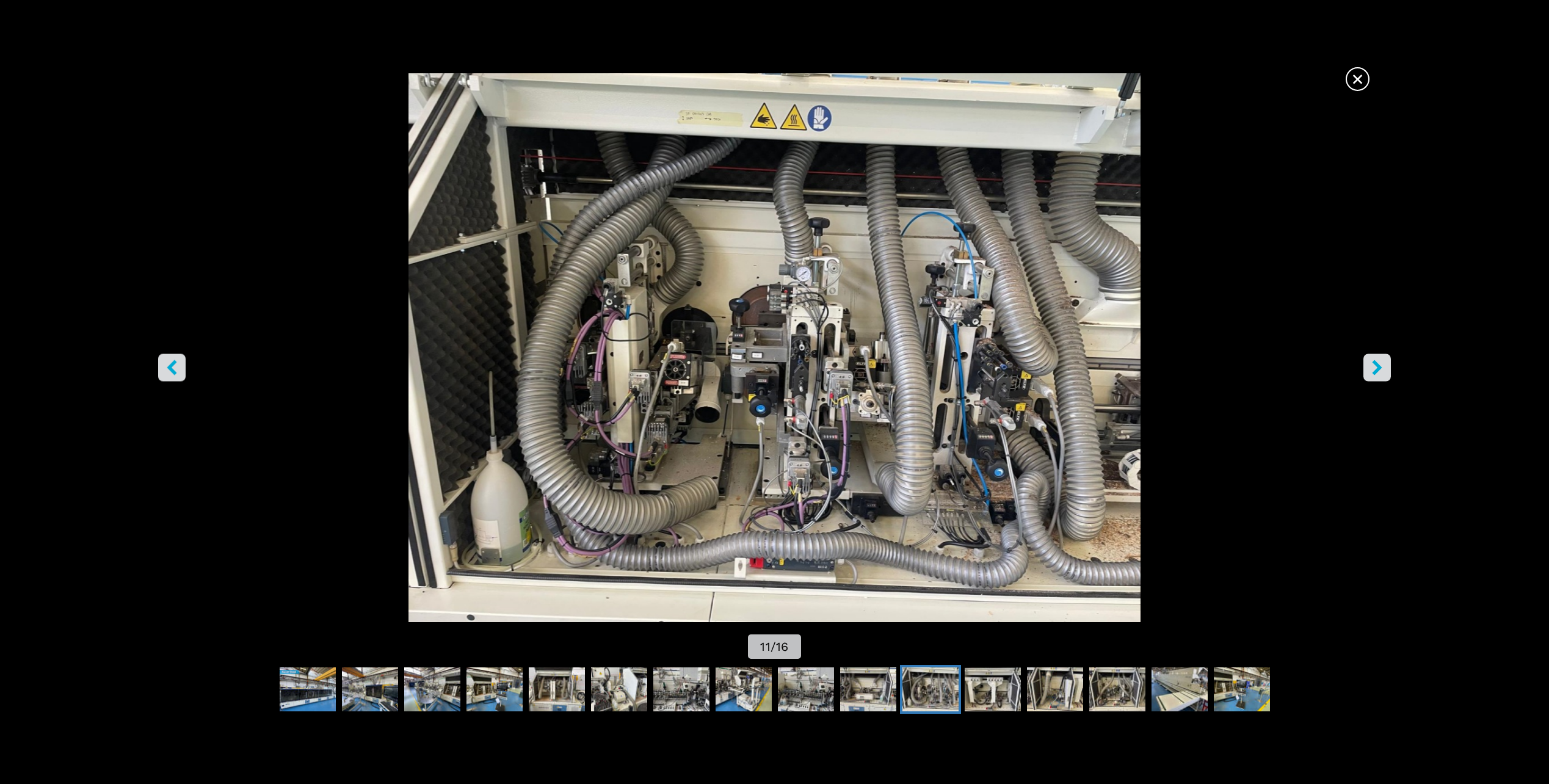
click at [1378, 364] on icon "right-button" at bounding box center [1377, 368] width 10 height 15
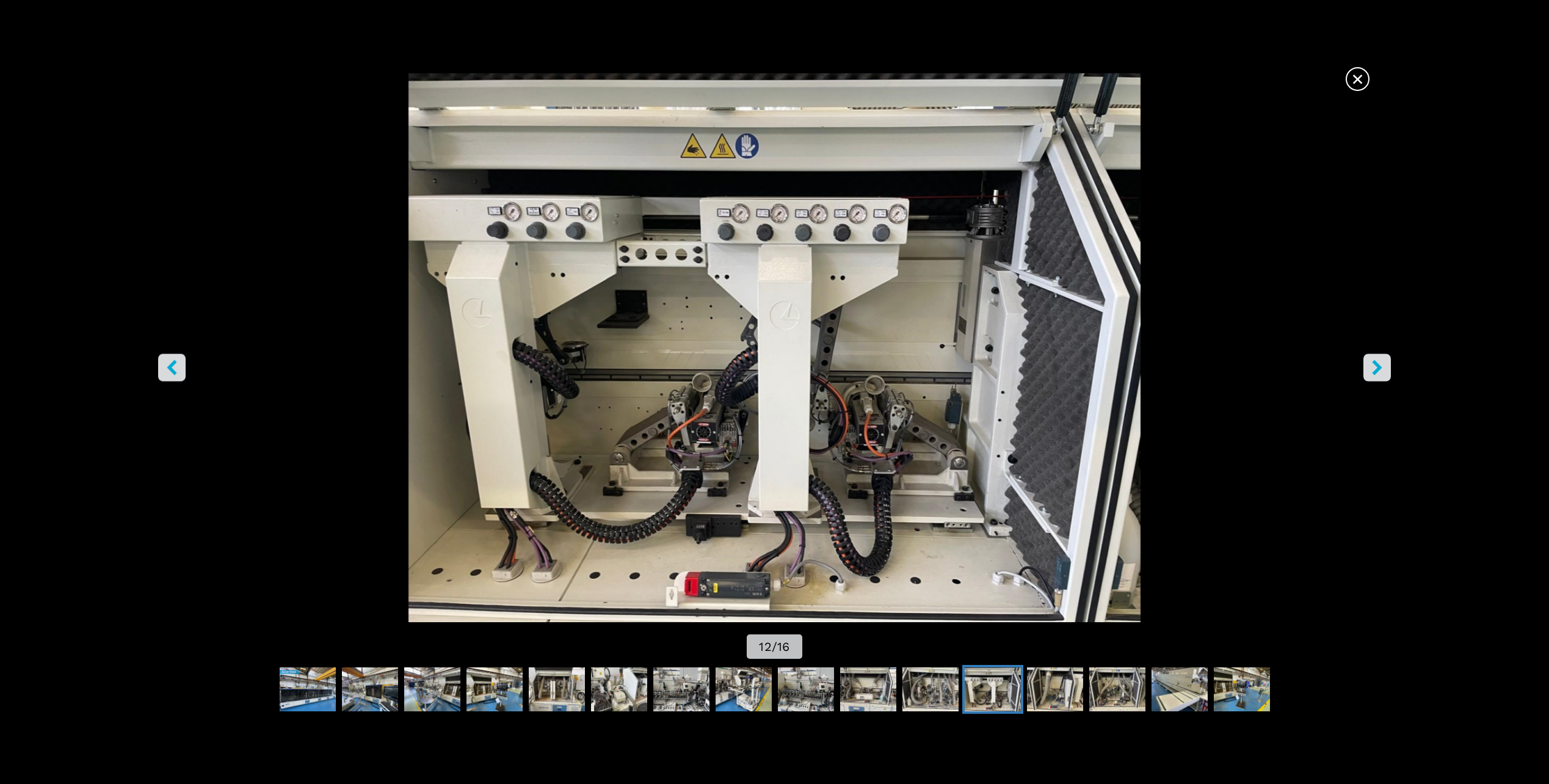
click at [1378, 364] on icon "right-button" at bounding box center [1377, 368] width 10 height 15
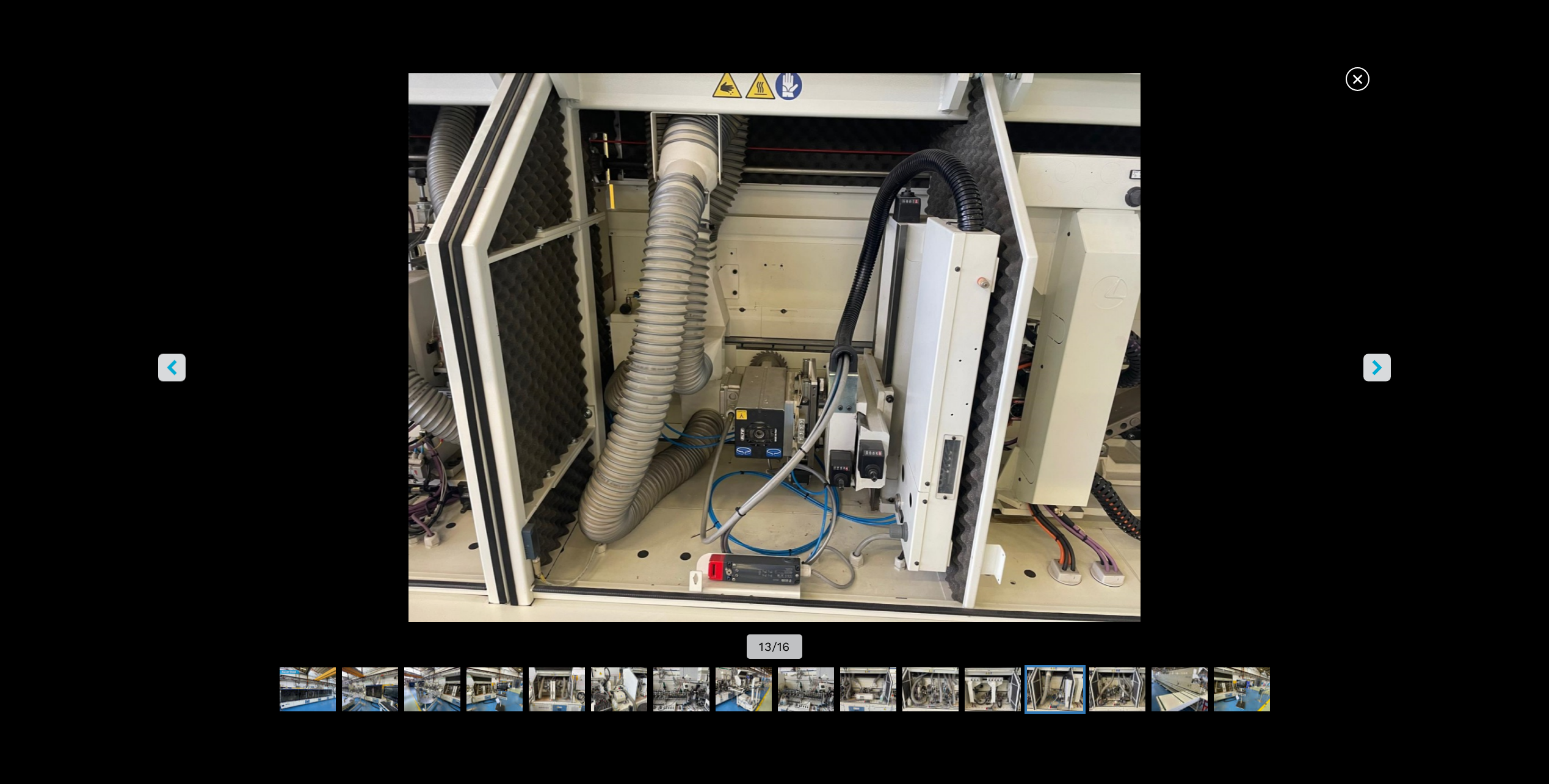
click at [1382, 372] on icon "right-button" at bounding box center [1377, 368] width 15 height 15
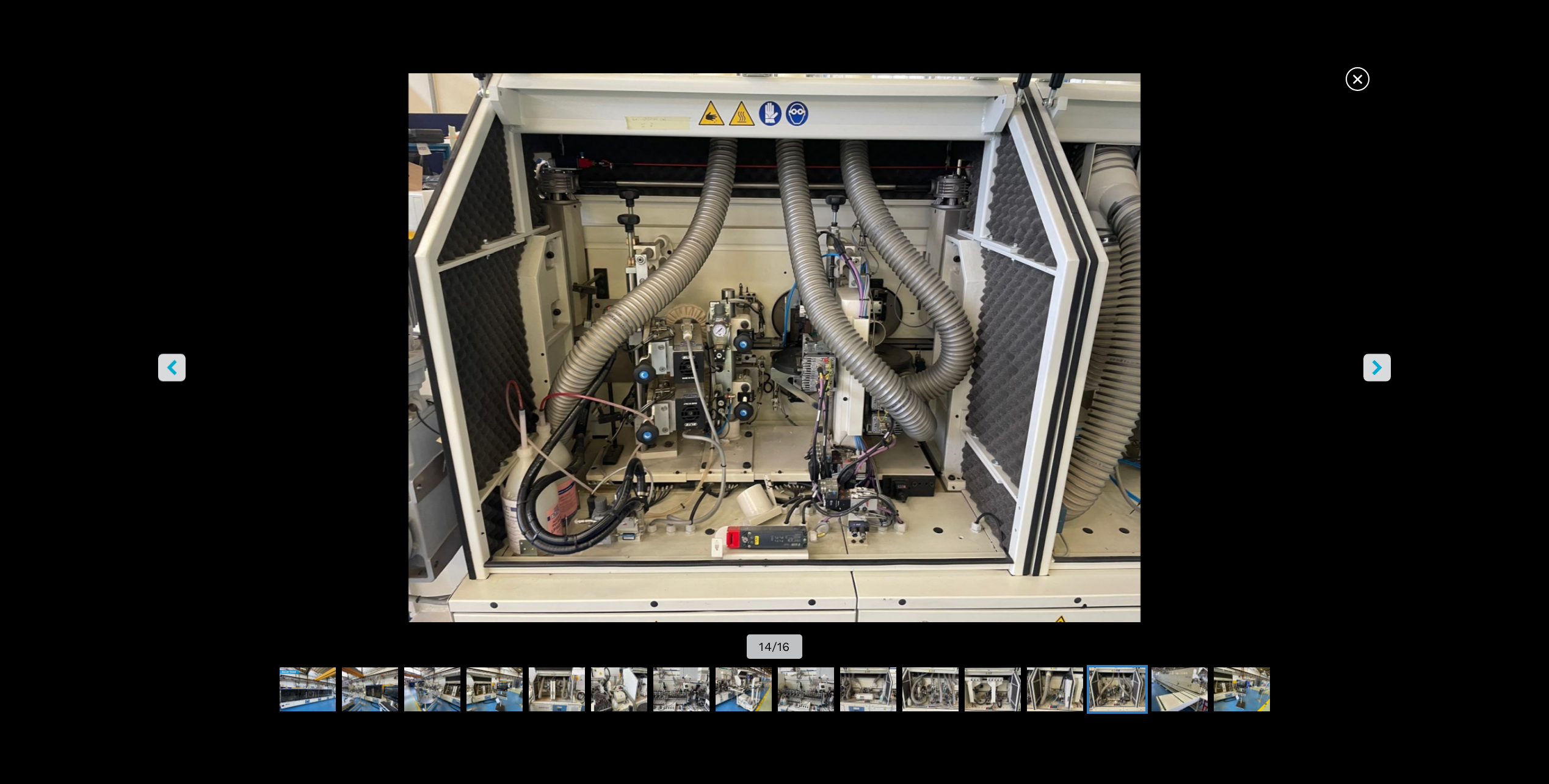
click at [1357, 80] on span "×" at bounding box center [1357, 76] width 21 height 21
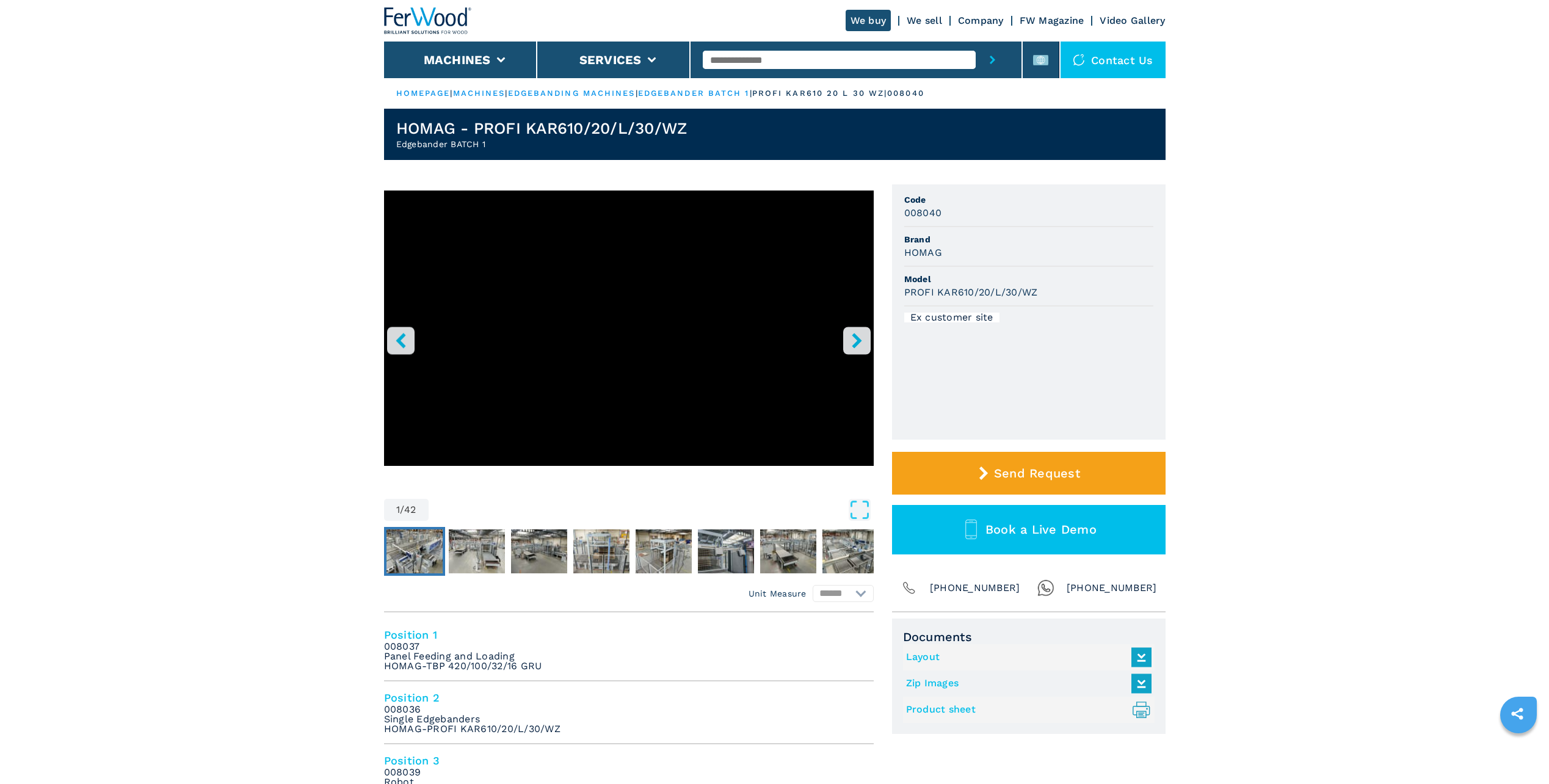
click at [422, 553] on img "Go to Slide 2" at bounding box center [415, 551] width 56 height 44
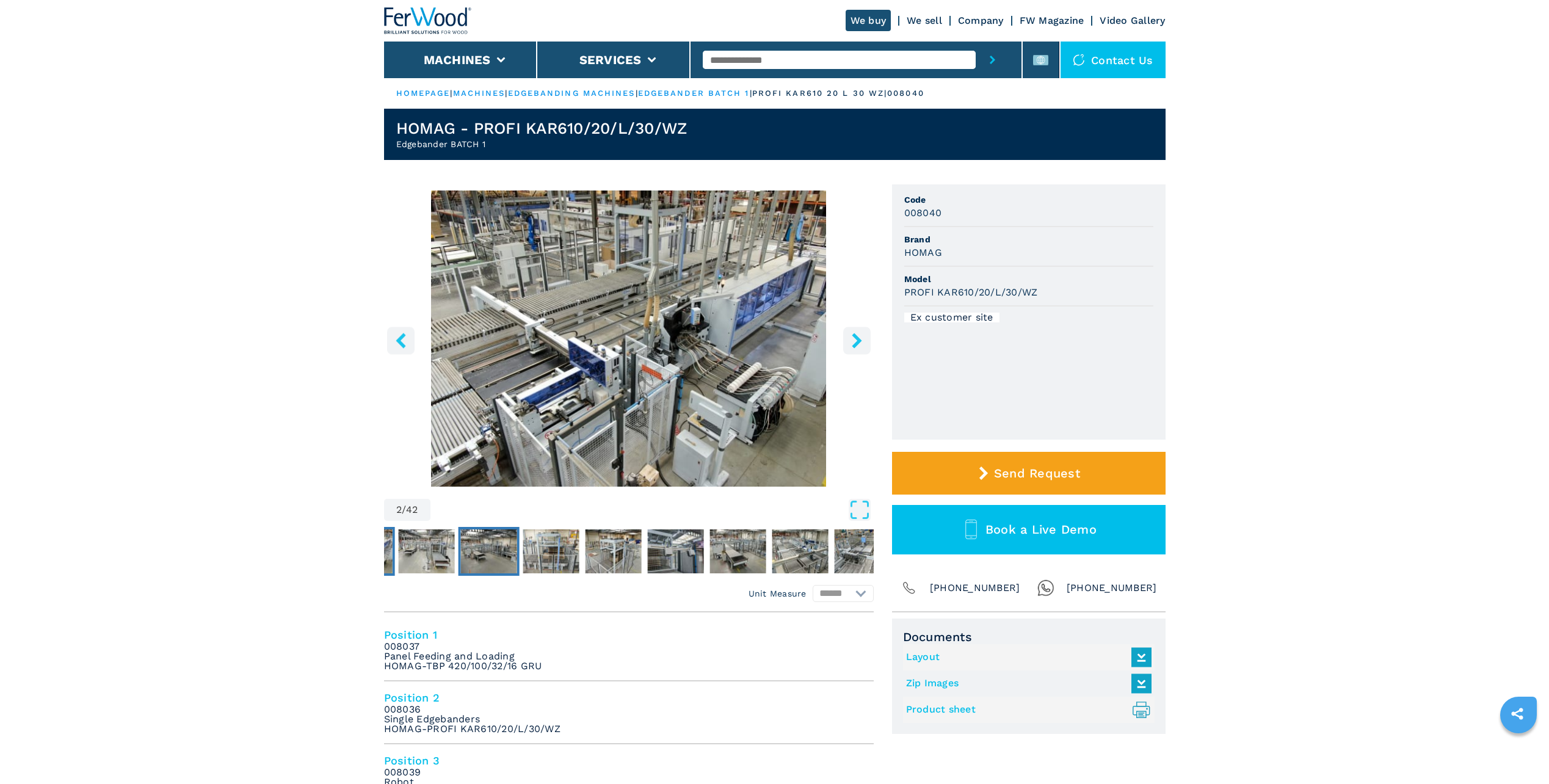
click at [458, 551] on button "Go to Slide 4" at bounding box center [489, 551] width 61 height 49
click at [398, 329] on button "left-button" at bounding box center [400, 340] width 27 height 27
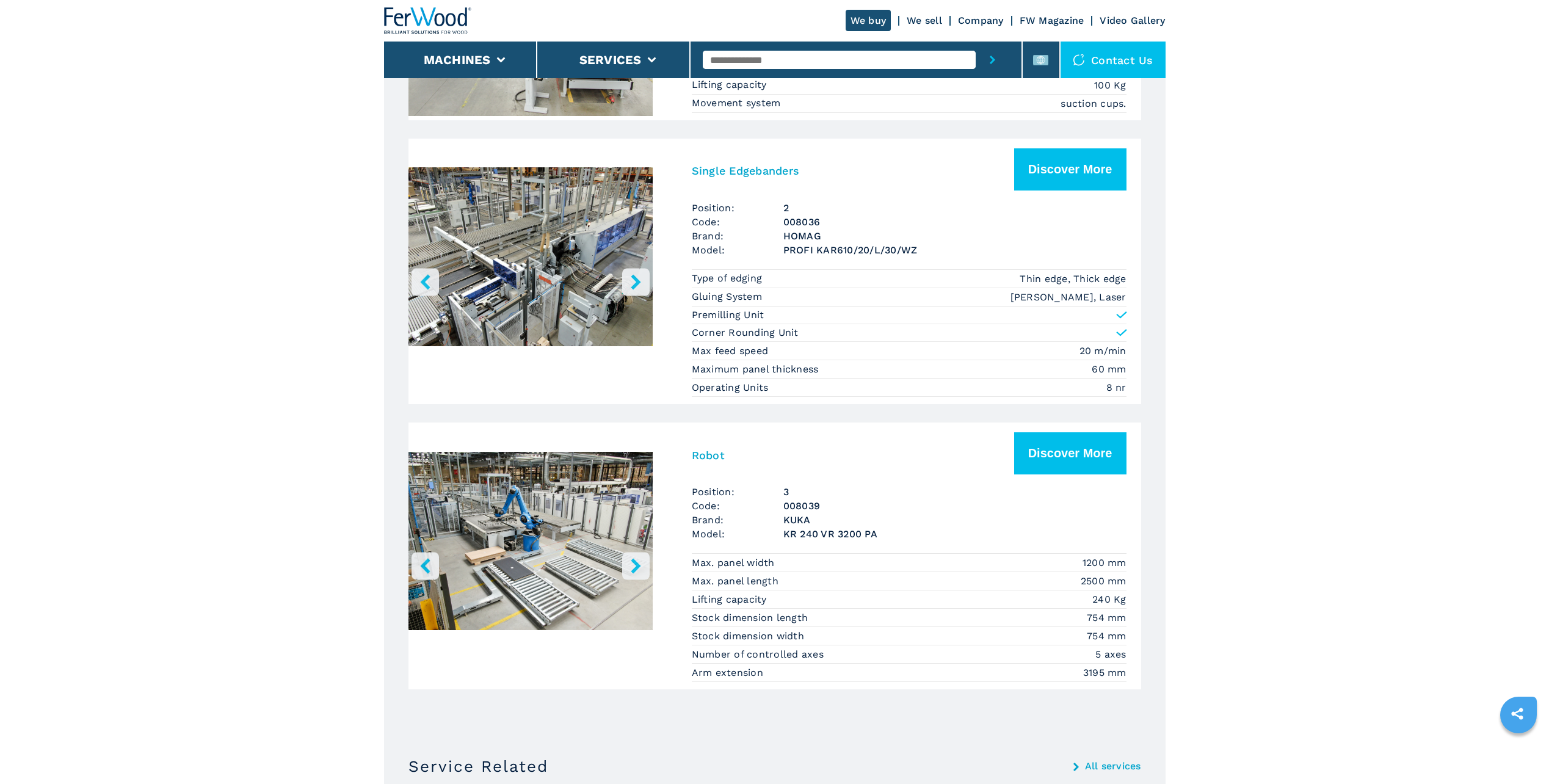
scroll to position [977, 0]
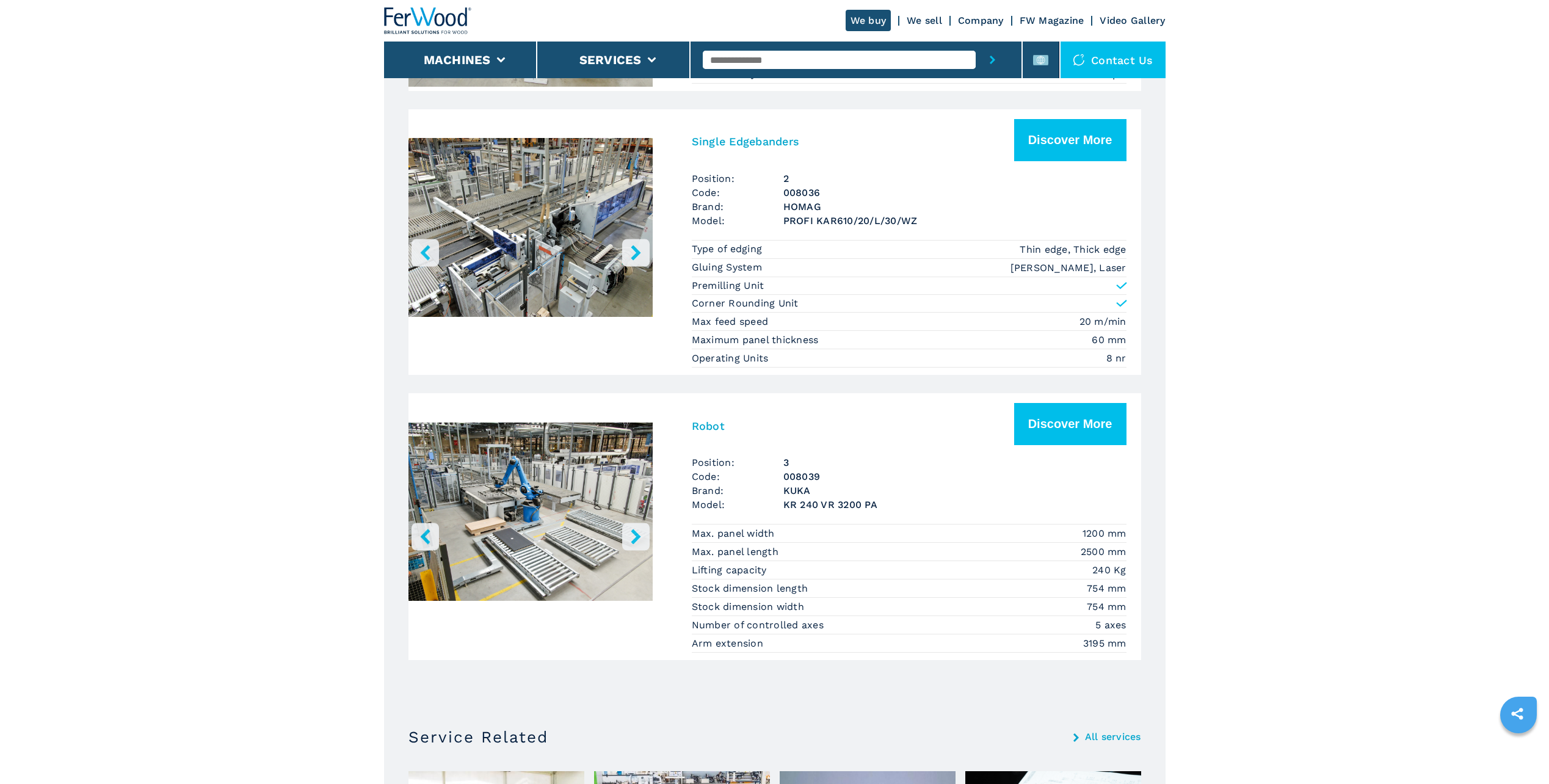
click at [525, 505] on img "Go to Slide 1" at bounding box center [530, 514] width 244 height 229
click at [638, 531] on icon "right-button" at bounding box center [636, 536] width 15 height 15
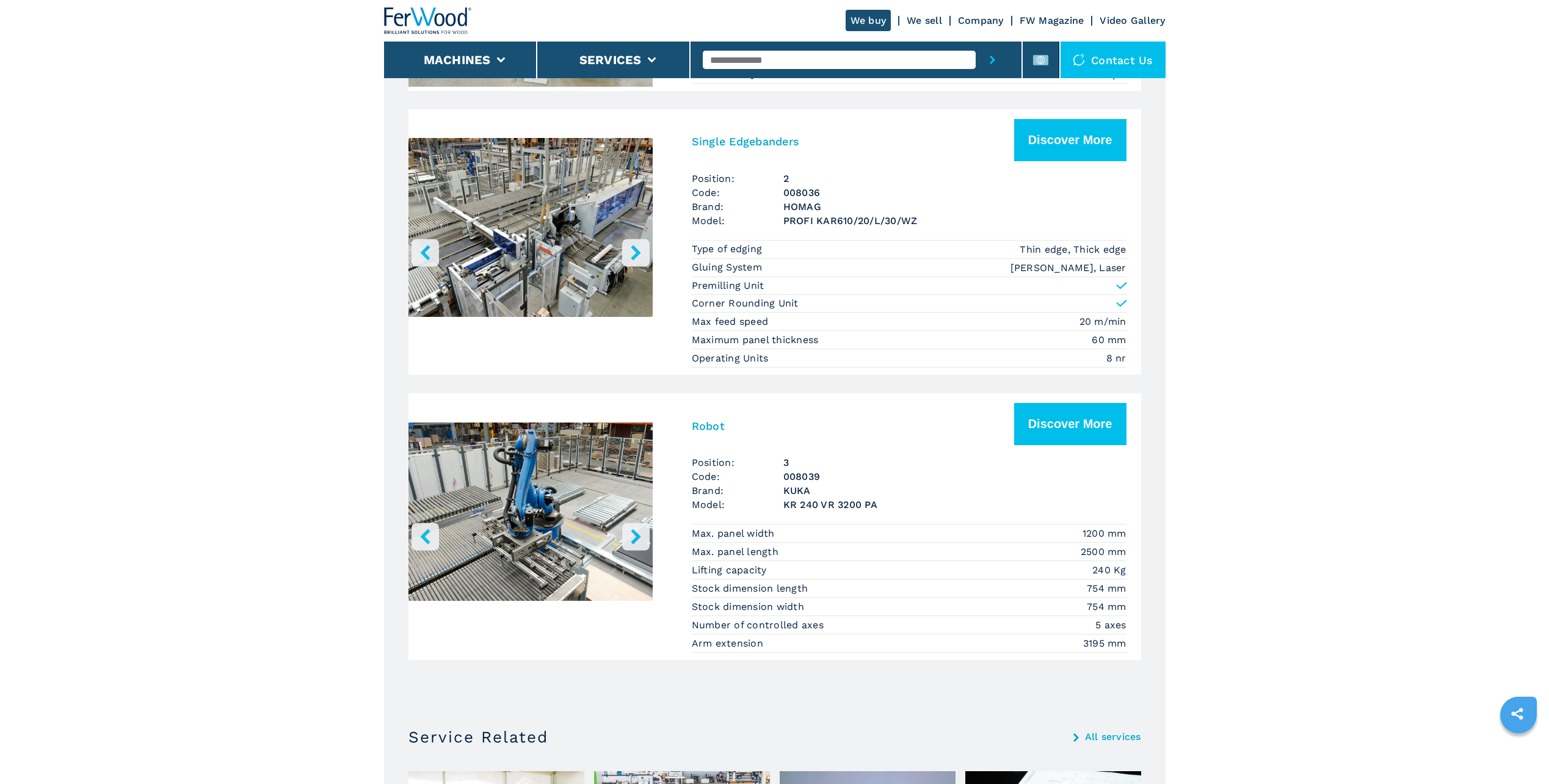
click at [638, 532] on icon "right-button" at bounding box center [636, 536] width 15 height 15
click at [630, 539] on icon "right-button" at bounding box center [636, 536] width 15 height 15
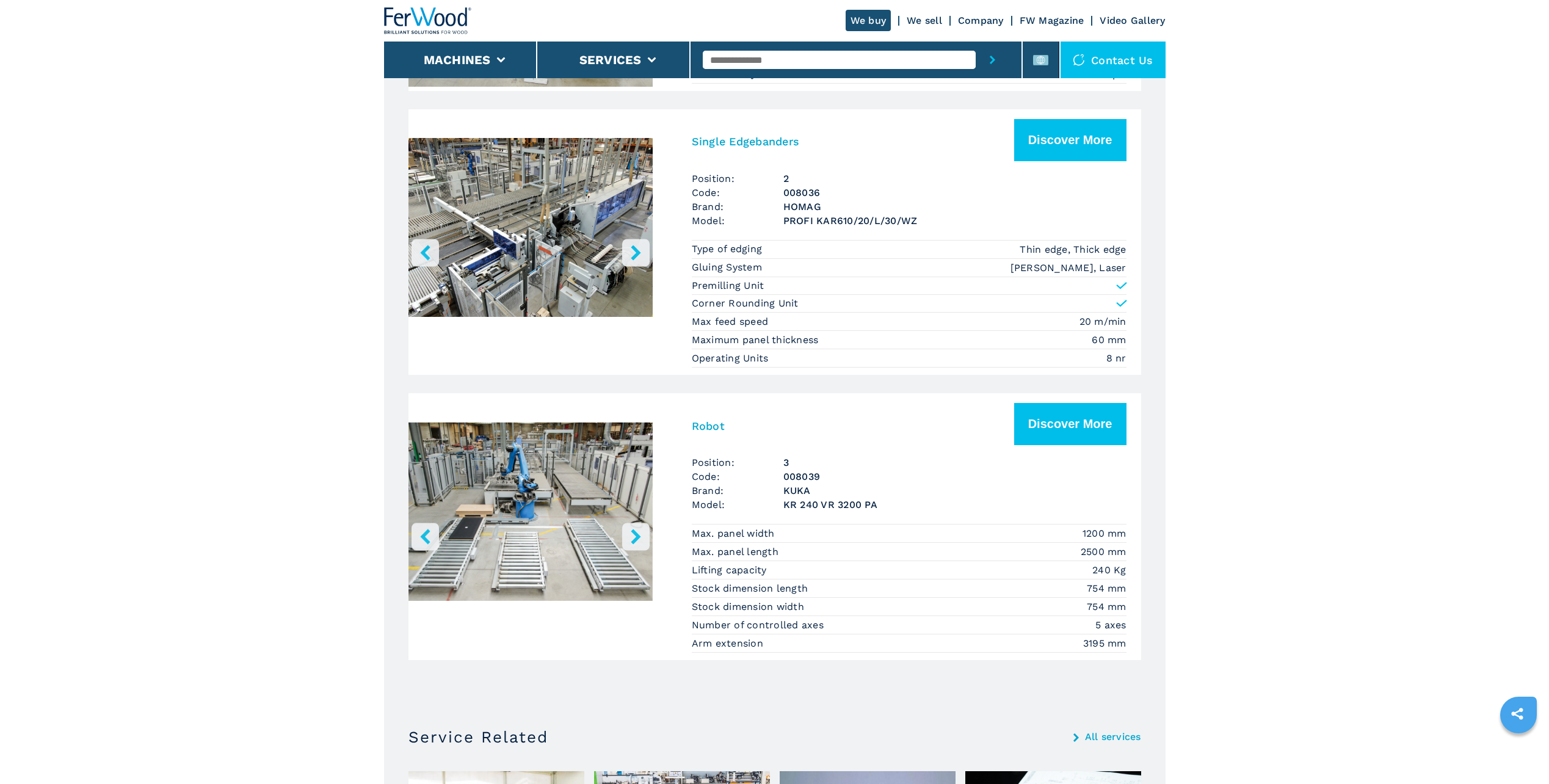
click at [630, 539] on icon "right-button" at bounding box center [636, 536] width 15 height 15
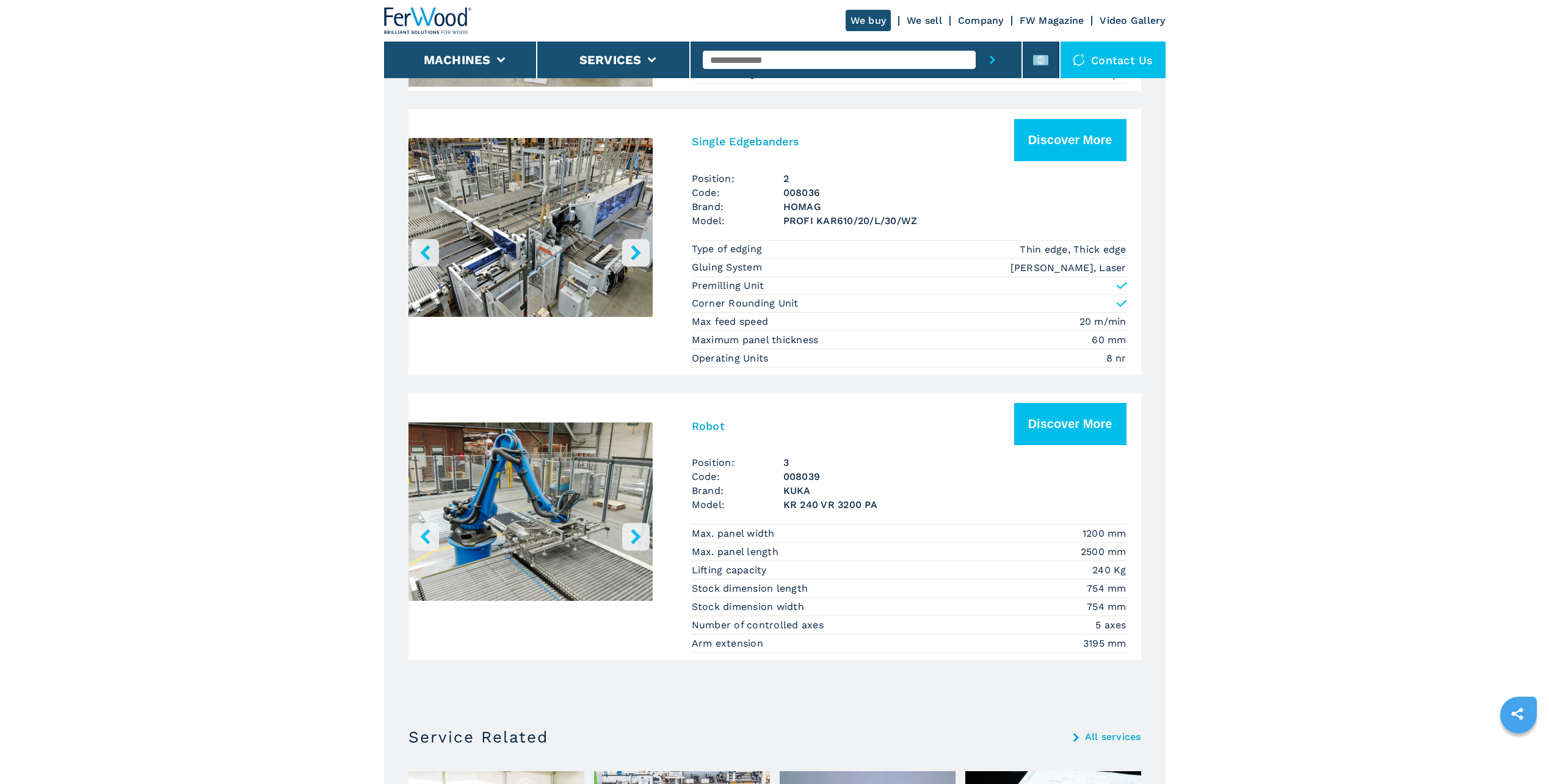
click at [630, 539] on icon "right-button" at bounding box center [636, 536] width 15 height 15
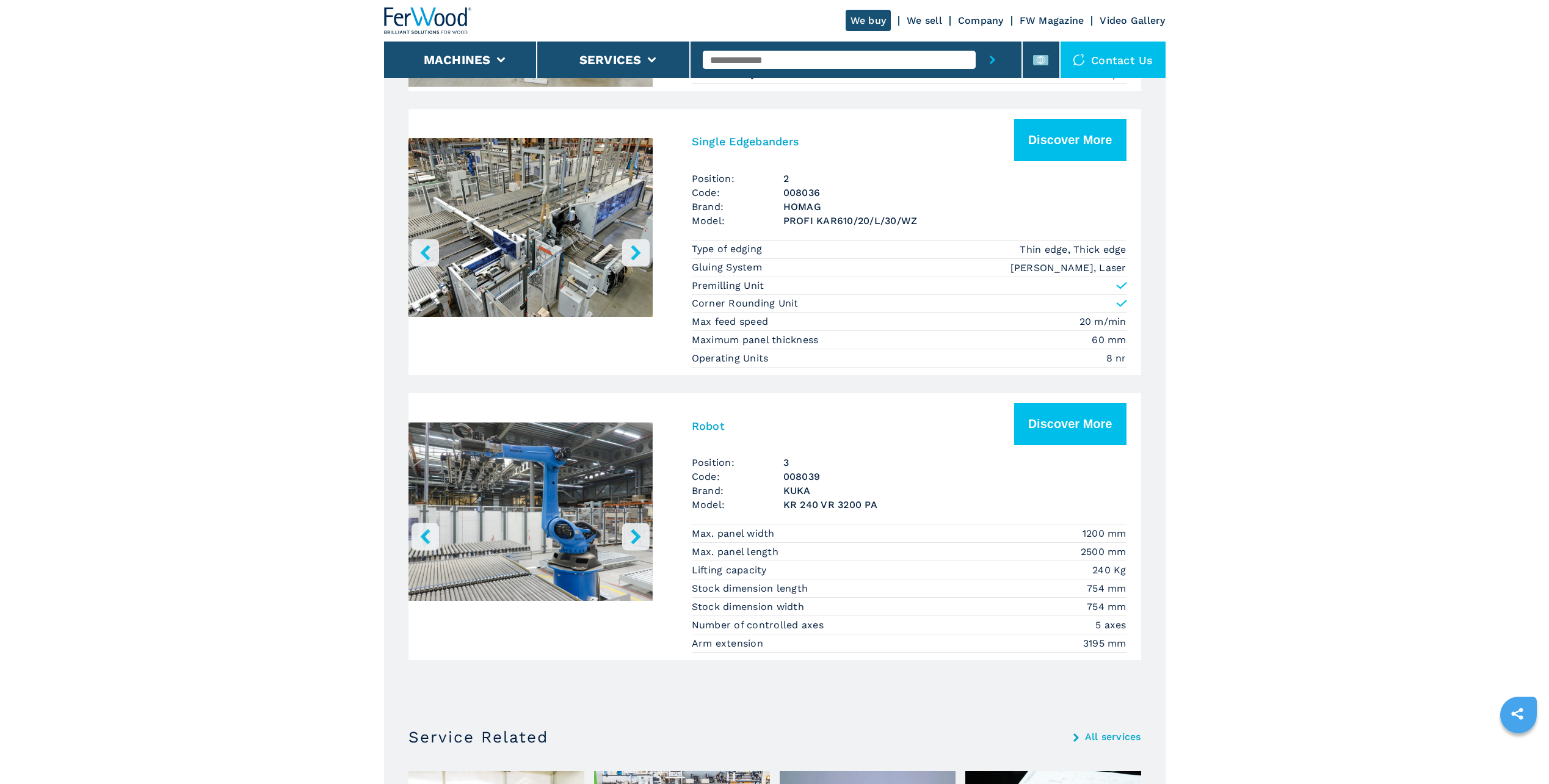
click at [630, 539] on icon "right-button" at bounding box center [636, 536] width 15 height 15
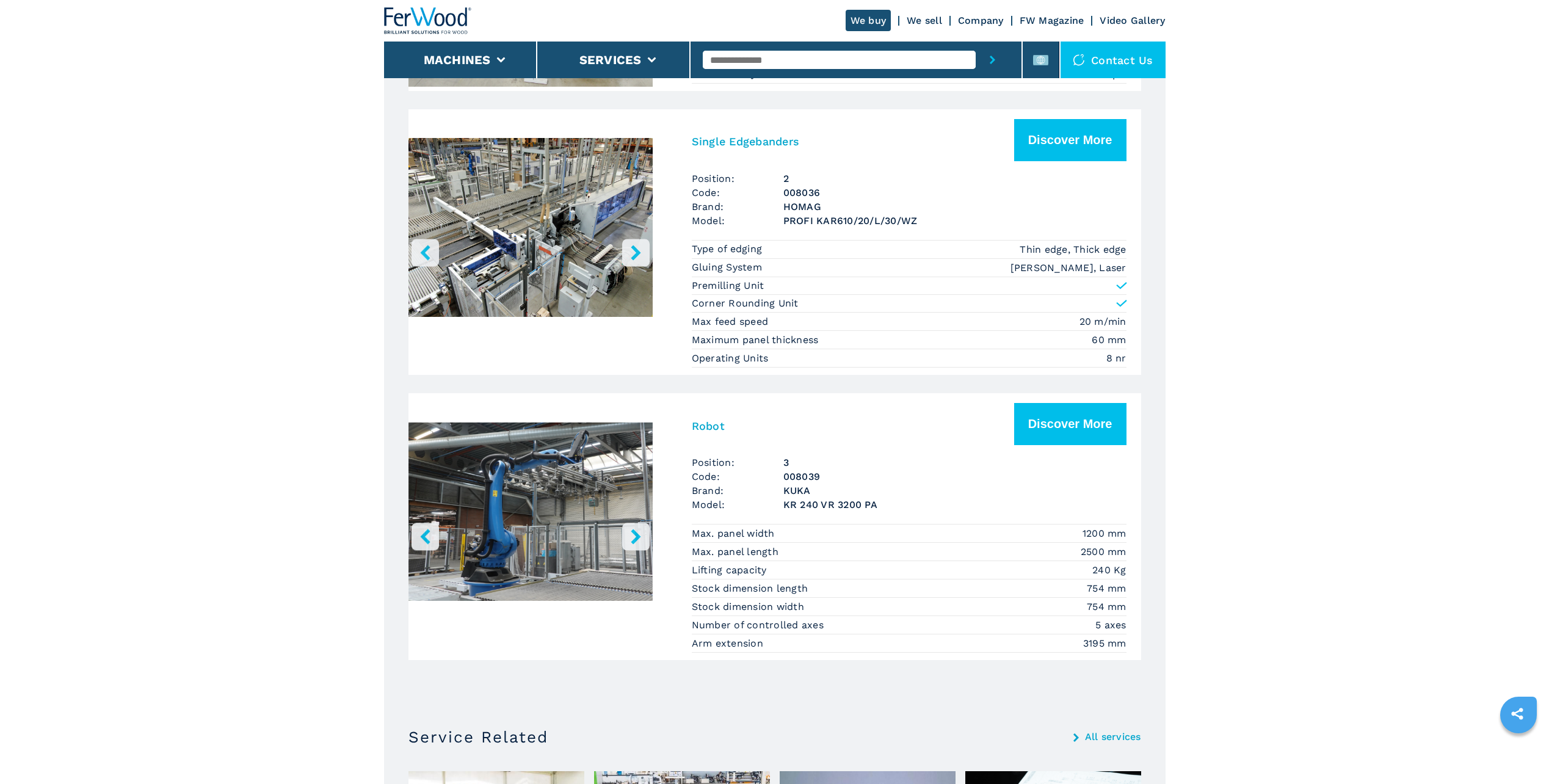
click at [630, 539] on icon "right-button" at bounding box center [636, 536] width 15 height 15
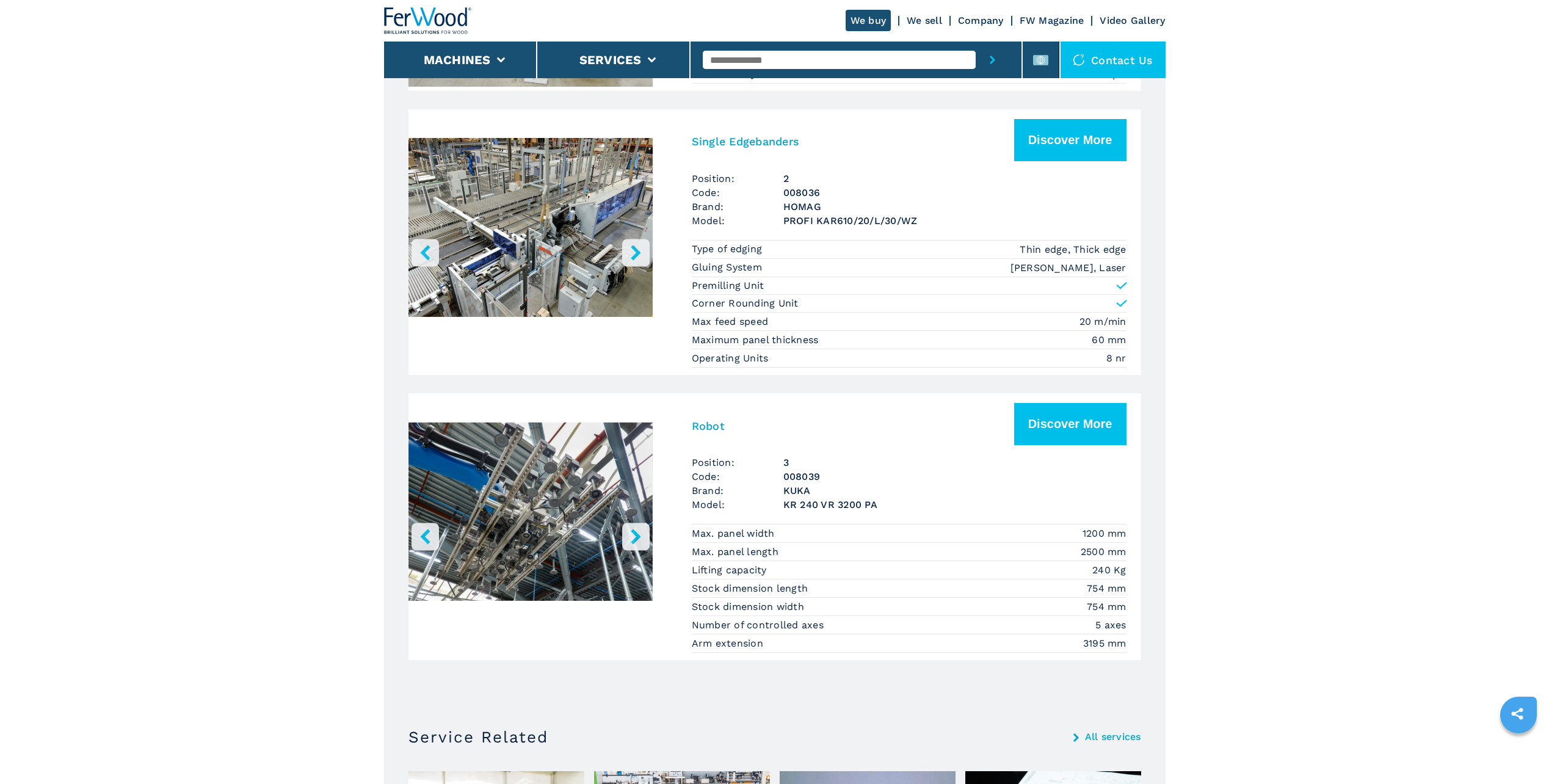
click at [630, 539] on icon "right-button" at bounding box center [636, 536] width 15 height 15
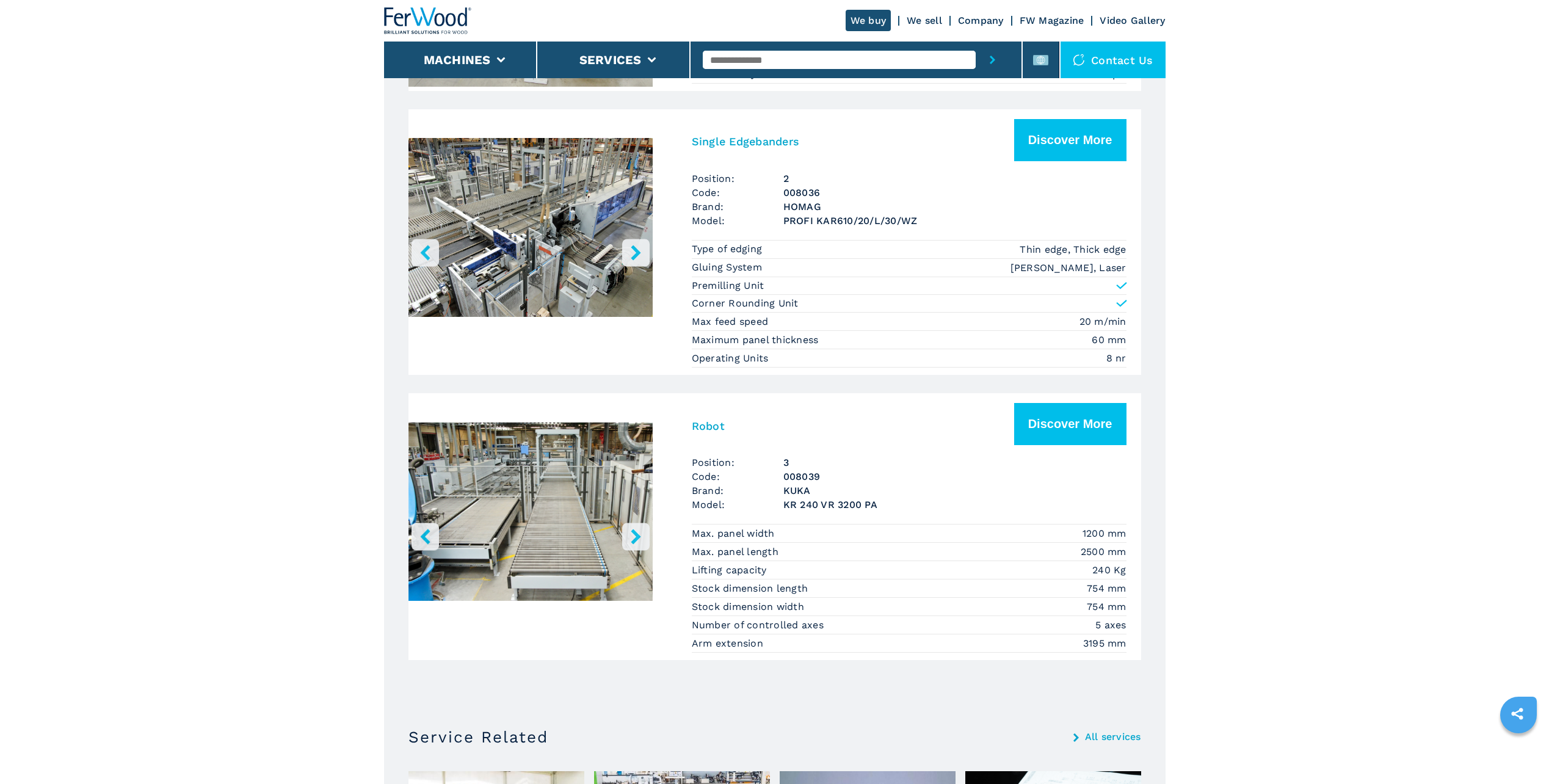
click at [630, 539] on icon "right-button" at bounding box center [636, 536] width 15 height 15
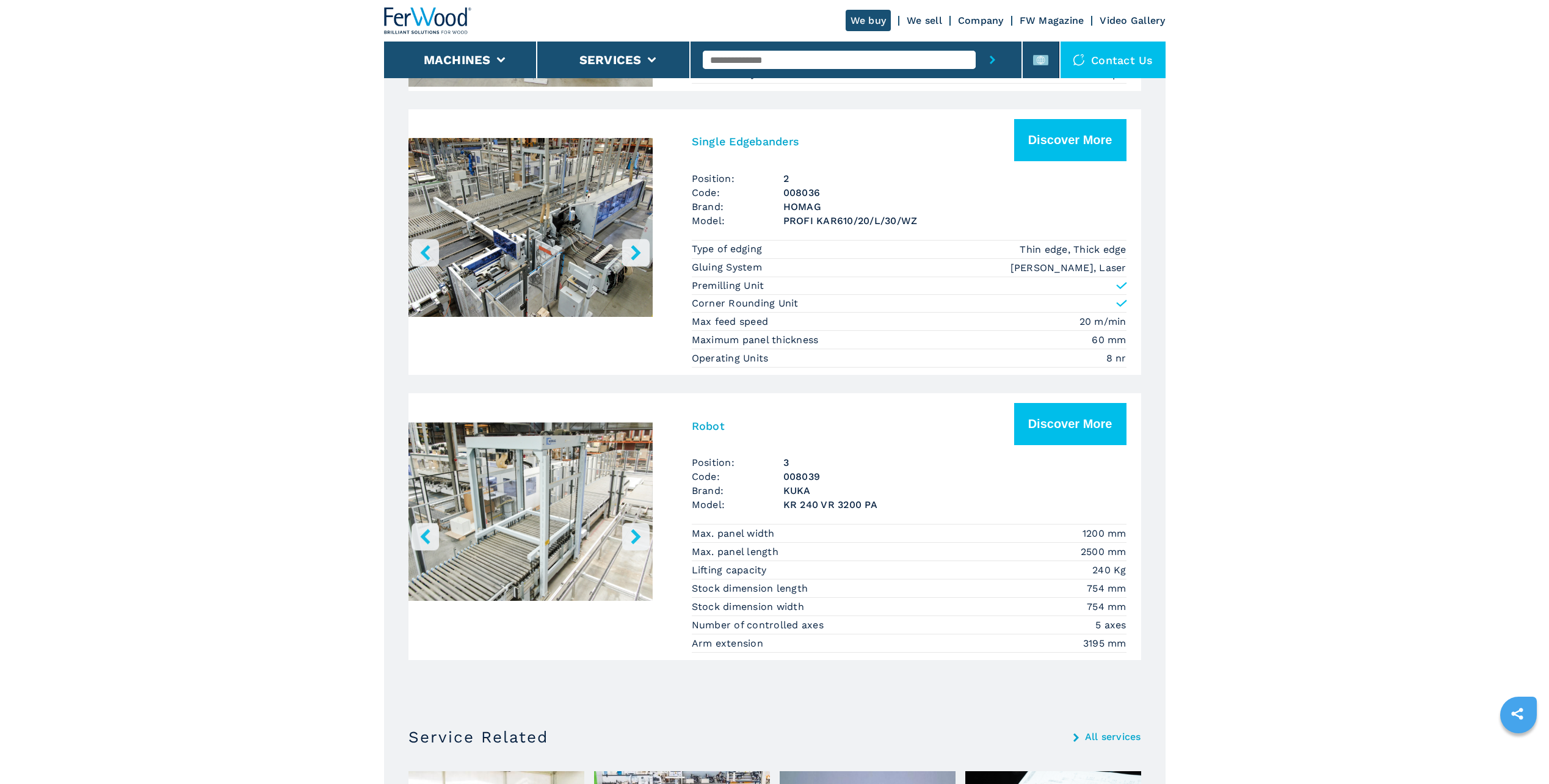
click at [630, 539] on icon "right-button" at bounding box center [636, 536] width 15 height 15
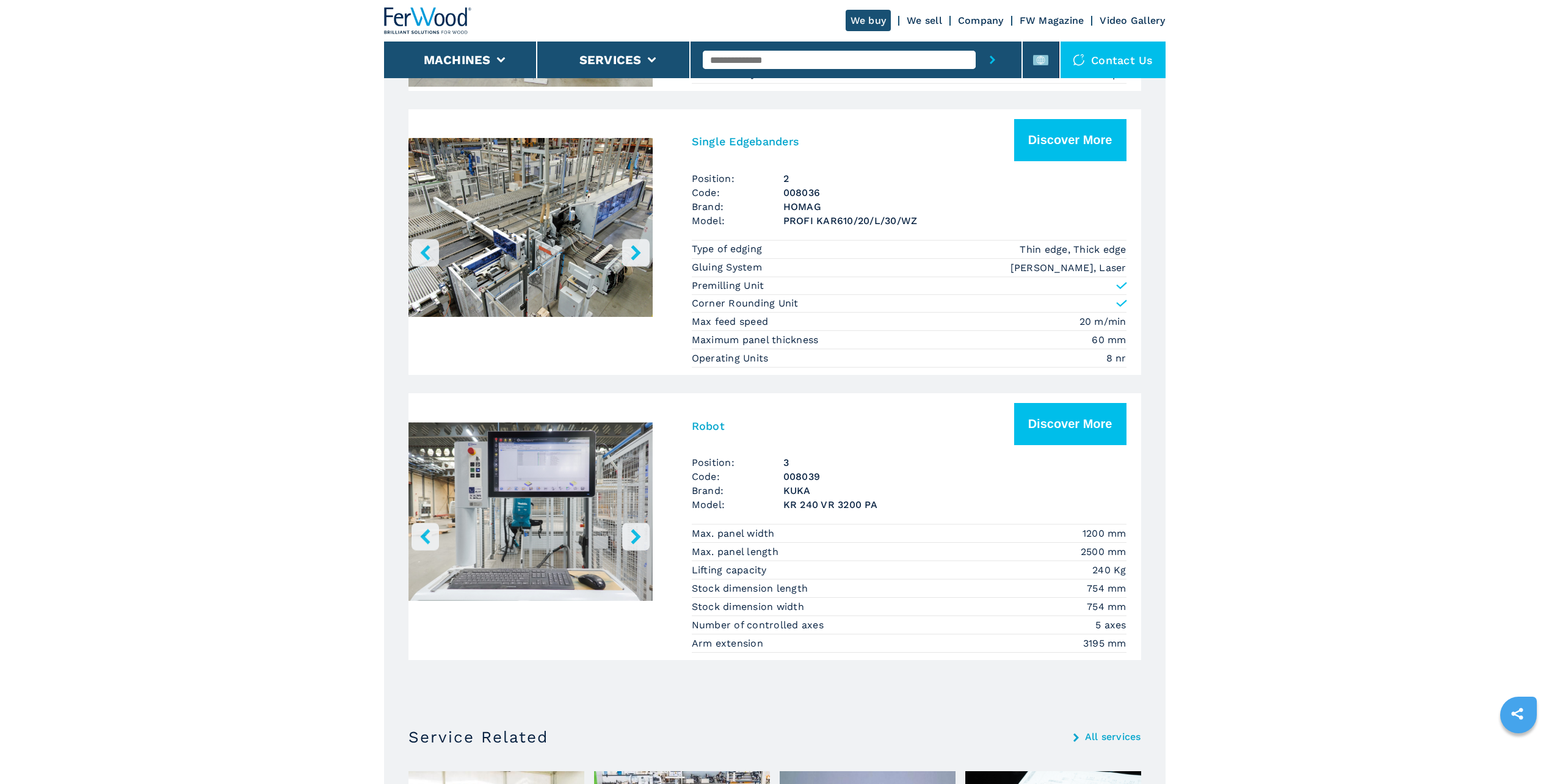
click at [630, 539] on icon "right-button" at bounding box center [636, 536] width 15 height 15
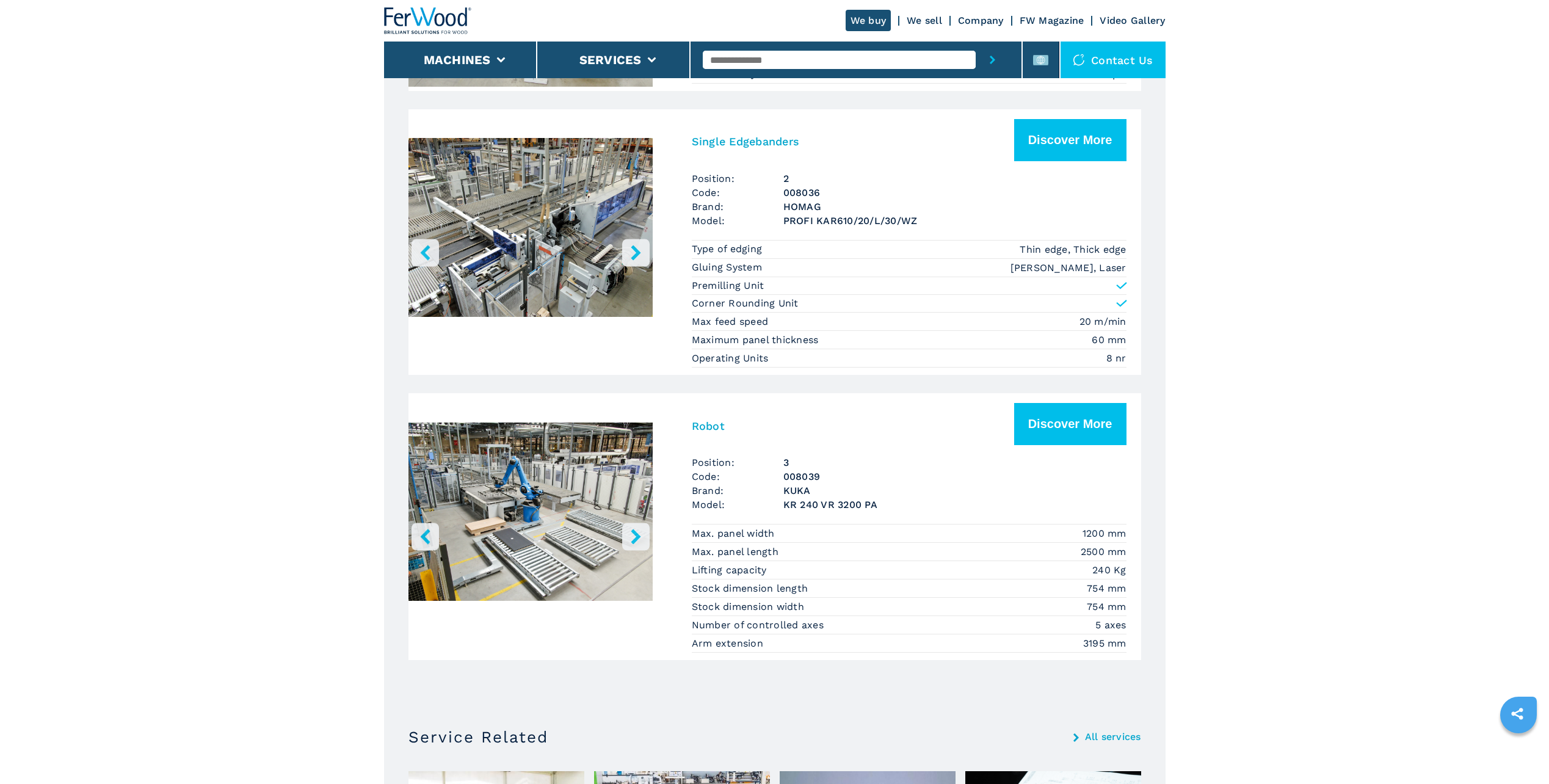
click at [637, 256] on icon "right-button" at bounding box center [635, 252] width 10 height 15
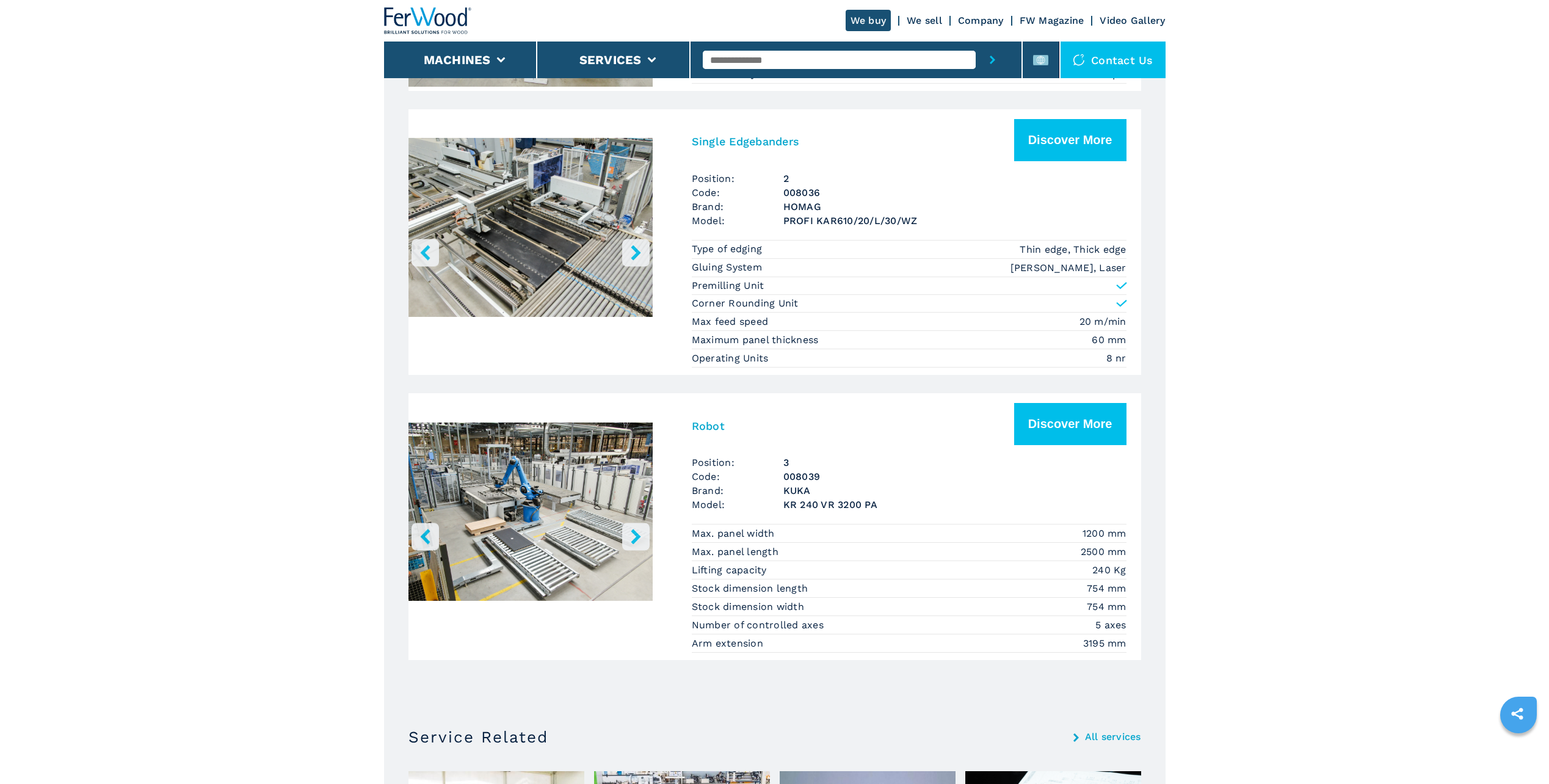
click at [637, 256] on icon "right-button" at bounding box center [635, 252] width 10 height 15
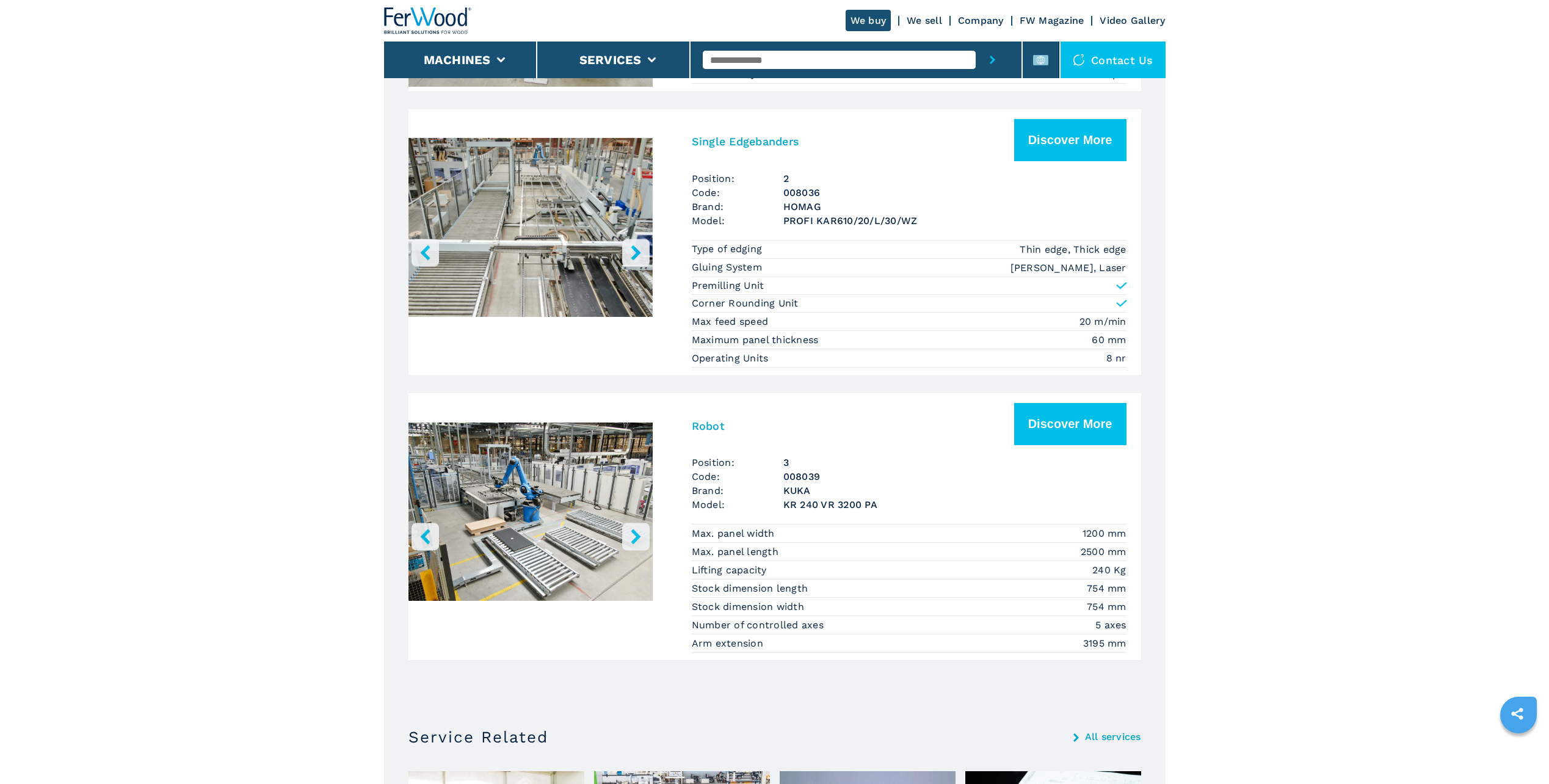
click at [637, 256] on icon "right-button" at bounding box center [635, 252] width 10 height 15
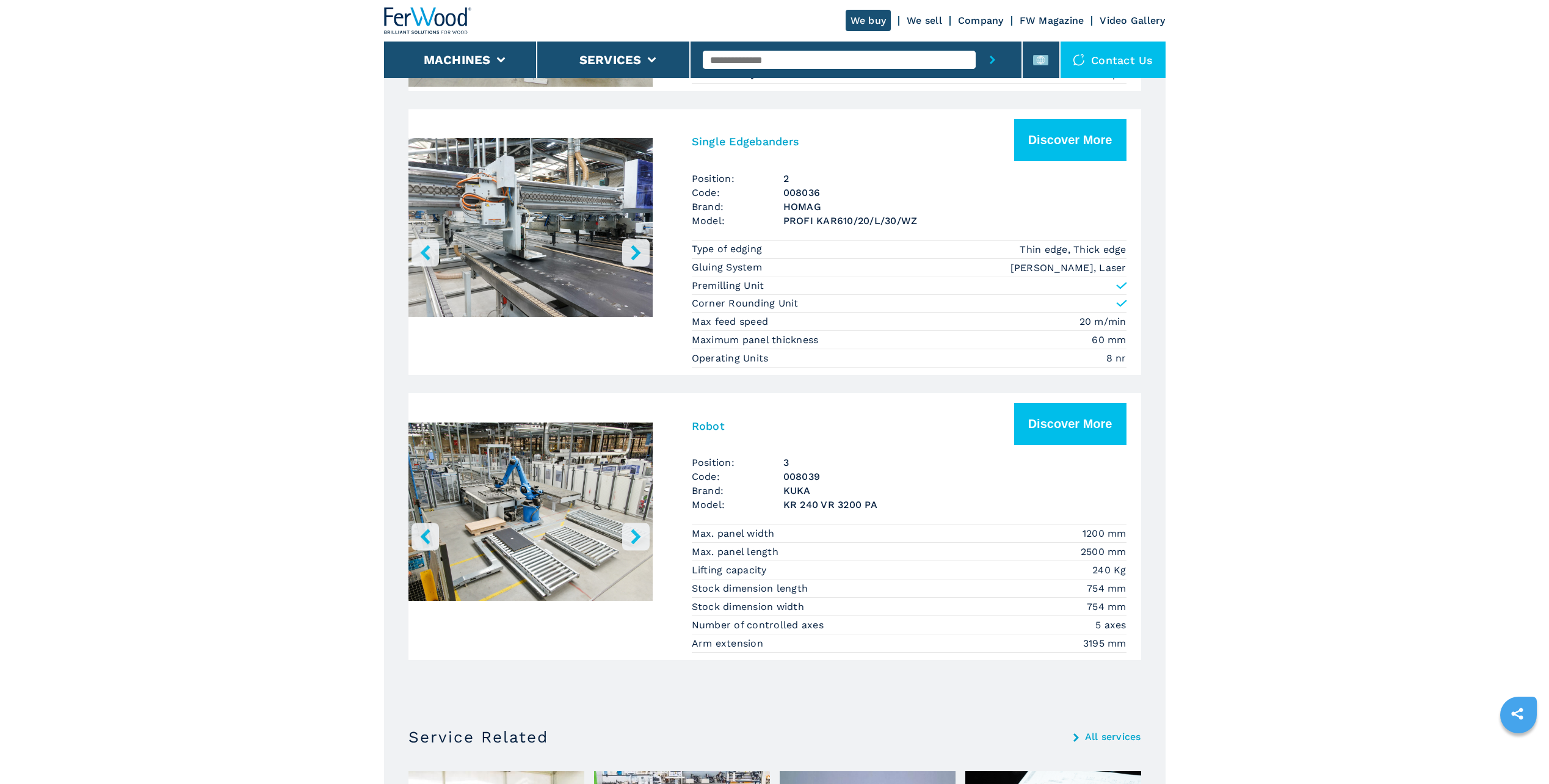
click at [637, 256] on icon "right-button" at bounding box center [635, 252] width 10 height 15
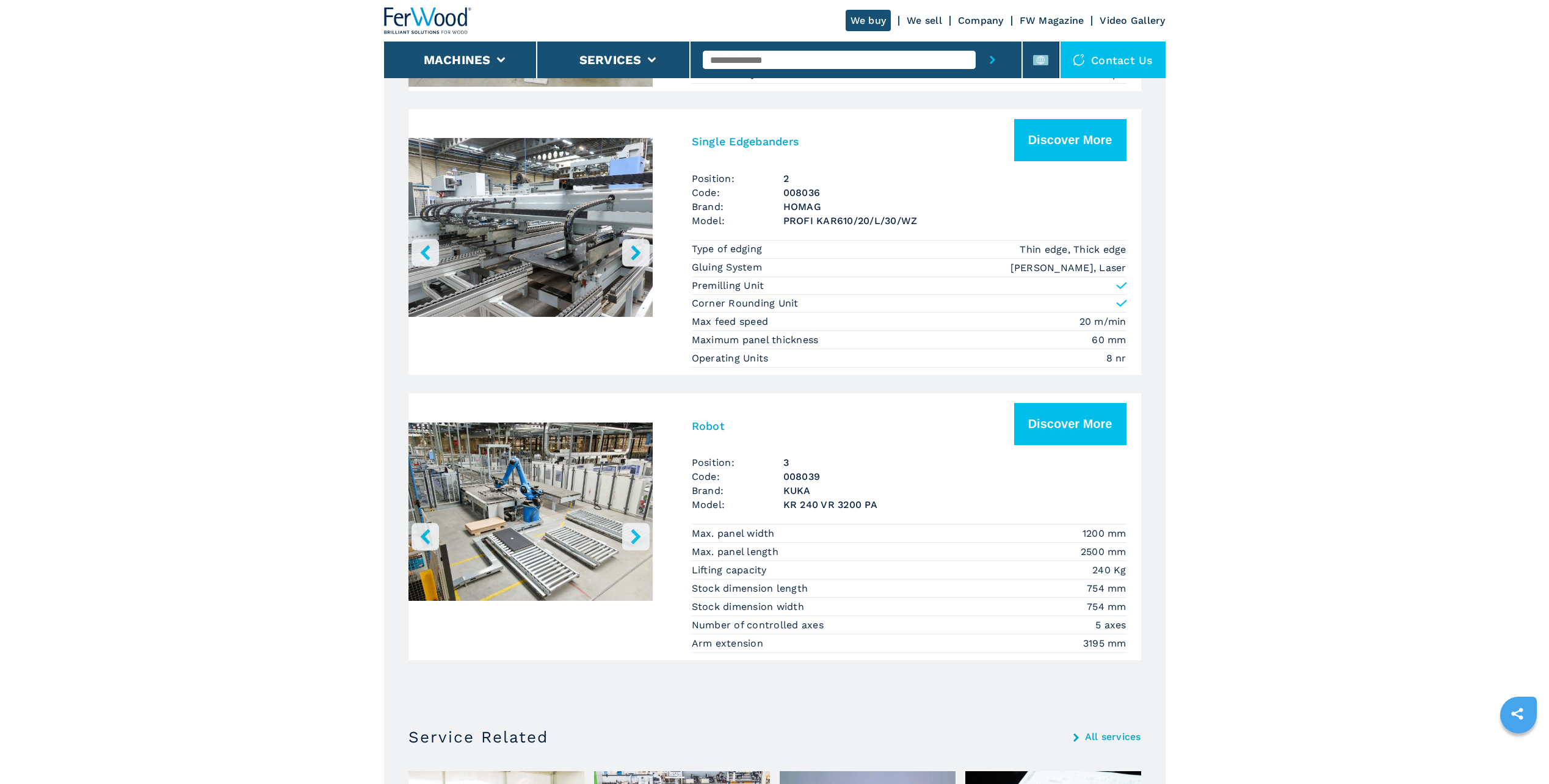
click at [637, 256] on icon "right-button" at bounding box center [635, 252] width 10 height 15
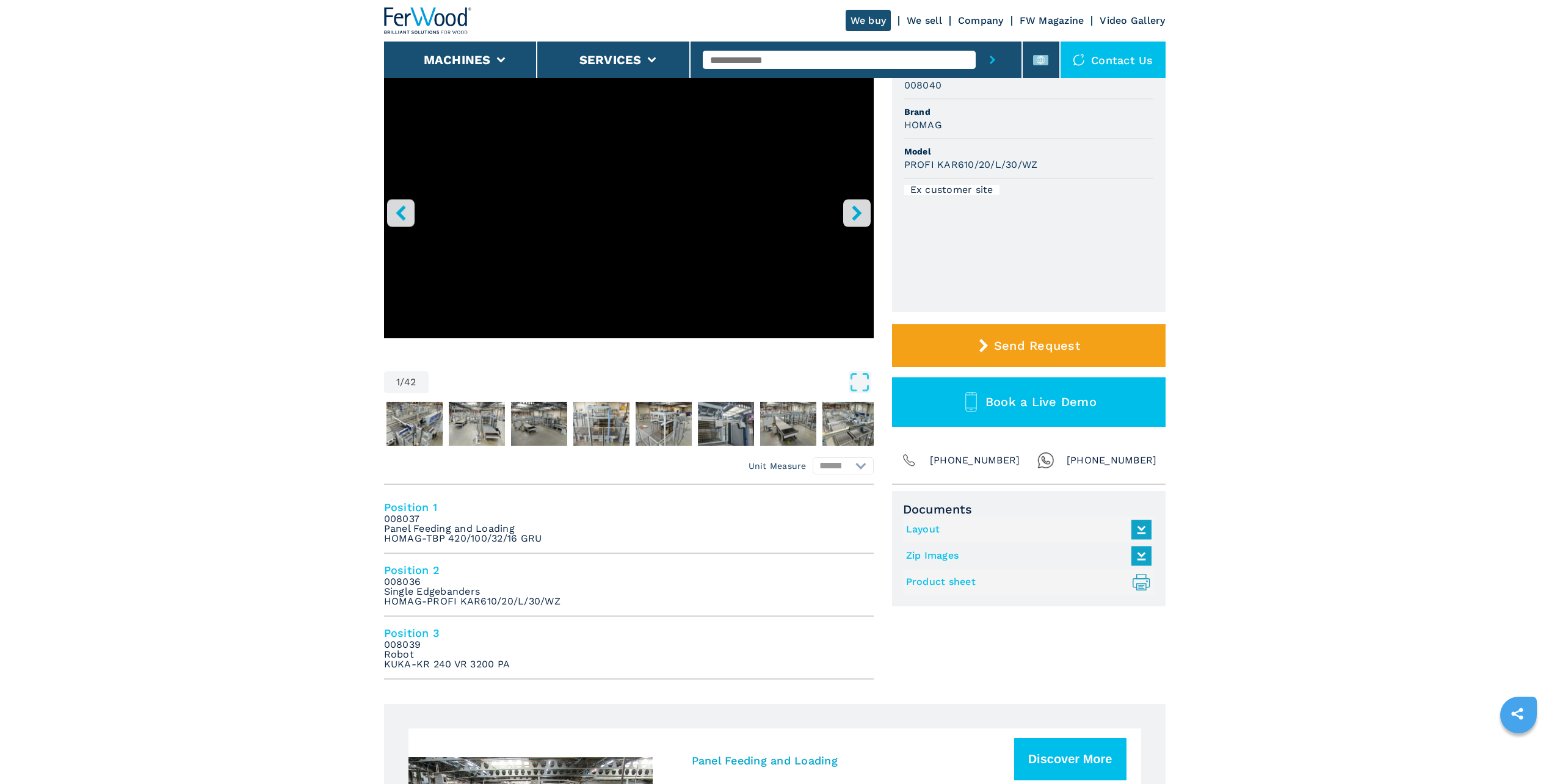
scroll to position [0, 0]
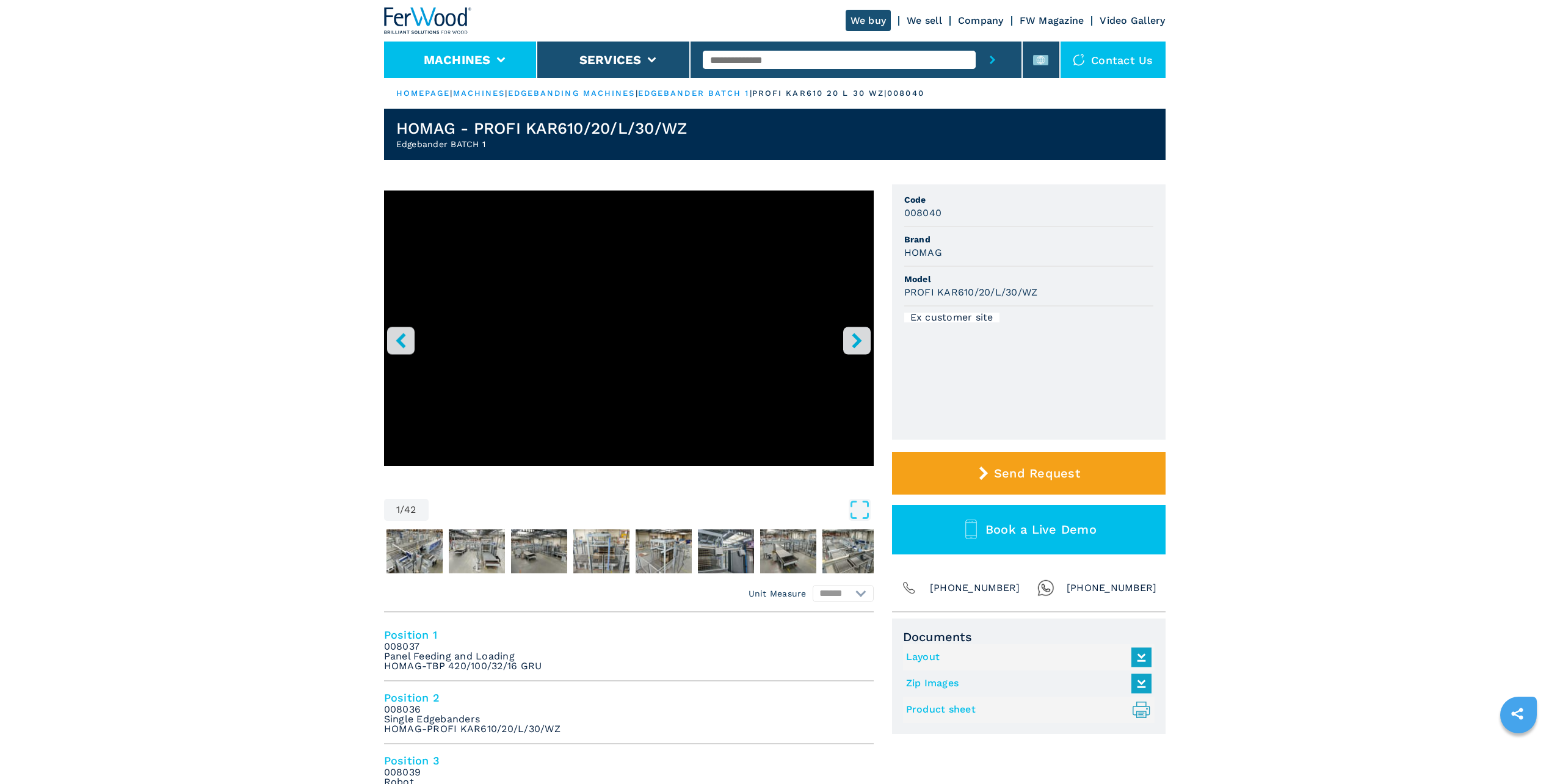
click at [455, 63] on button "Machines" at bounding box center [457, 60] width 67 height 15
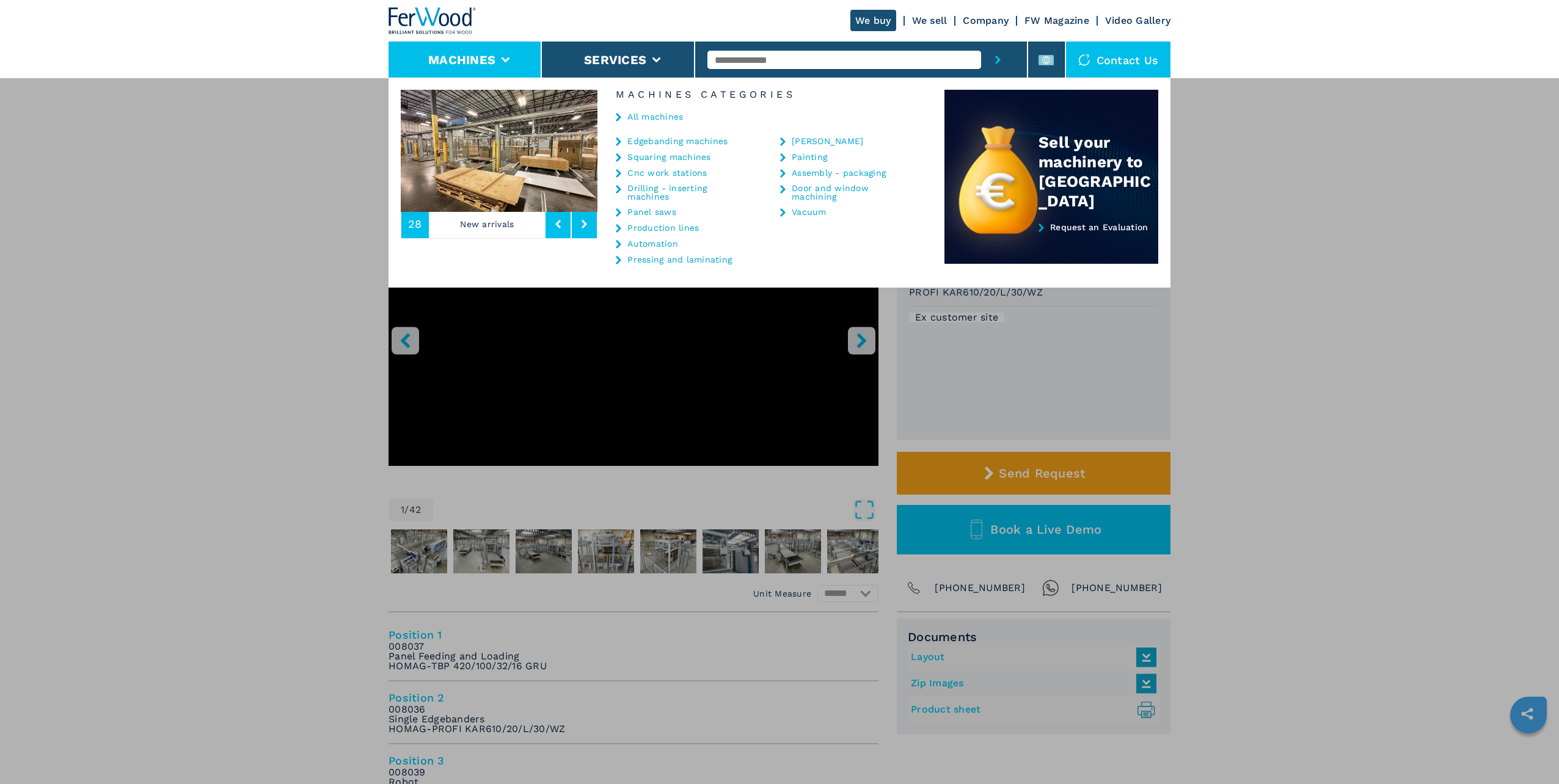
click at [812, 144] on link "[PERSON_NAME]" at bounding box center [827, 141] width 72 height 9
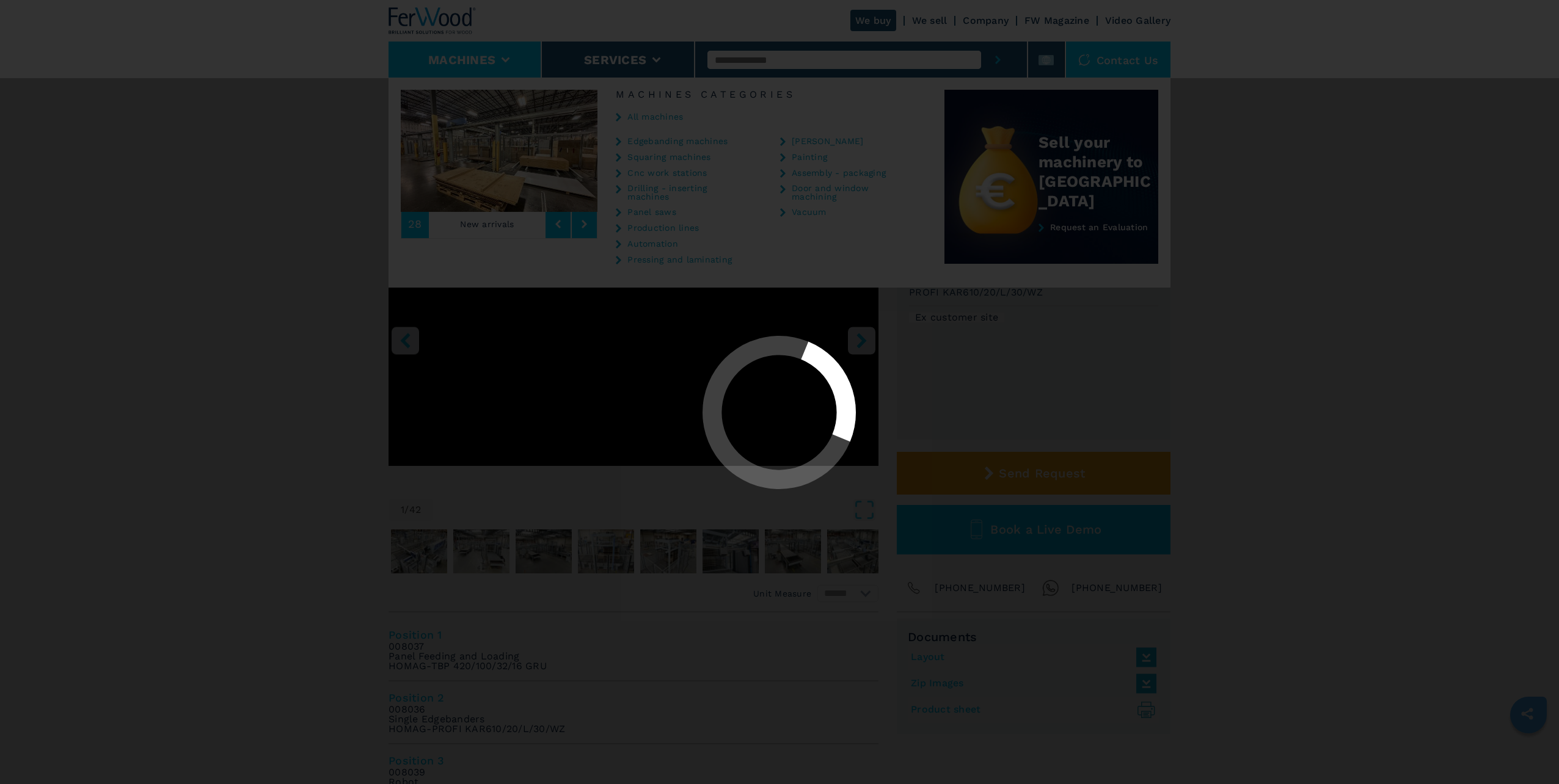
select select "*******"
